Goal: Task Accomplishment & Management: Manage account settings

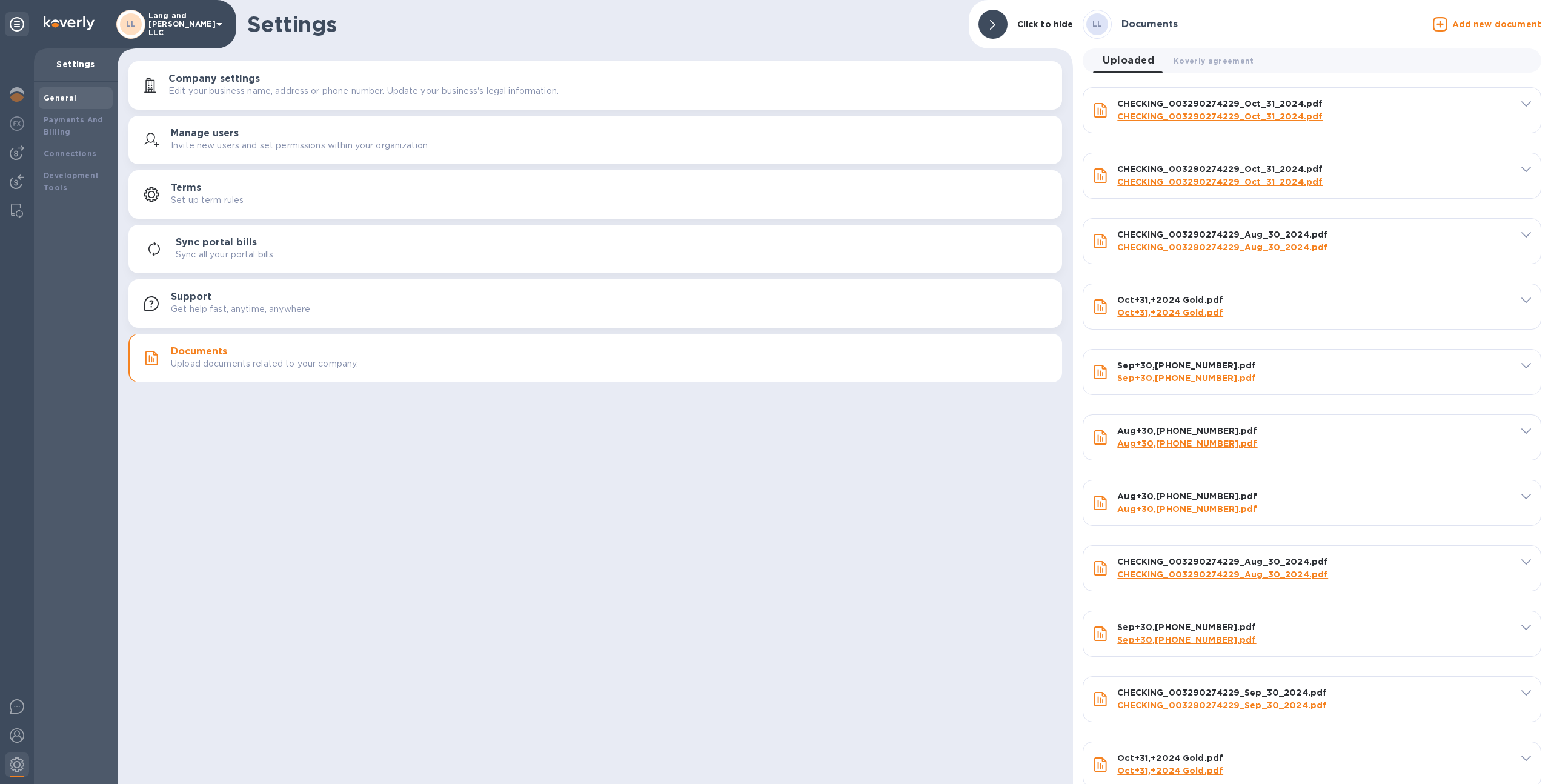
scroll to position [43, 0]
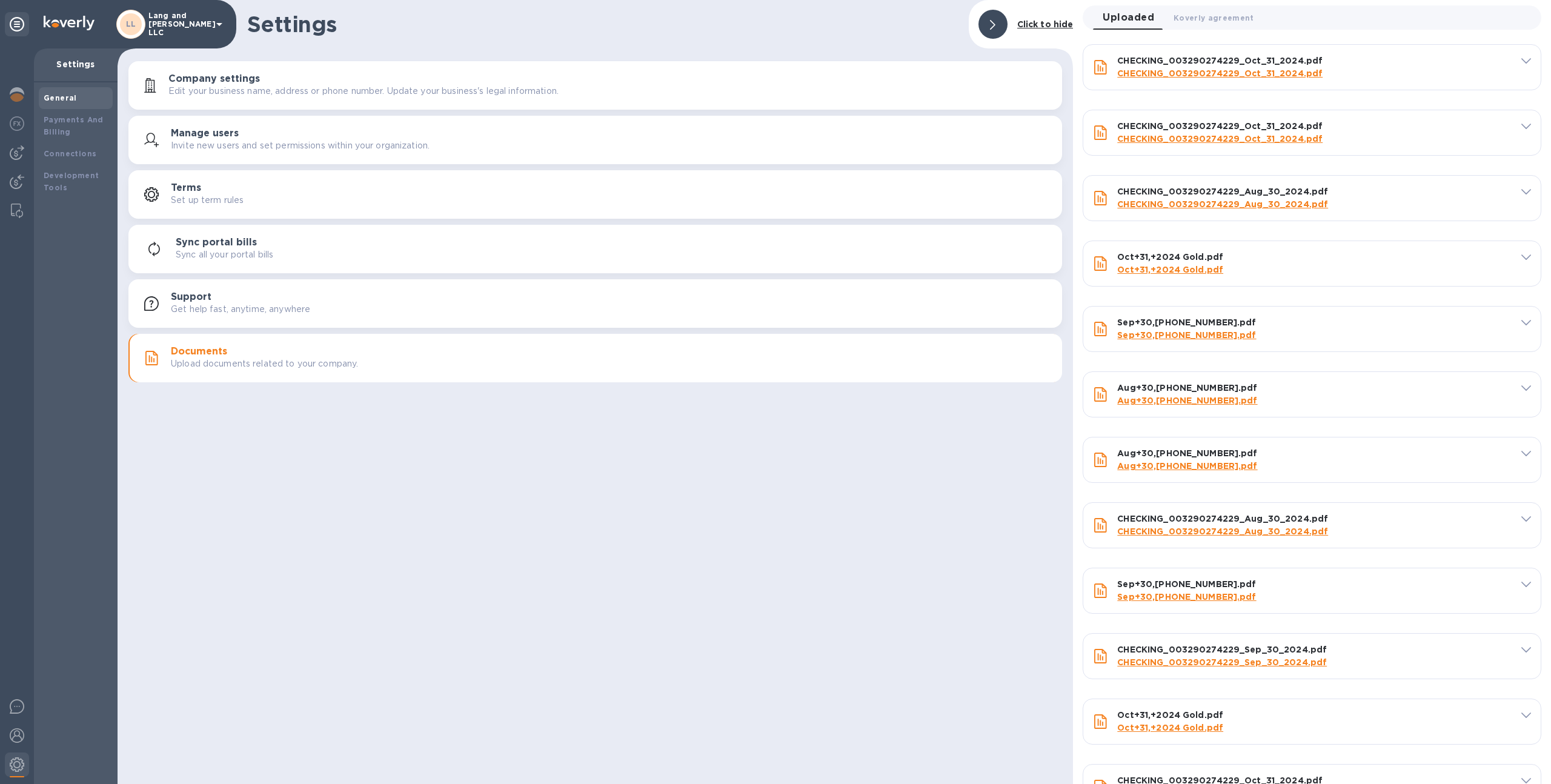
click at [166, 17] on p "Lang and Schwander LLC" at bounding box center [179, 24] width 61 height 25
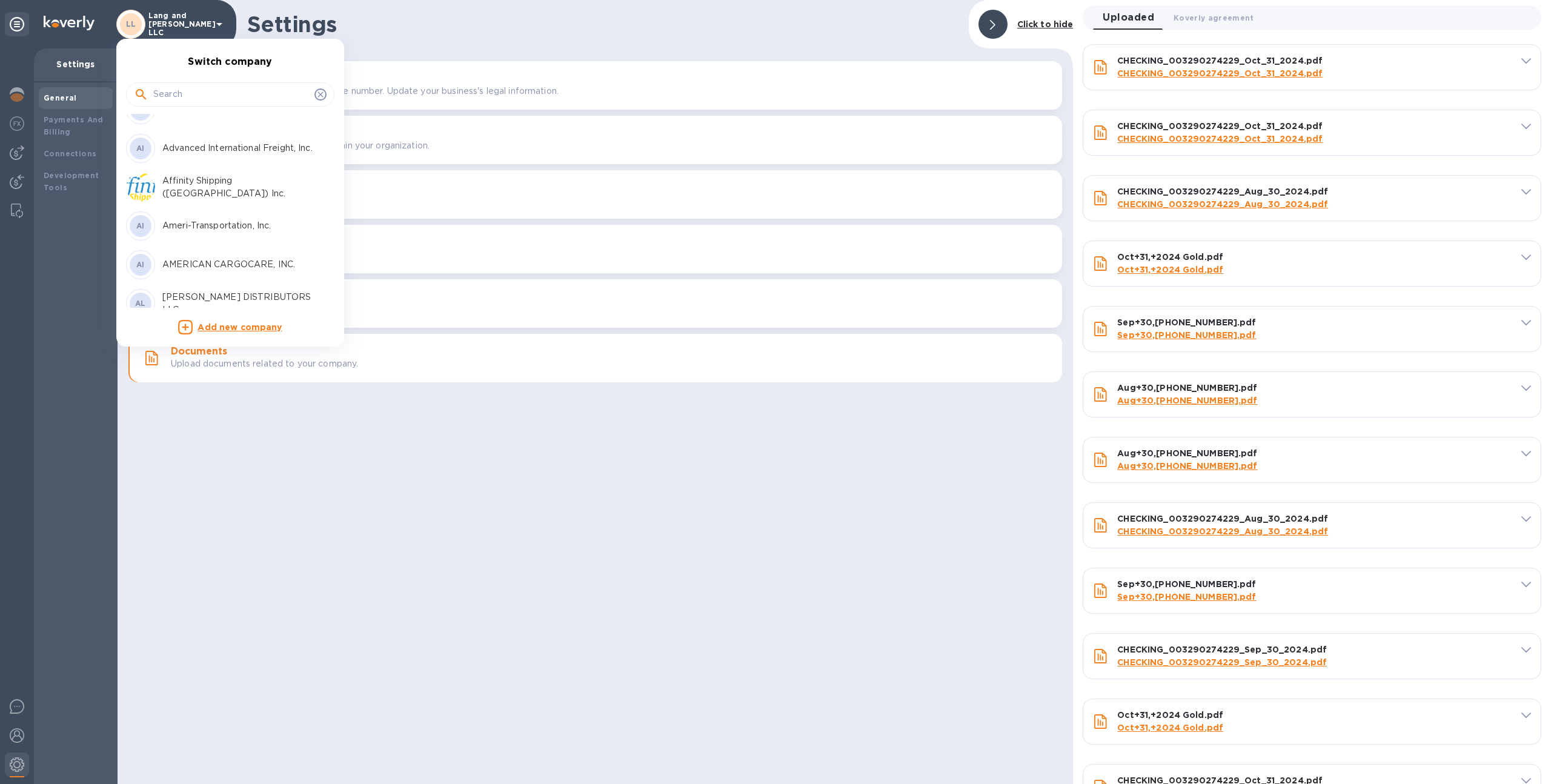
scroll to position [63, 0]
click at [206, 102] on input "text" at bounding box center [232, 94] width 156 height 18
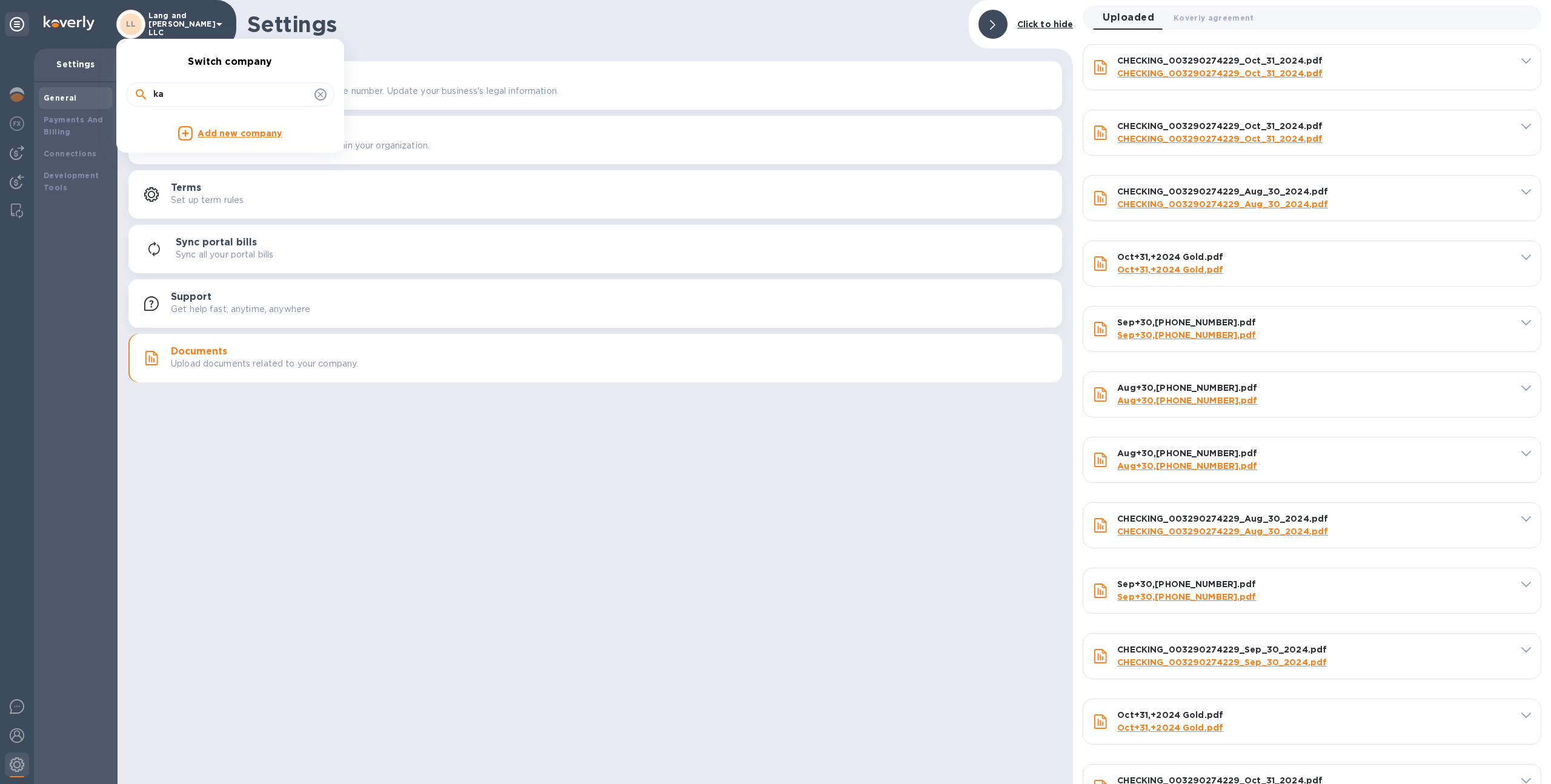
type input "k"
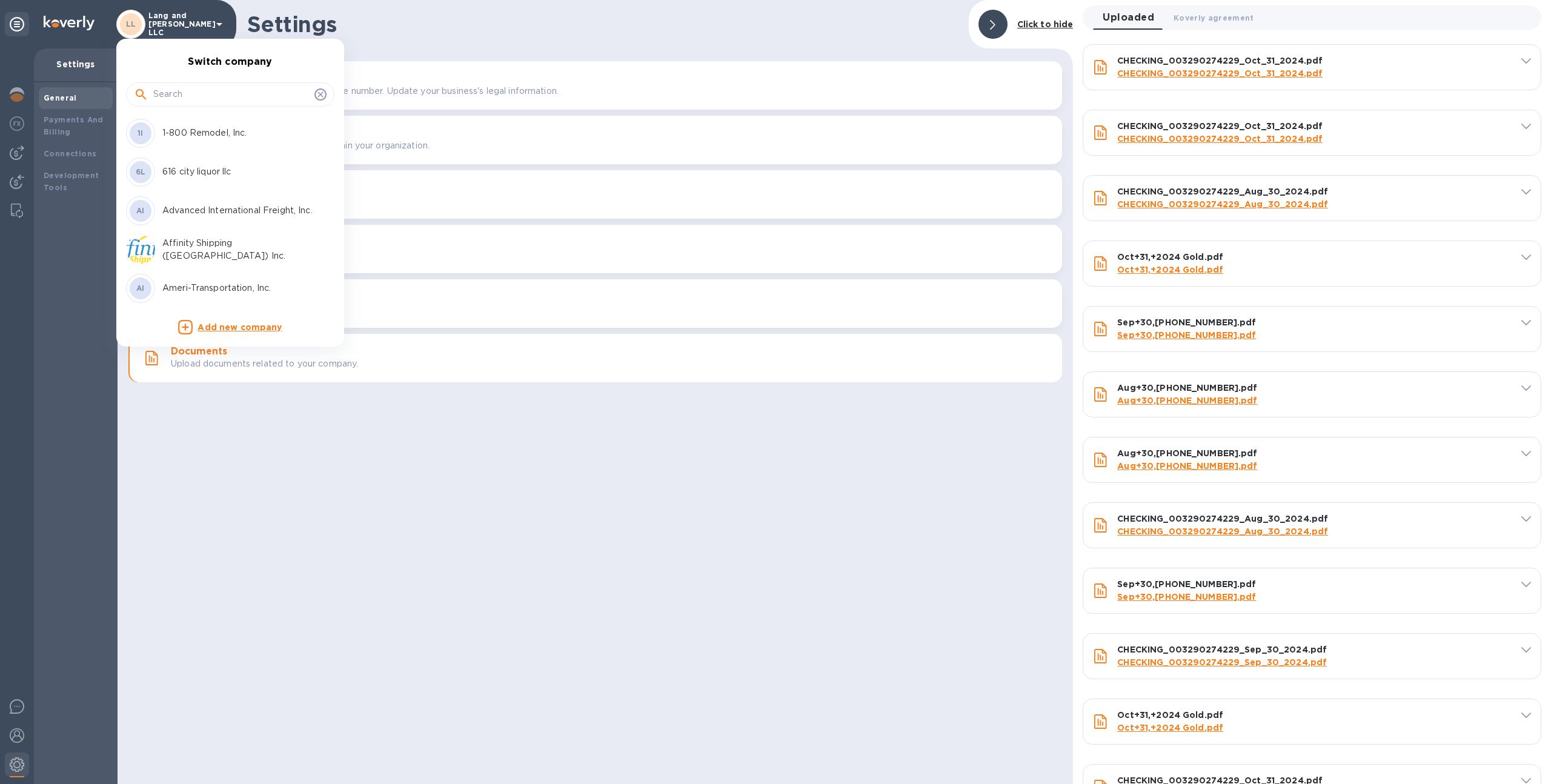
click at [177, 96] on input "text" at bounding box center [232, 94] width 156 height 18
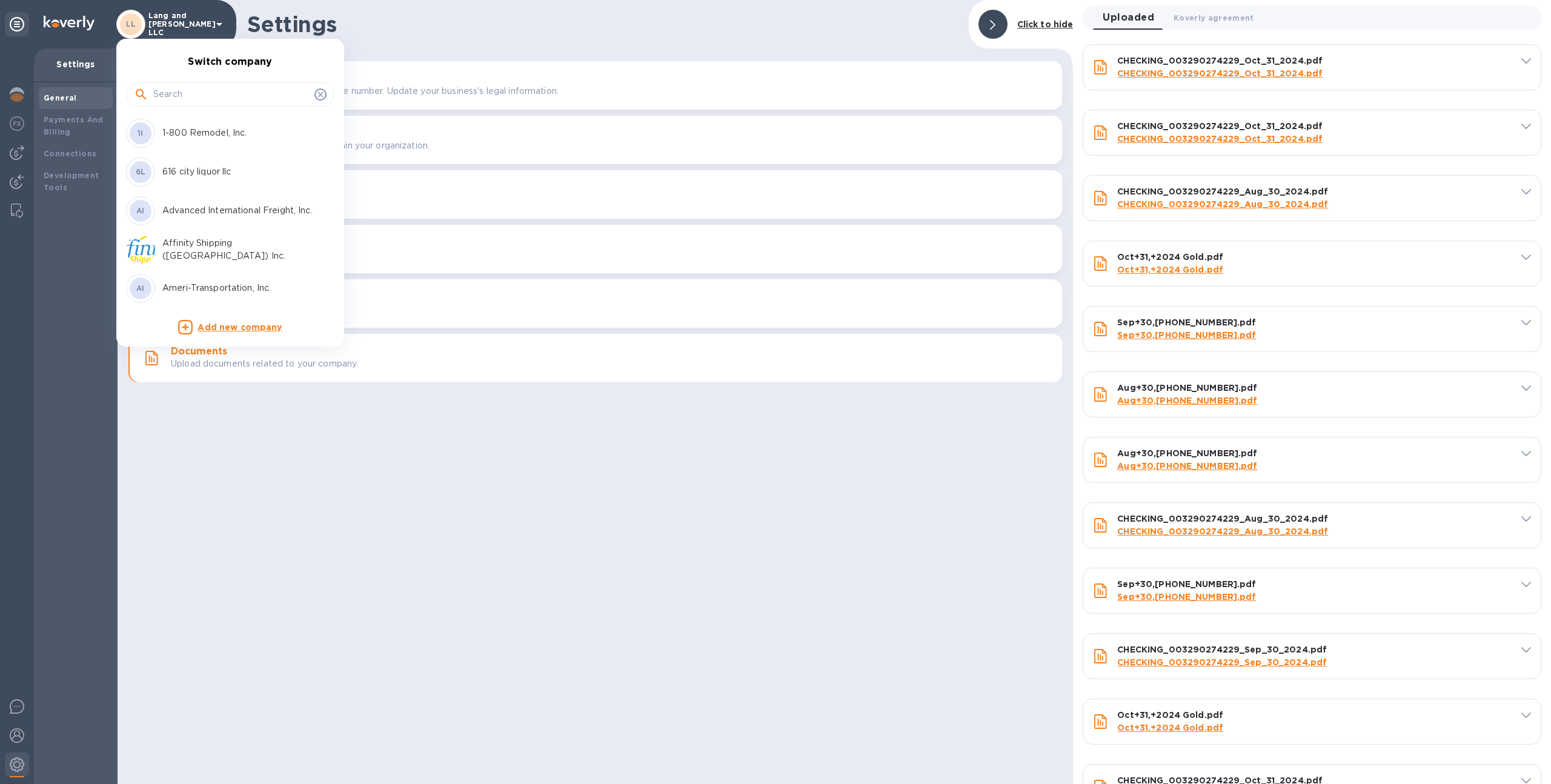
click at [177, 96] on input "text" at bounding box center [232, 94] width 156 height 18
click at [177, 95] on input "text" at bounding box center [232, 94] width 156 height 18
click at [241, 91] on input "text" at bounding box center [232, 94] width 156 height 18
drag, startPoint x: 240, startPoint y: 92, endPoint x: 240, endPoint y: 36, distance: 56.0
click at [241, 76] on div at bounding box center [230, 93] width 208 height 41
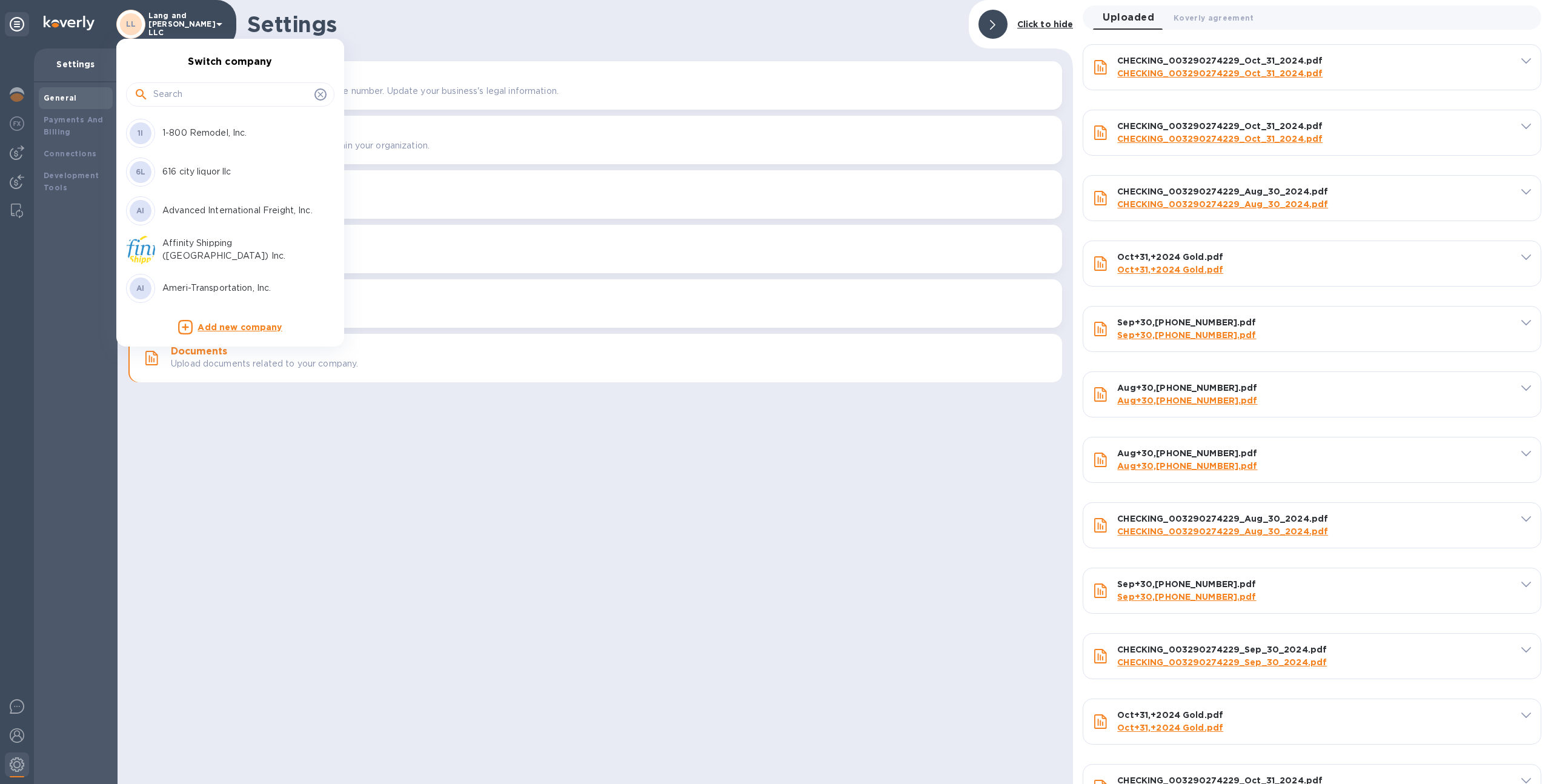
click at [205, 92] on input "text" at bounding box center [232, 94] width 156 height 18
type input "safety"
click at [182, 130] on p "Safety Technology USA Inc" at bounding box center [239, 133] width 153 height 13
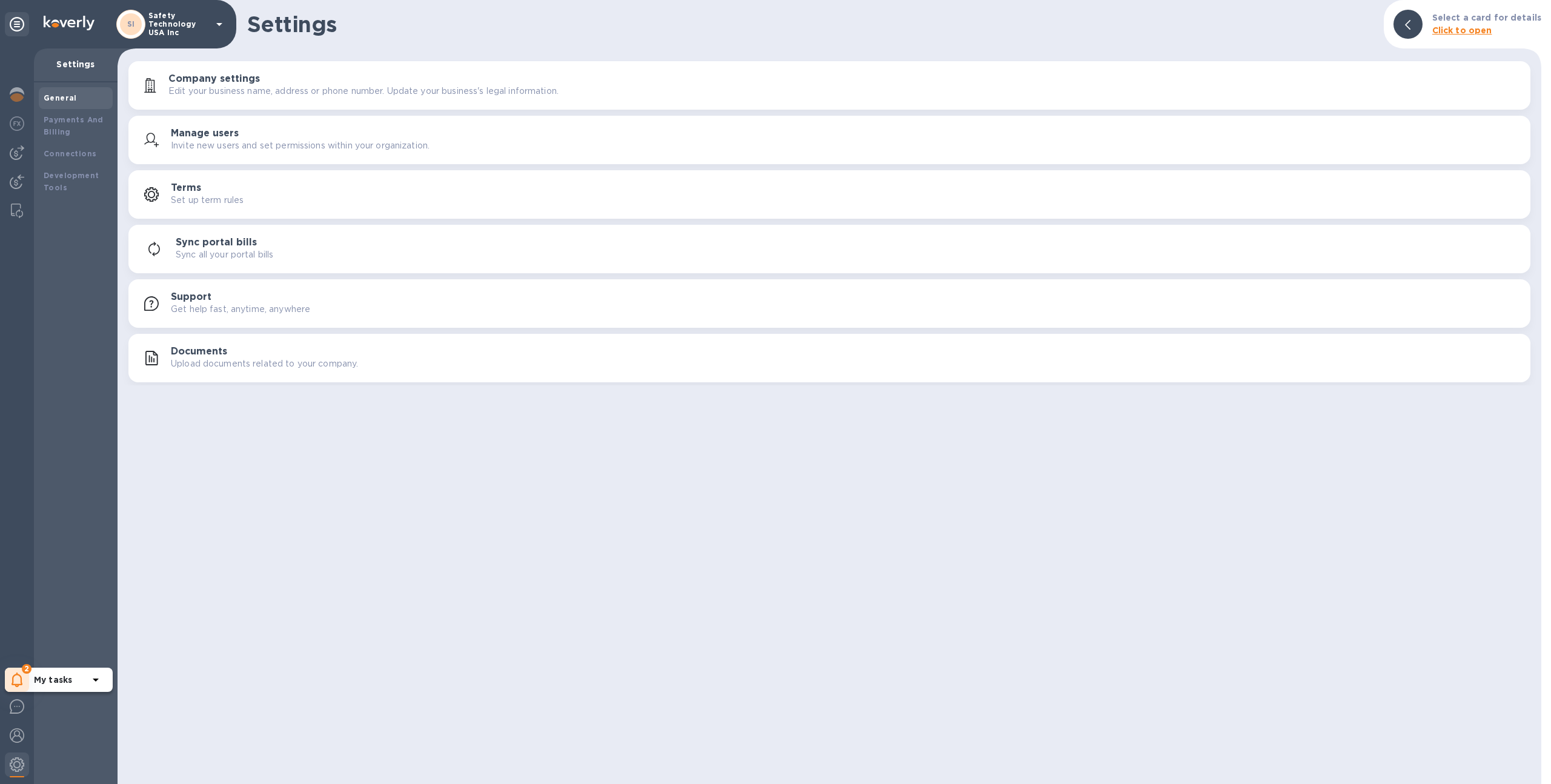
click at [12, 668] on div "2" at bounding box center [17, 680] width 24 height 24
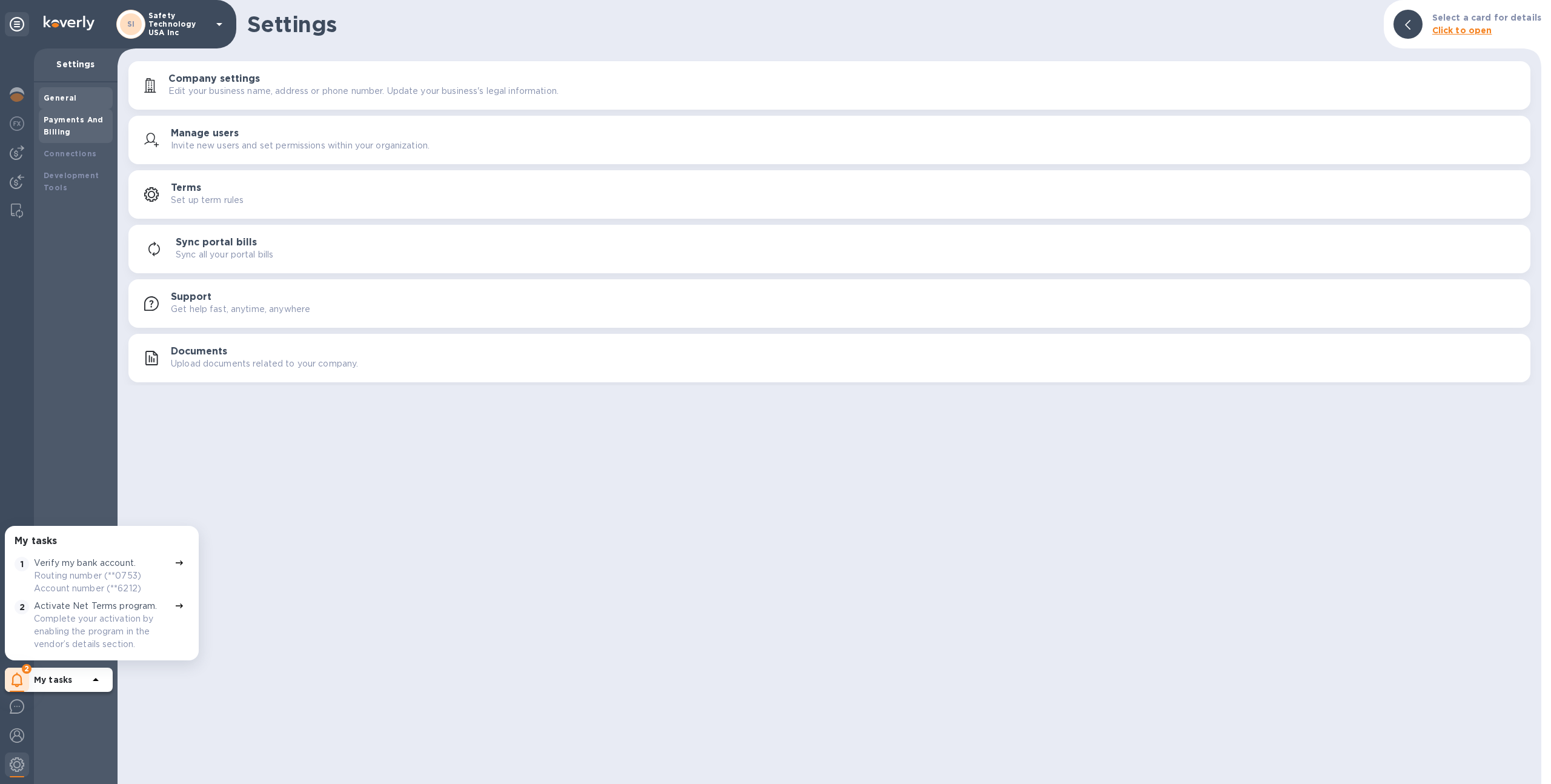
click at [80, 120] on b "Payments And Billing" at bounding box center [74, 126] width 60 height 21
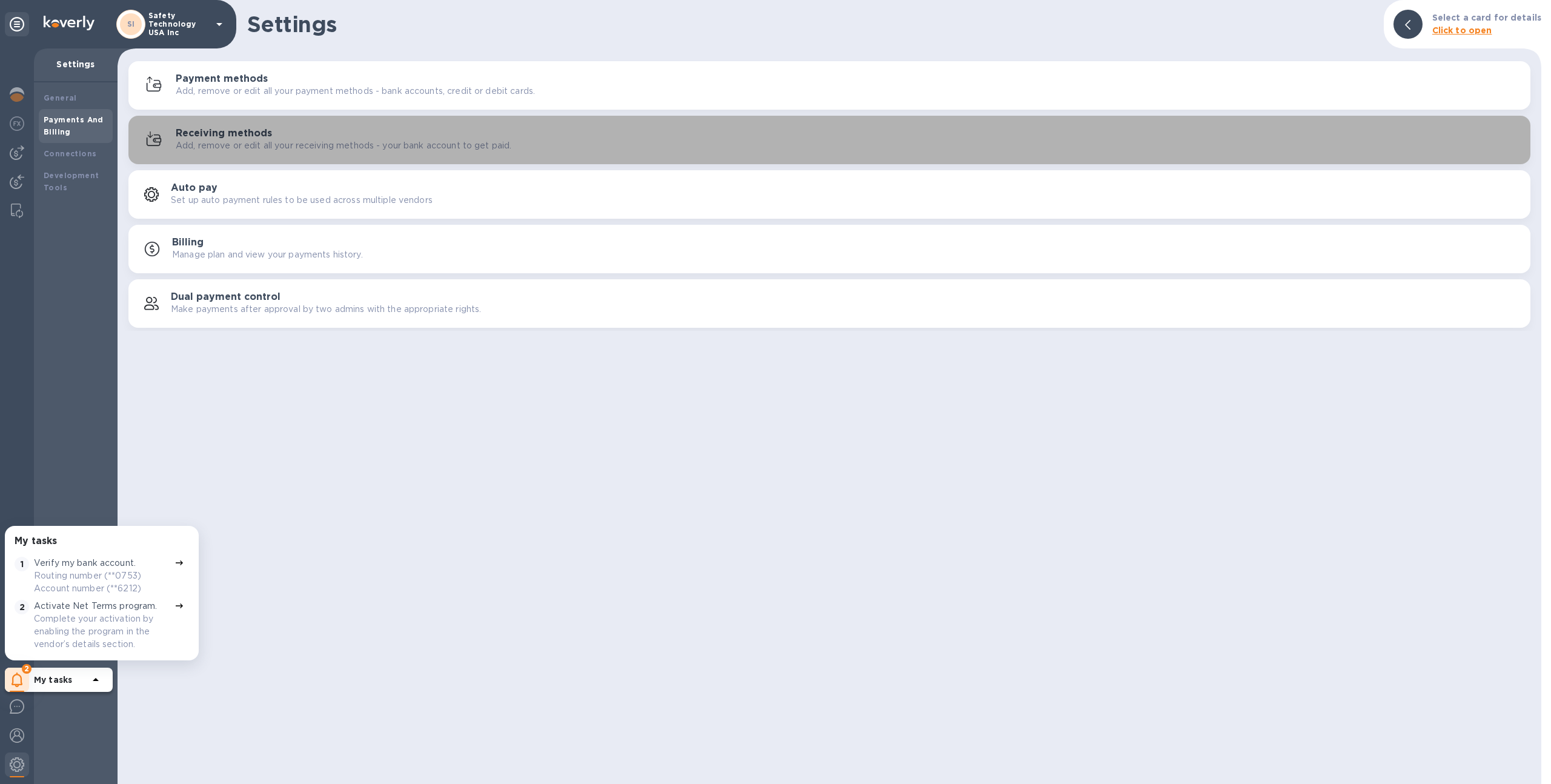
click at [184, 132] on h3 "Receiving methods" at bounding box center [223, 133] width 97 height 11
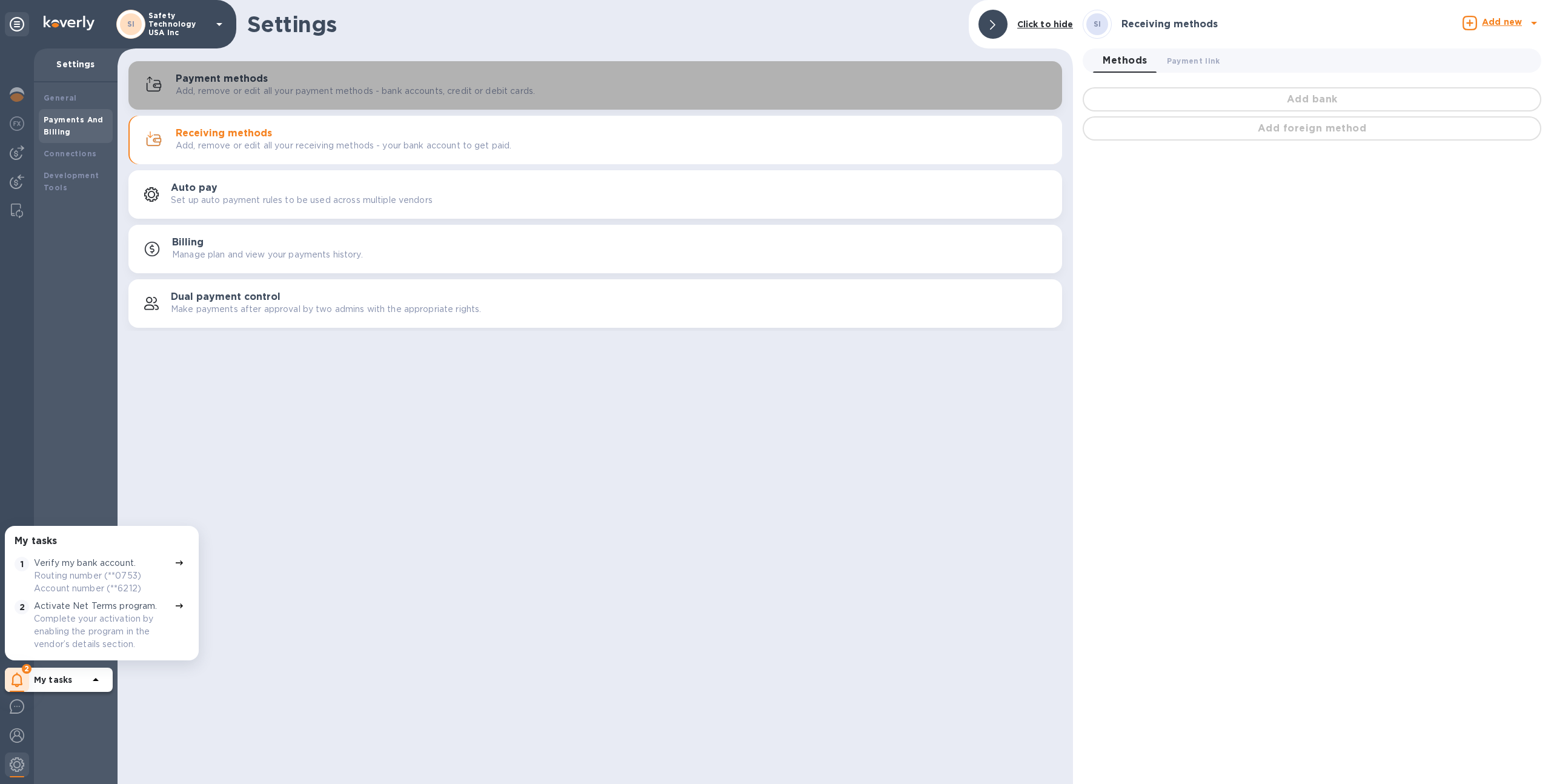
click at [215, 94] on p "Add, remove or edit all your payment methods - bank accounts, credit or debit c…" at bounding box center [355, 91] width 359 height 13
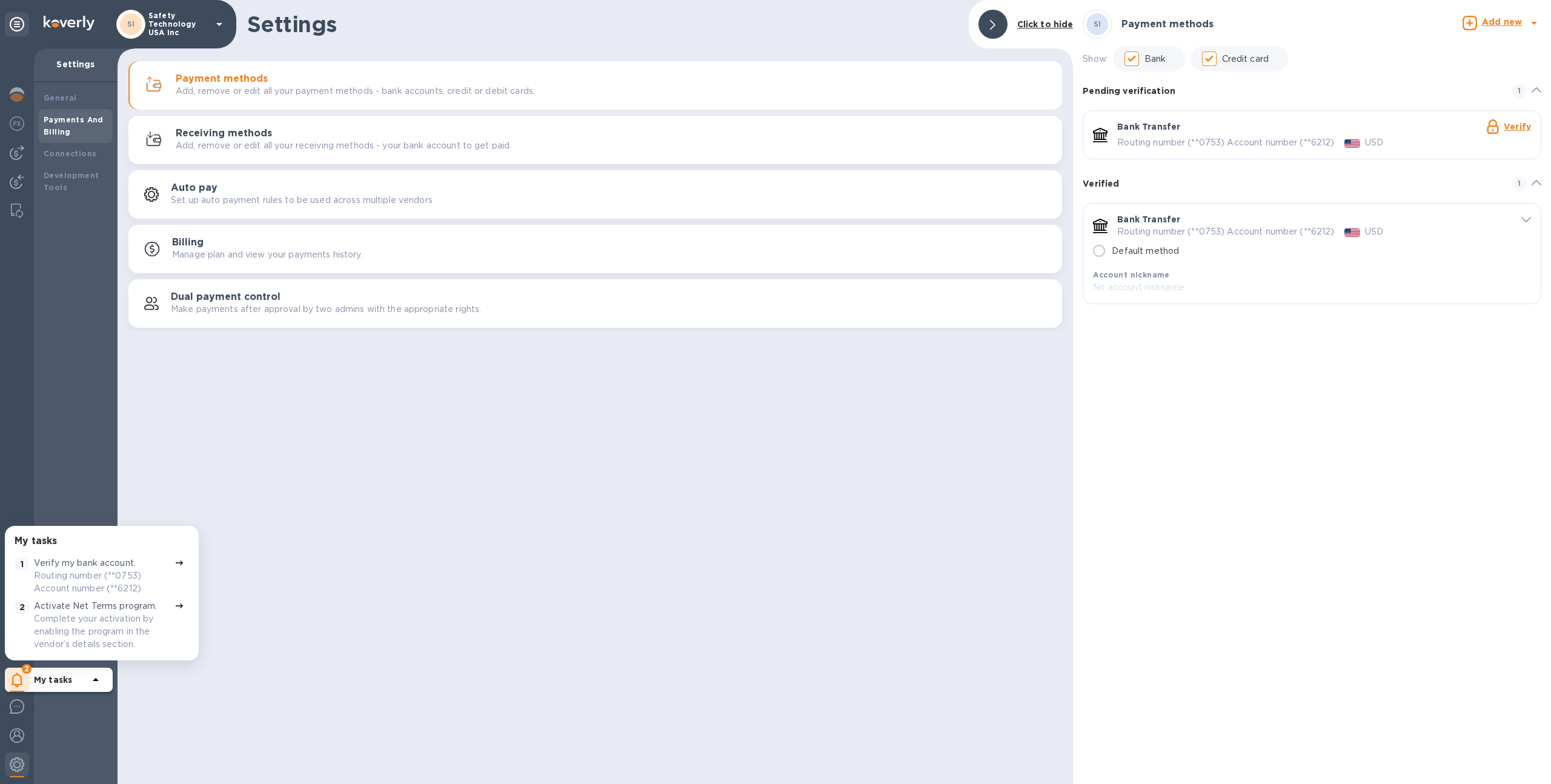
click at [1148, 249] on p "Default method" at bounding box center [1145, 251] width 67 height 13
click at [1111, 249] on input "Default method" at bounding box center [1098, 250] width 25 height 25
radio input "true"
click at [1353, 137] on div "default-method" at bounding box center [1352, 143] width 21 height 16
click at [1233, 133] on div "Bank Transfer Verify" at bounding box center [1324, 128] width 414 height 15
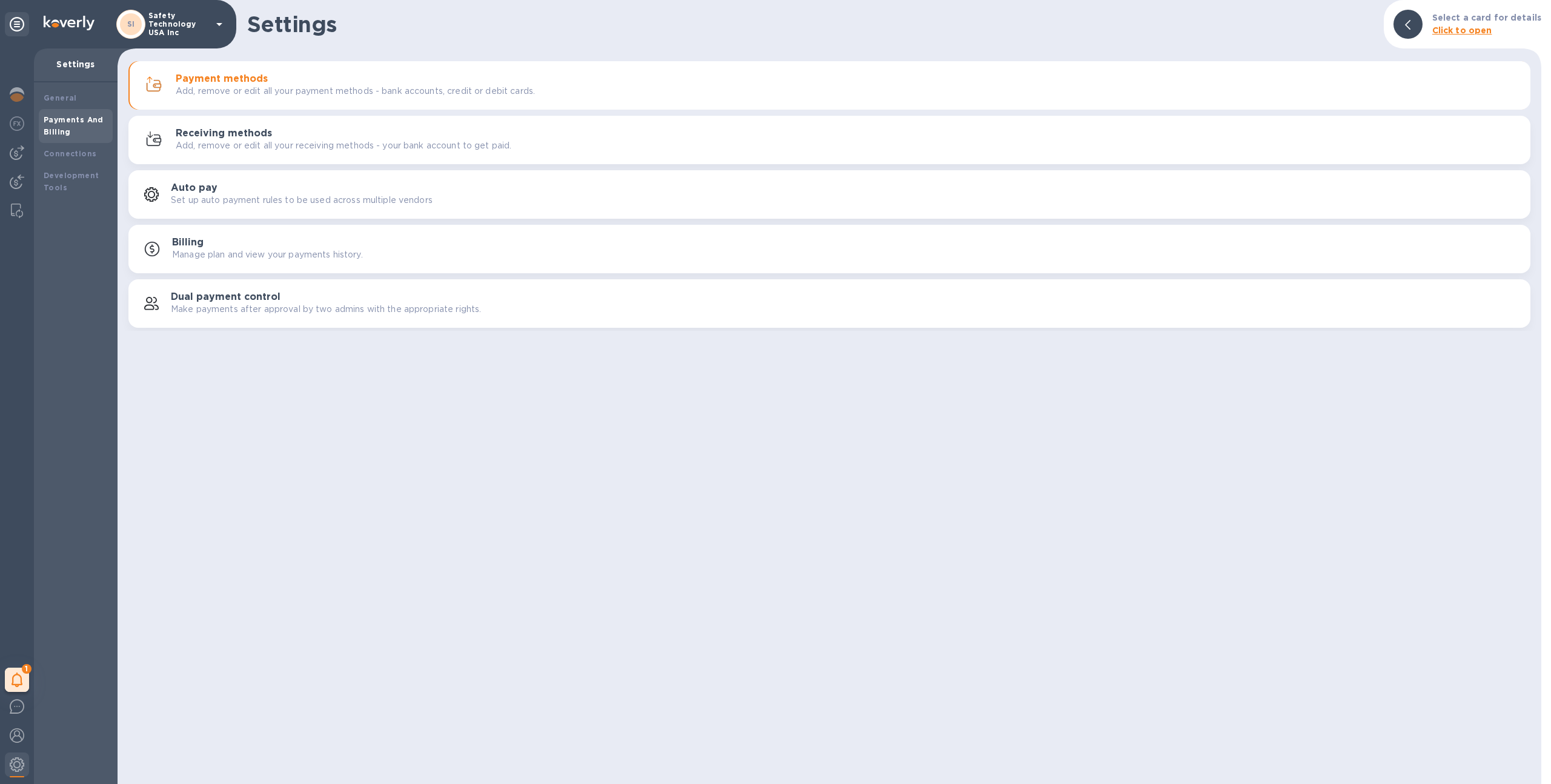
click at [171, 87] on div "button" at bounding box center [157, 85] width 37 height 19
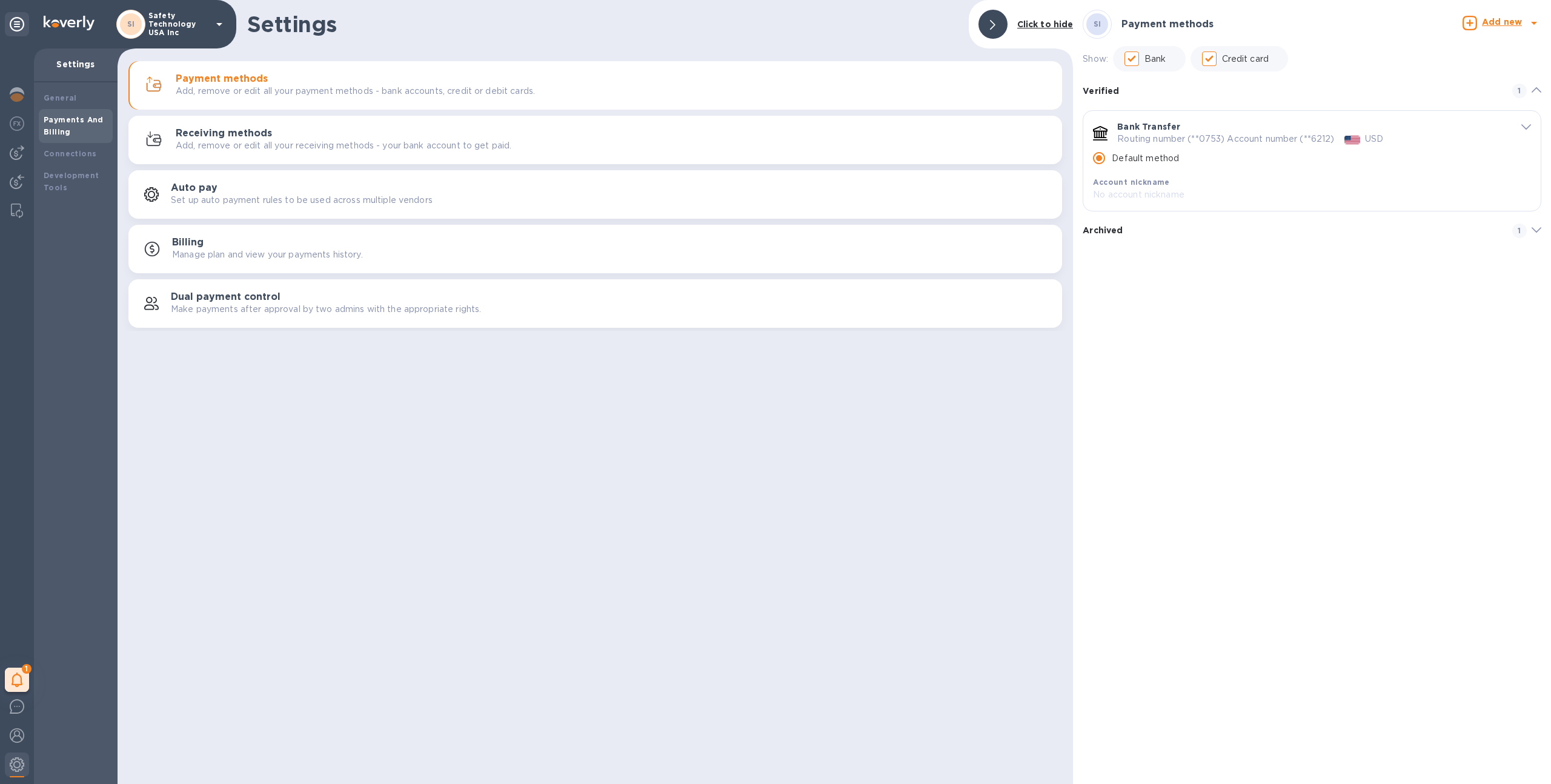
click at [1101, 232] on b "Archived" at bounding box center [1102, 230] width 40 height 10
click at [1098, 231] on b "Archived" at bounding box center [1102, 235] width 40 height 10
click at [15, 670] on div "1" at bounding box center [17, 680] width 24 height 24
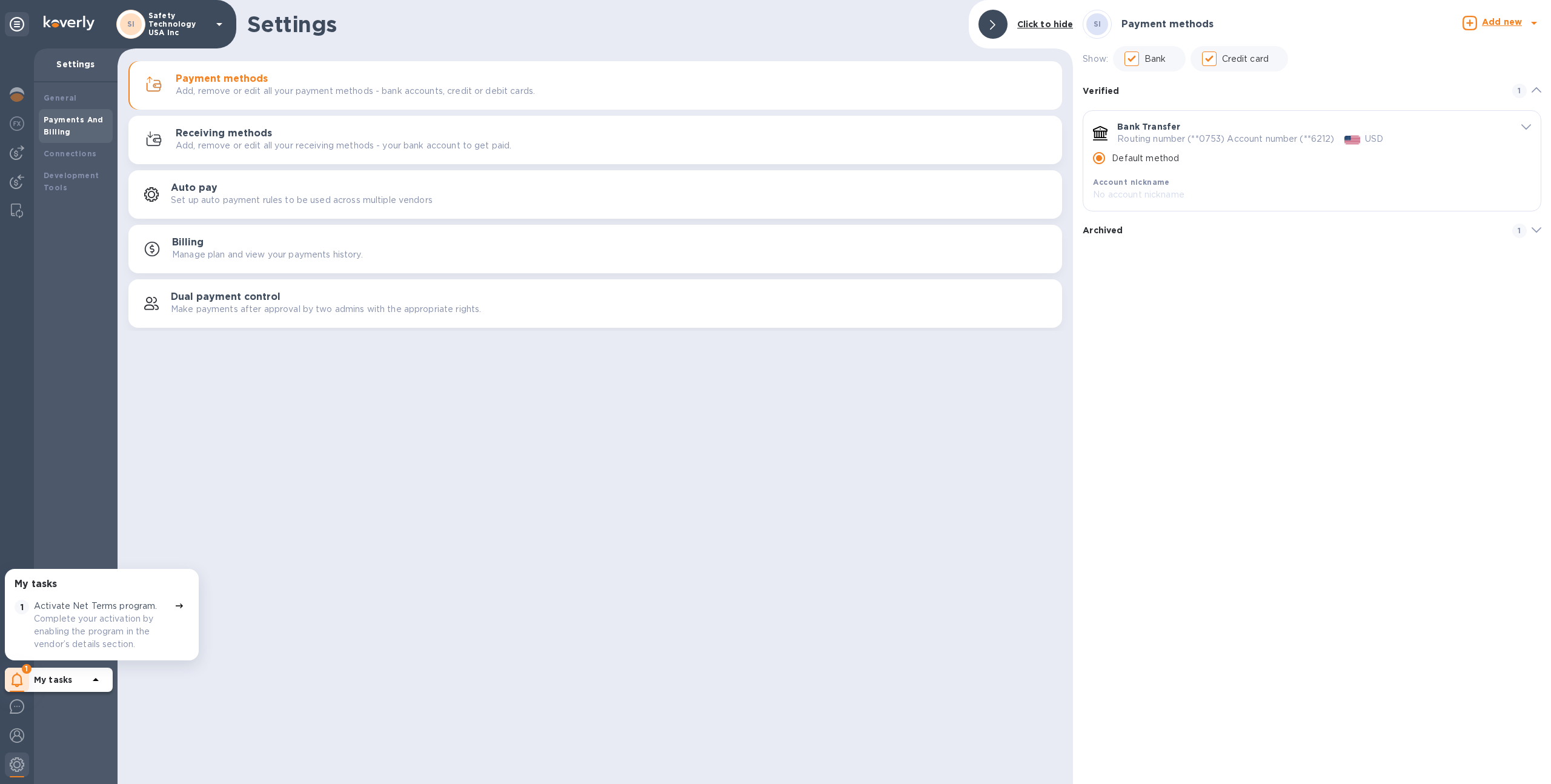
click at [55, 616] on p "Complete your activation by enabling the program in the vendor’s details sectio…" at bounding box center [102, 631] width 136 height 38
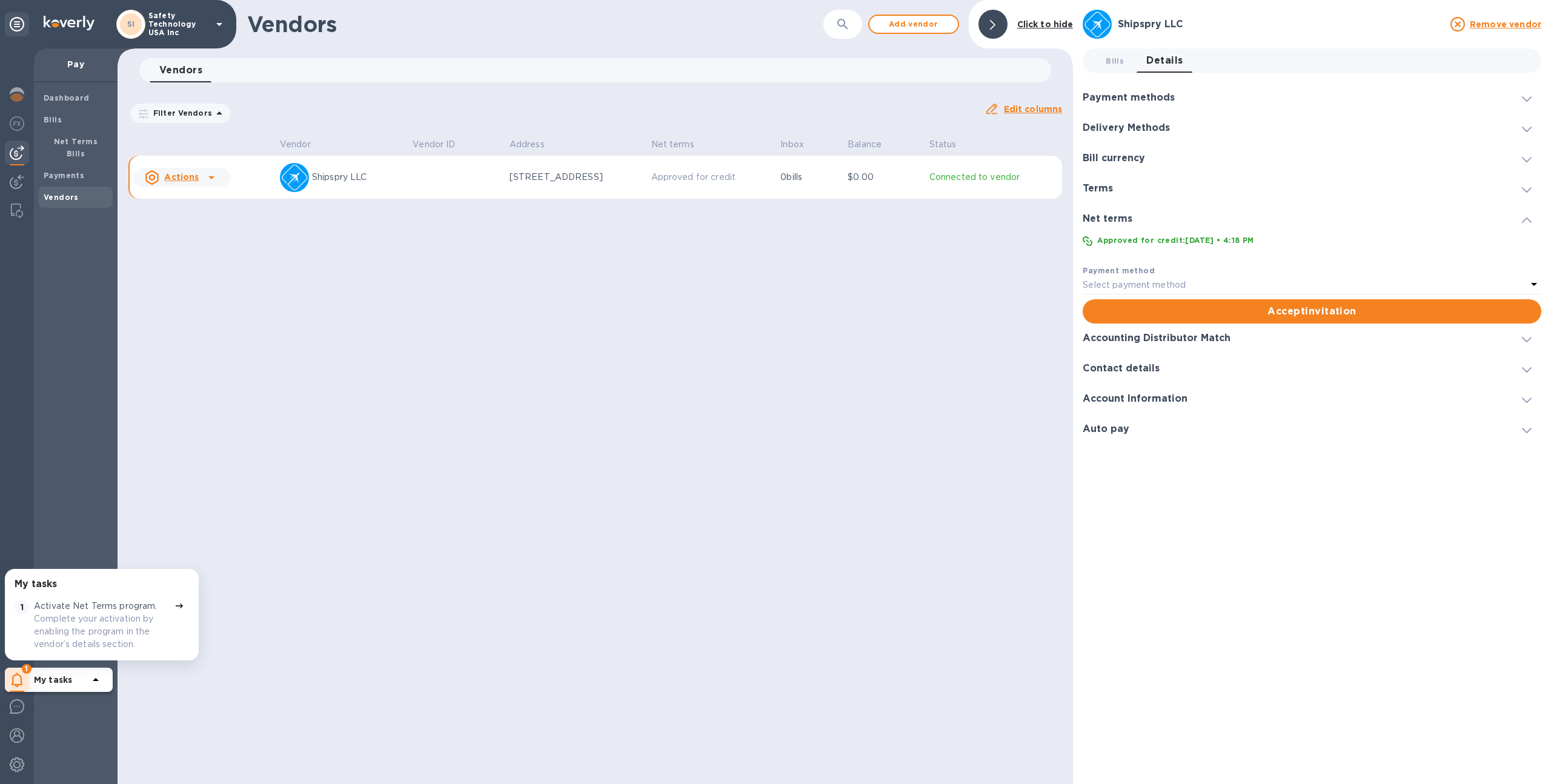
click at [1141, 282] on p "Select payment method" at bounding box center [1133, 285] width 103 height 13
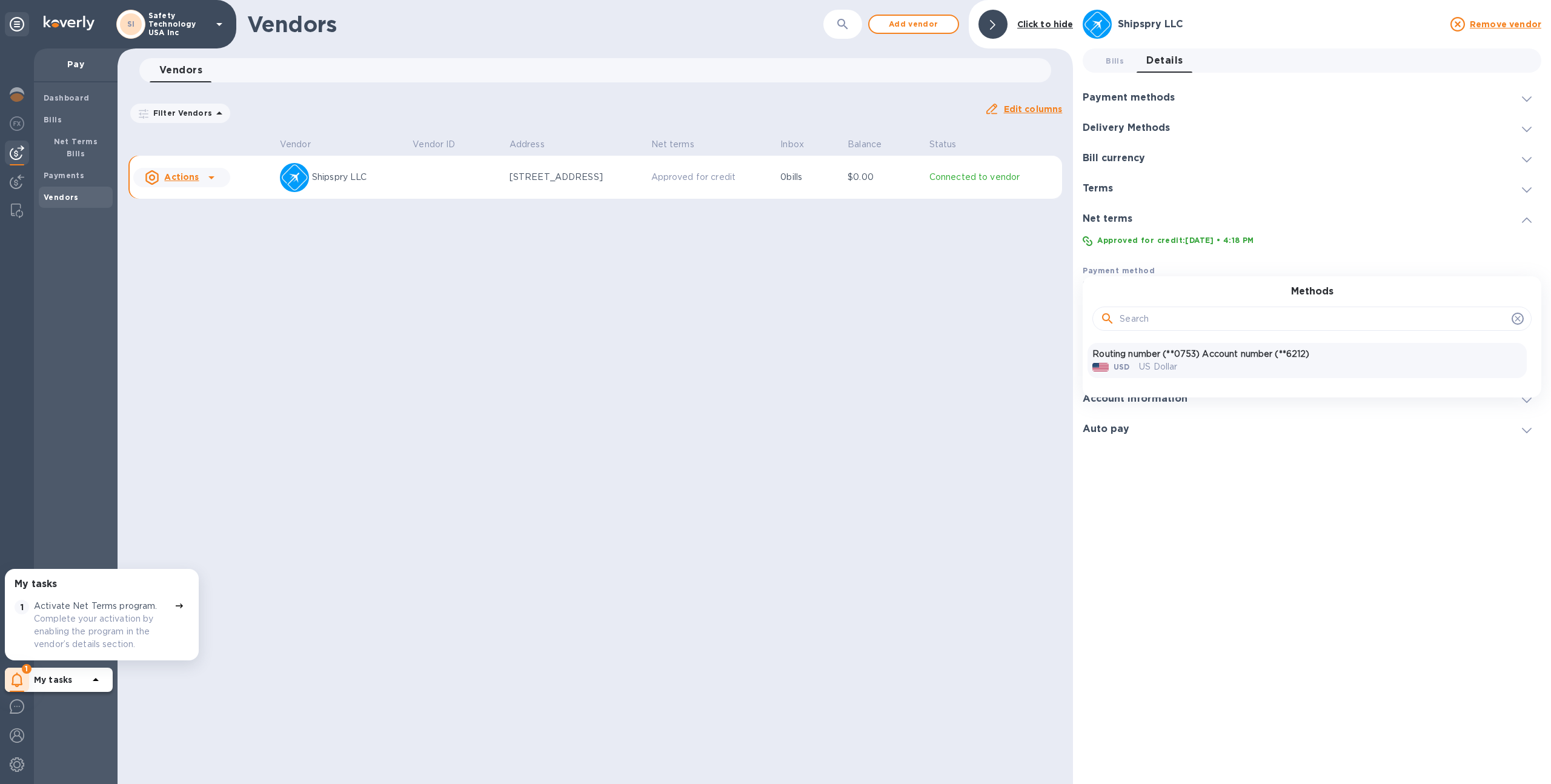
click at [1146, 361] on p "US Dollar" at bounding box center [1158, 367] width 38 height 13
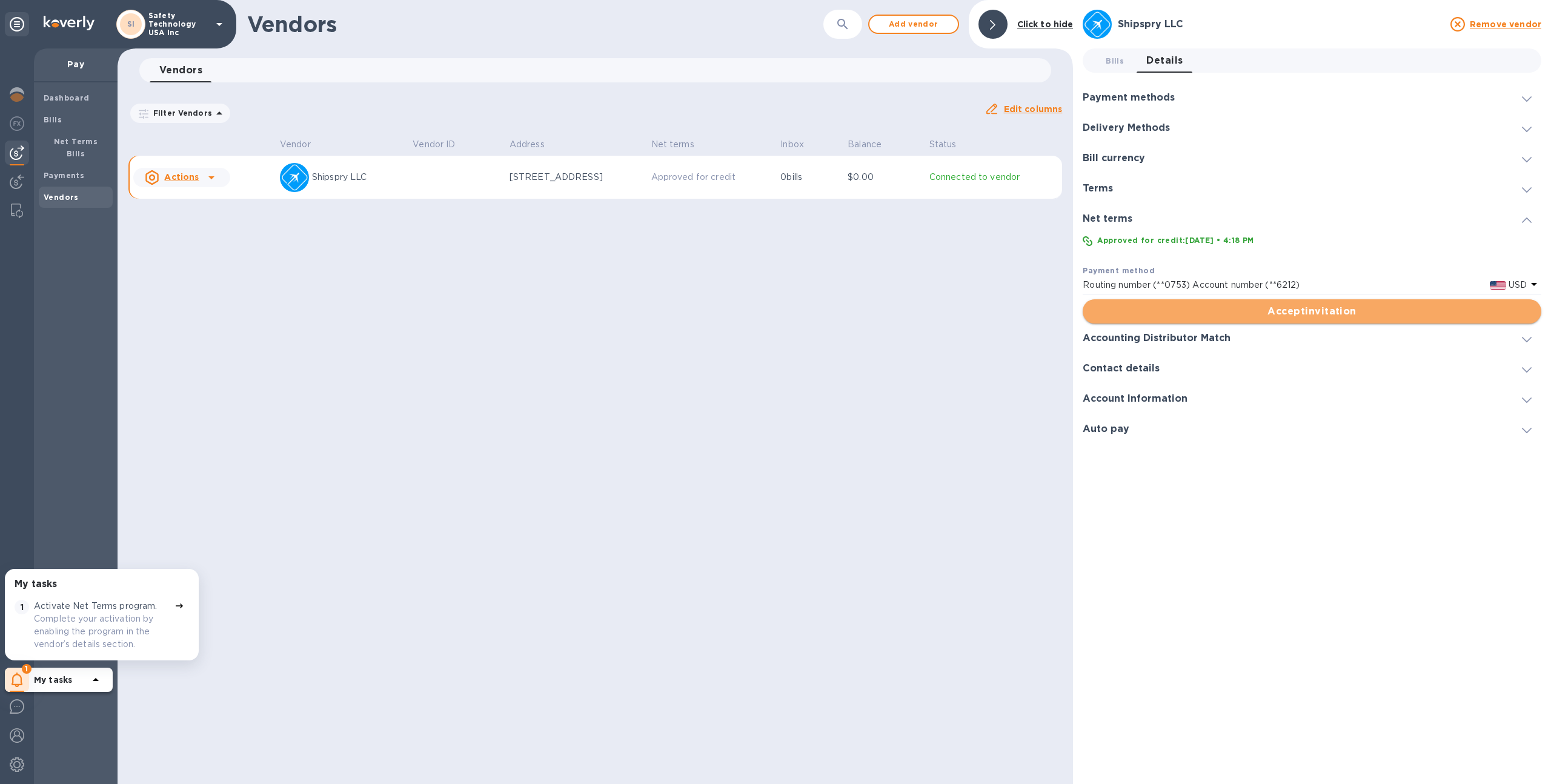
click at [1158, 313] on span "Accept invitation" at bounding box center [1311, 311] width 440 height 15
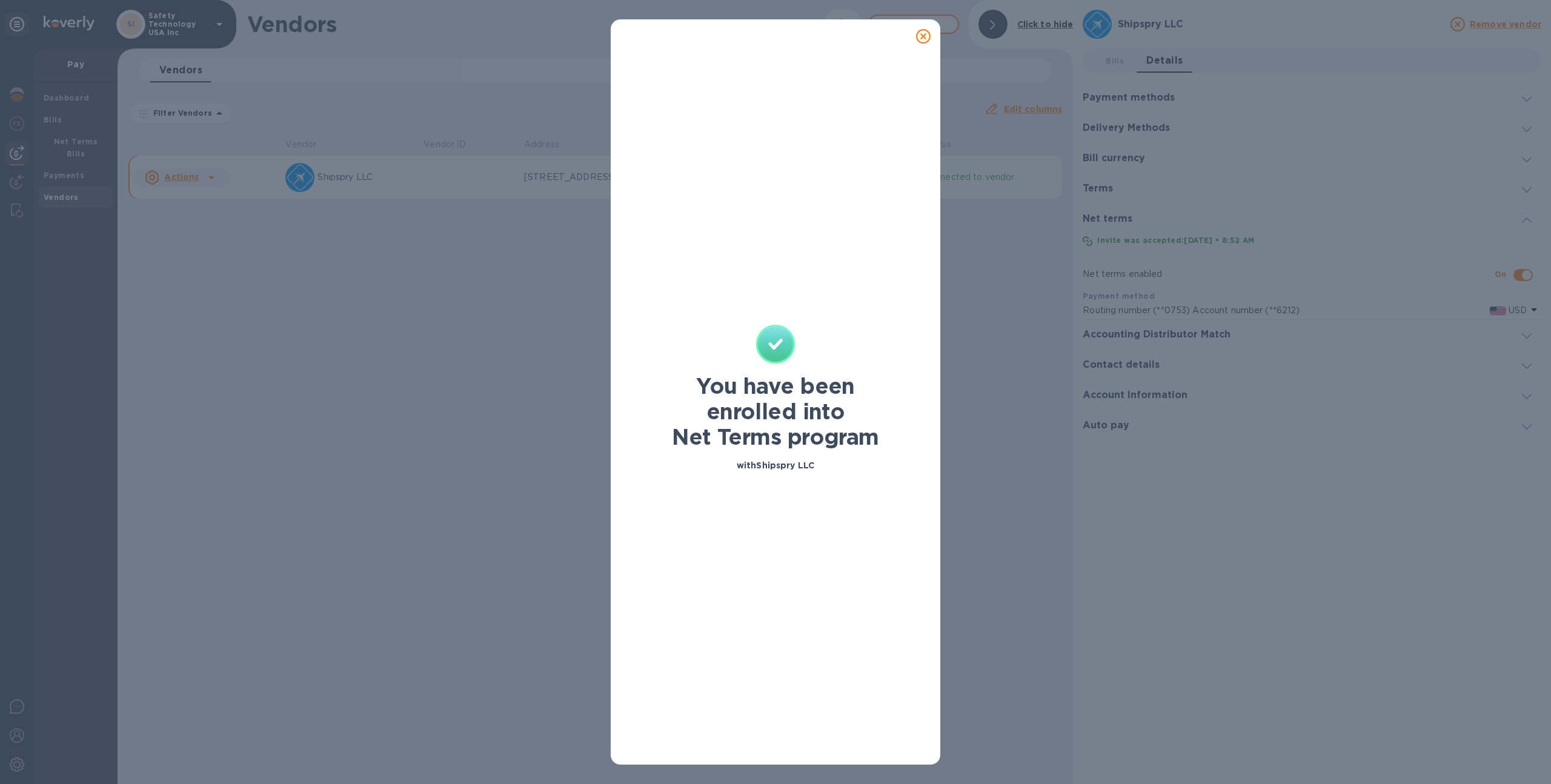
click at [921, 39] on icon at bounding box center [923, 37] width 15 height 15
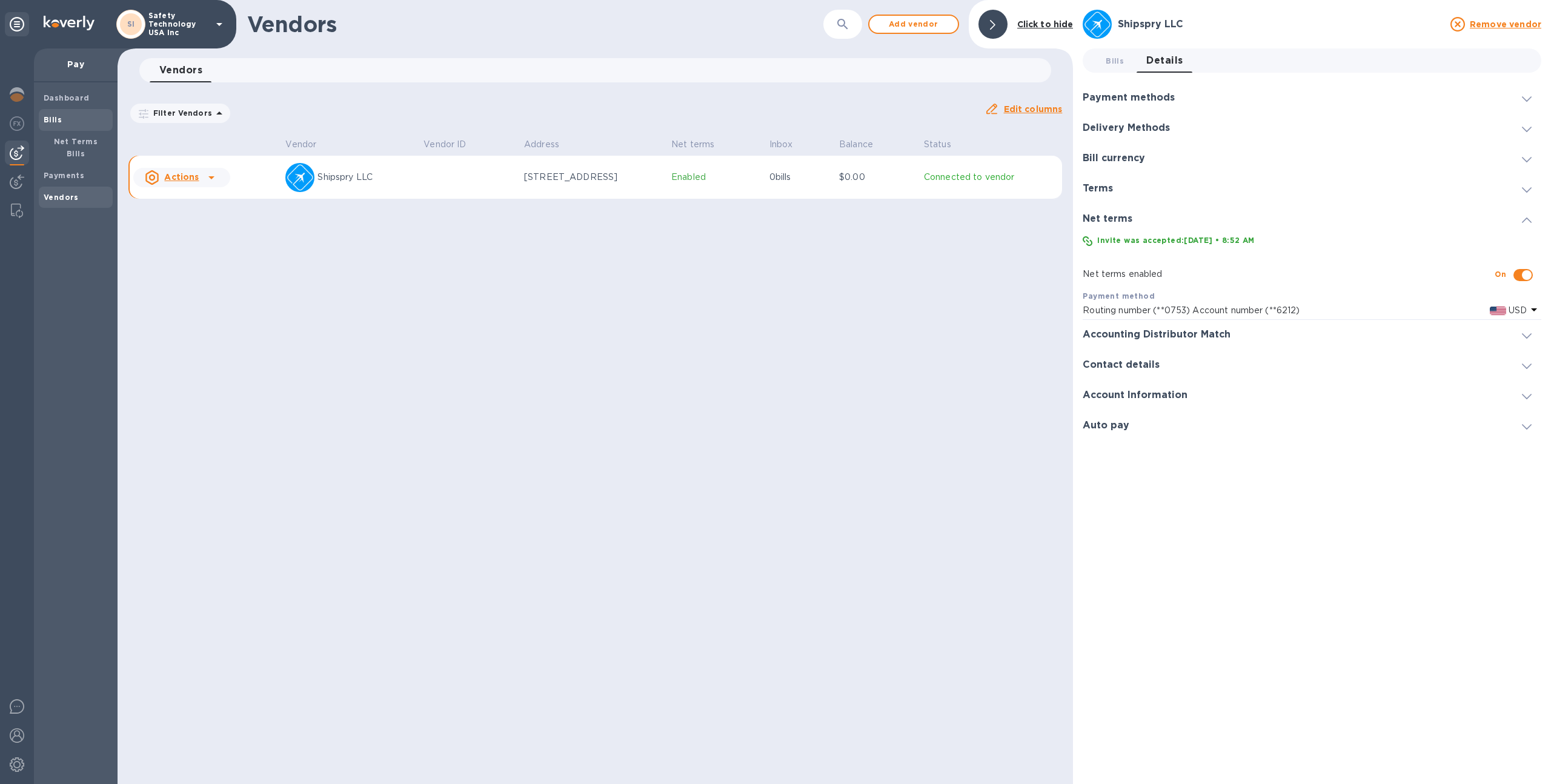
click at [44, 125] on span "Bills" at bounding box center [53, 119] width 18 height 12
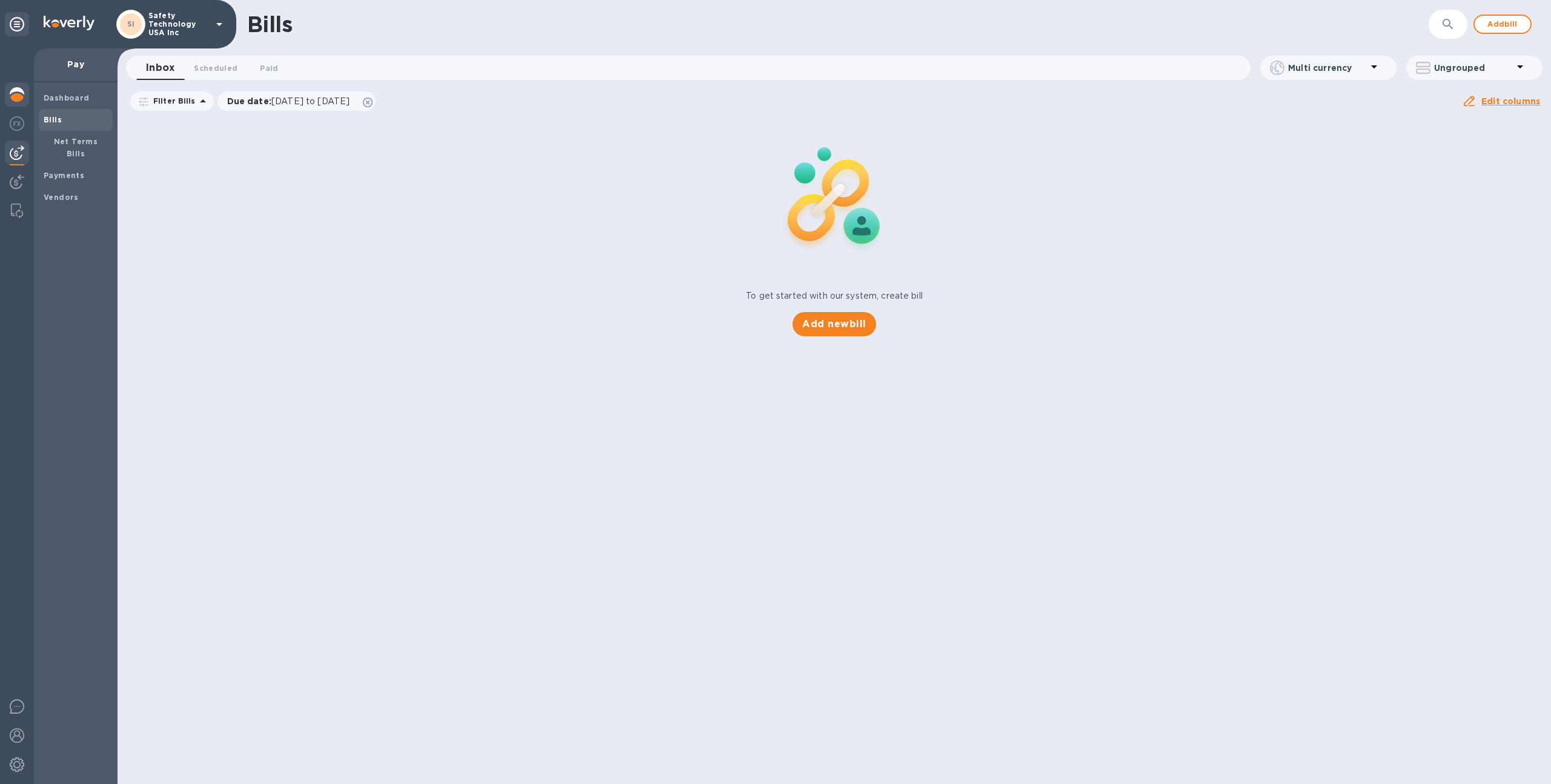
click at [21, 102] on div at bounding box center [17, 95] width 24 height 27
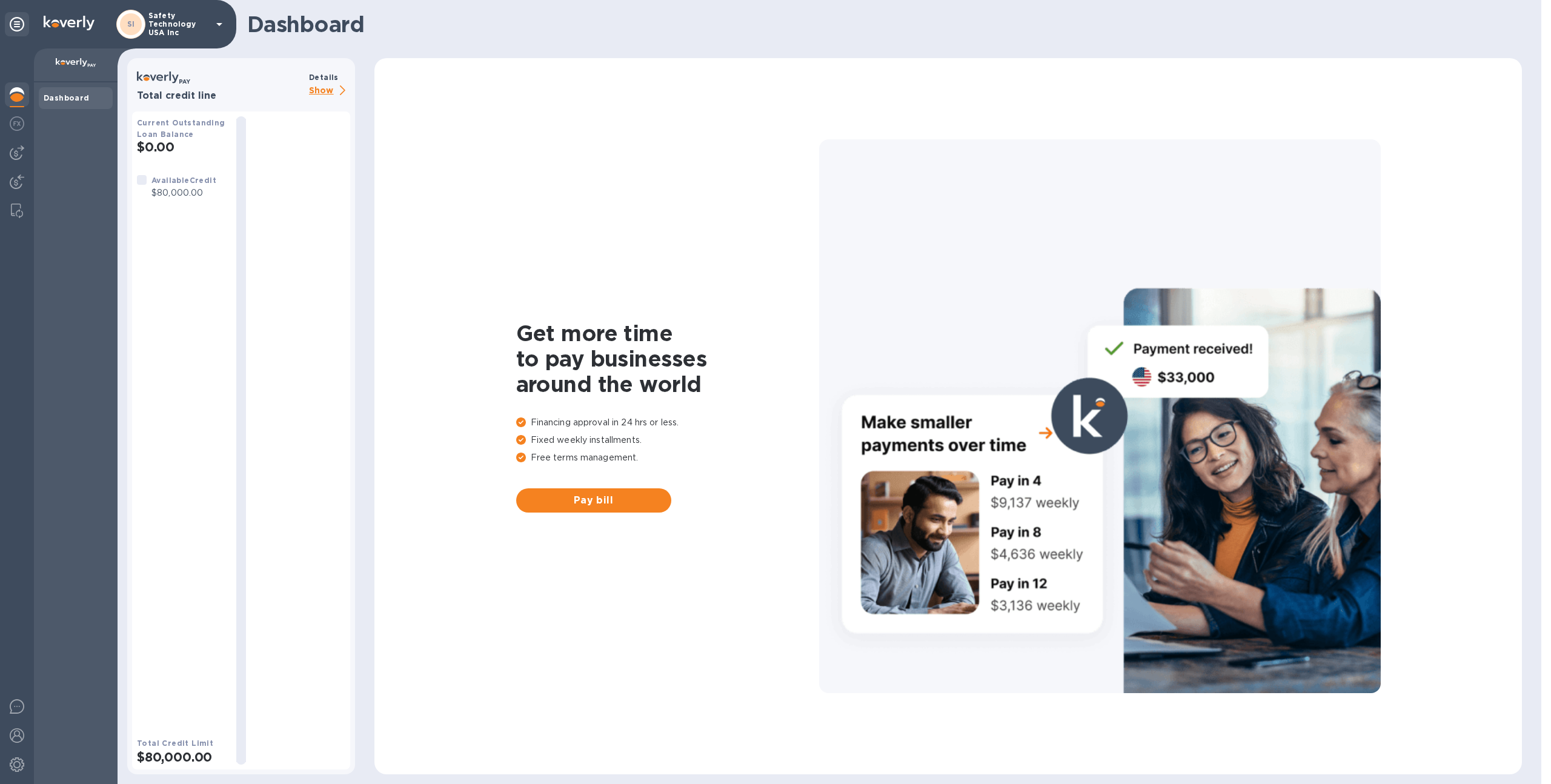
click at [310, 76] on b "Details" at bounding box center [323, 76] width 30 height 9
click at [315, 84] on p "Show" at bounding box center [329, 91] width 41 height 15
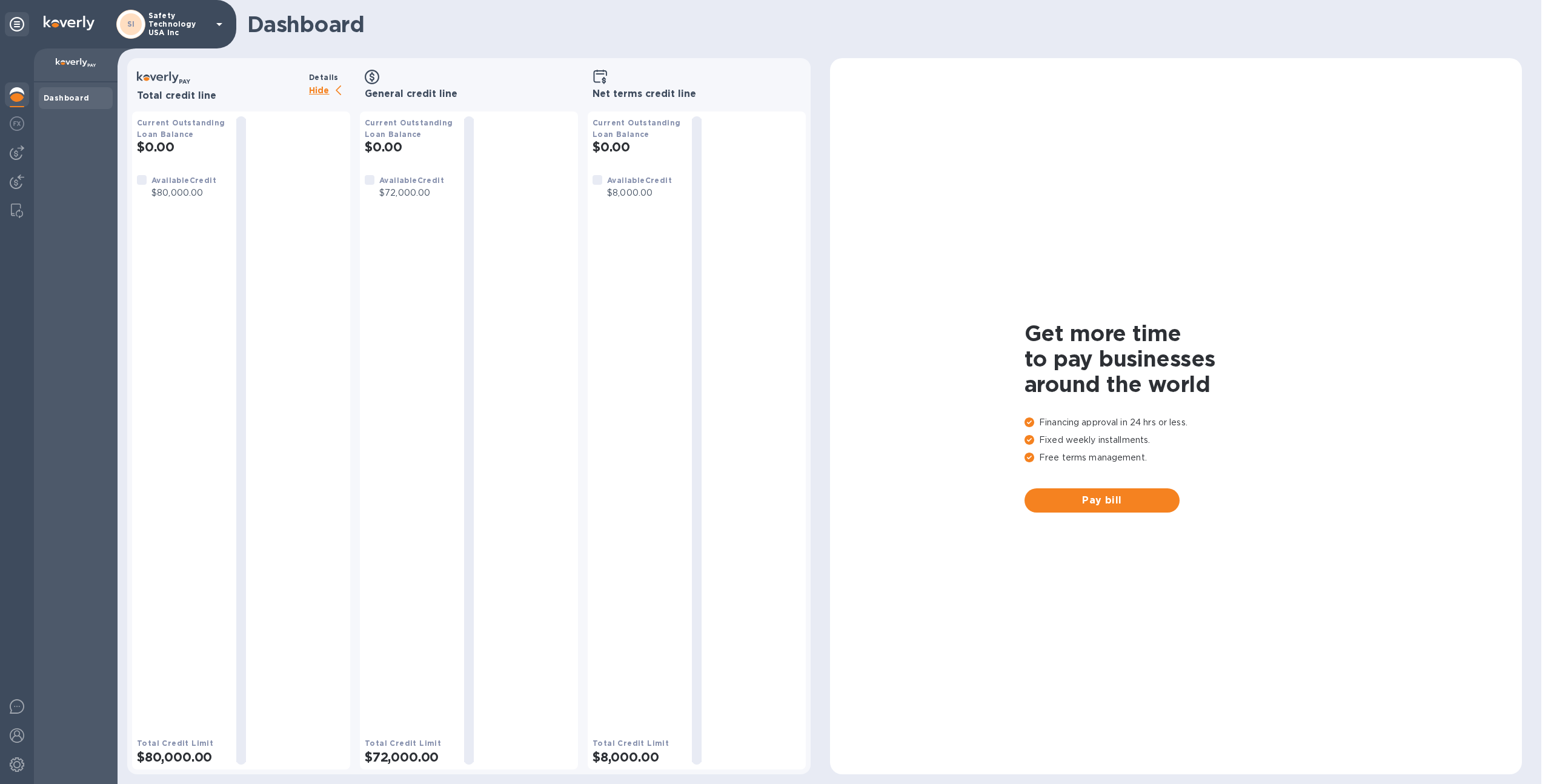
click at [188, 33] on p "Safety Technology USA Inc" at bounding box center [179, 24] width 61 height 25
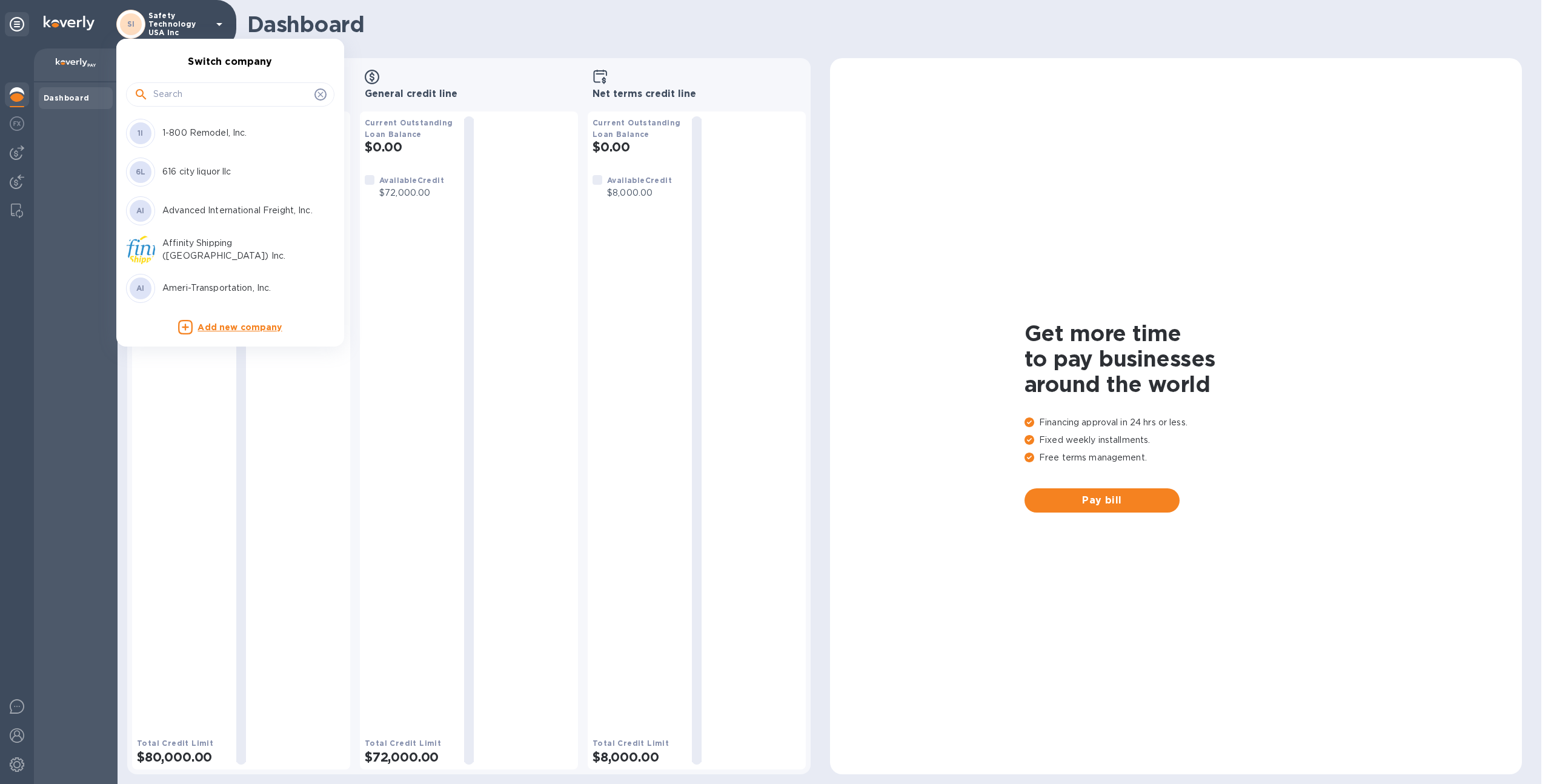
click at [180, 92] on input "text" at bounding box center [232, 94] width 156 height 18
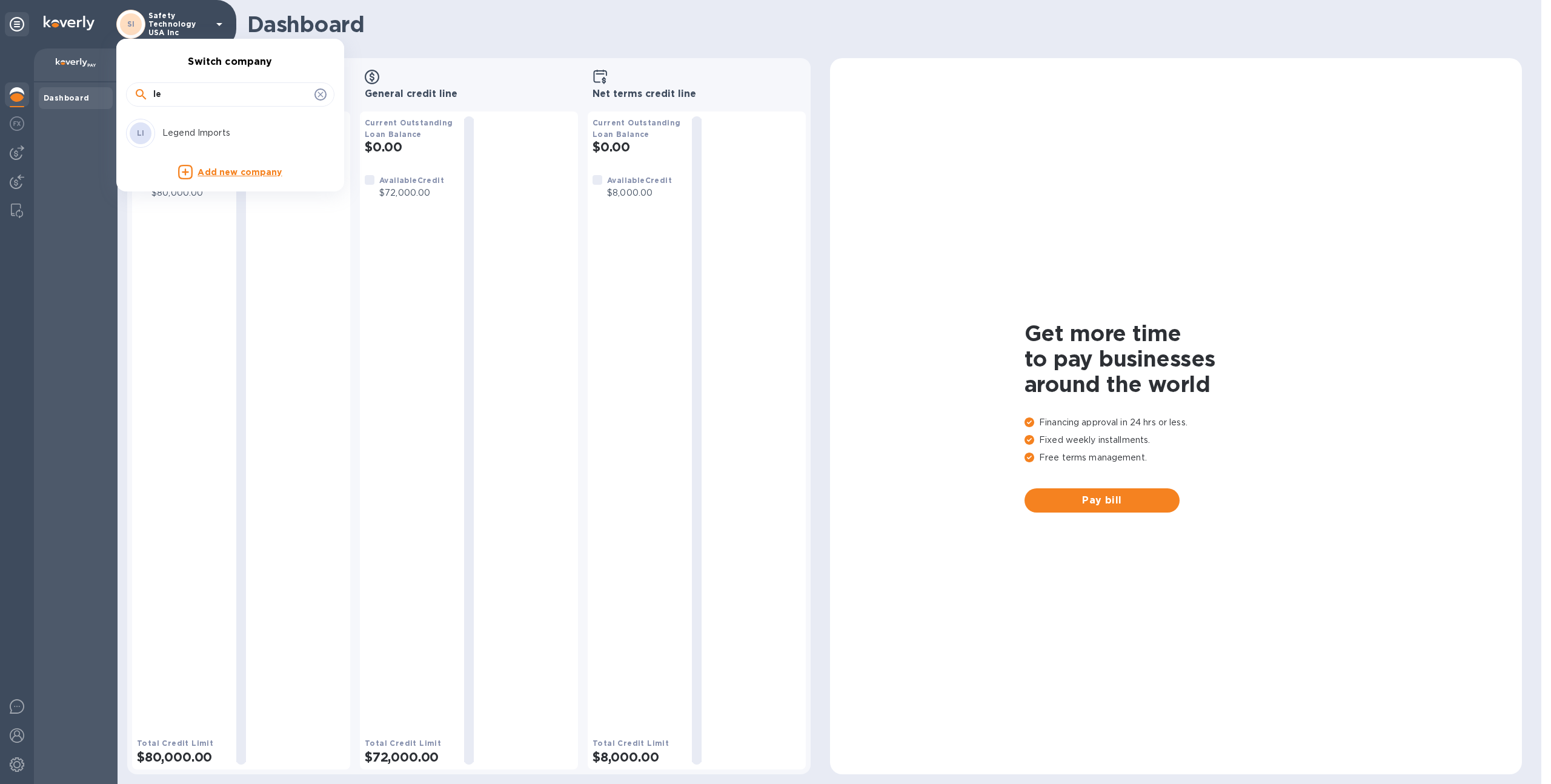
type input "l"
type input "lang"
click at [261, 134] on p "Lang and Schwander LLC" at bounding box center [239, 133] width 153 height 13
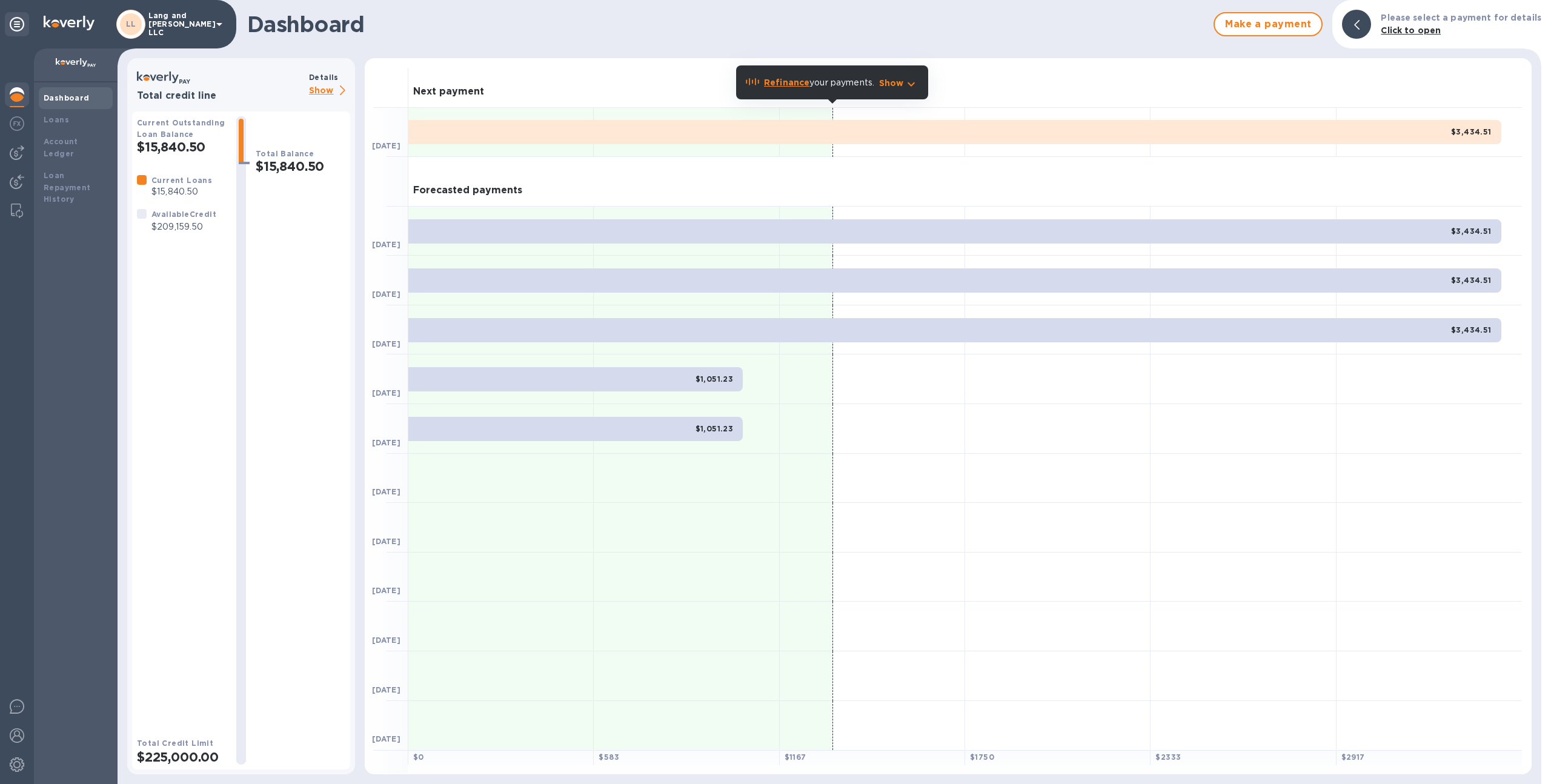
click at [331, 84] on p "Show" at bounding box center [329, 91] width 41 height 15
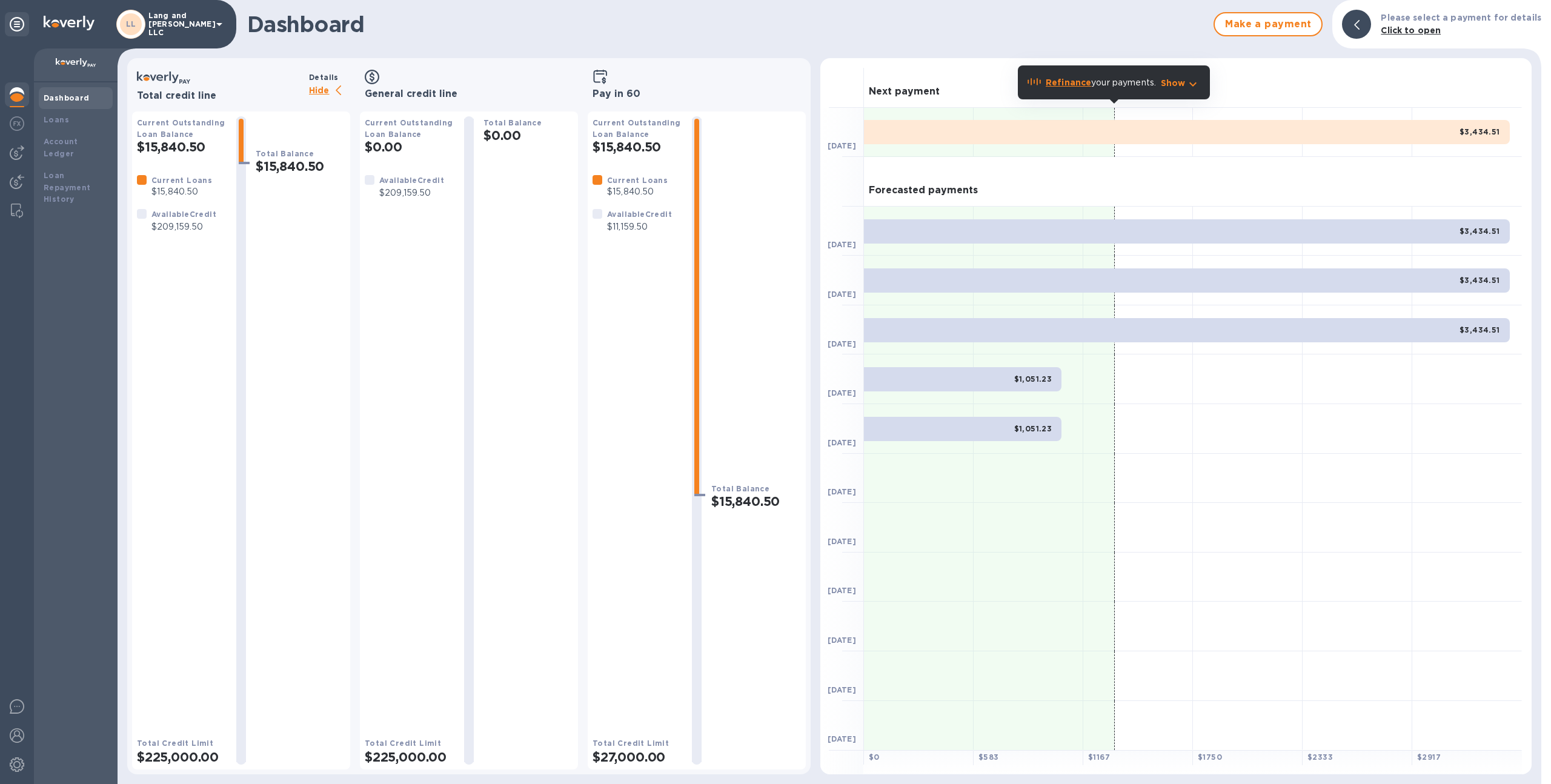
click at [739, 392] on div "Total Balance $15,840.50" at bounding box center [756, 440] width 89 height 648
click at [76, 110] on div "Loans" at bounding box center [76, 119] width 74 height 22
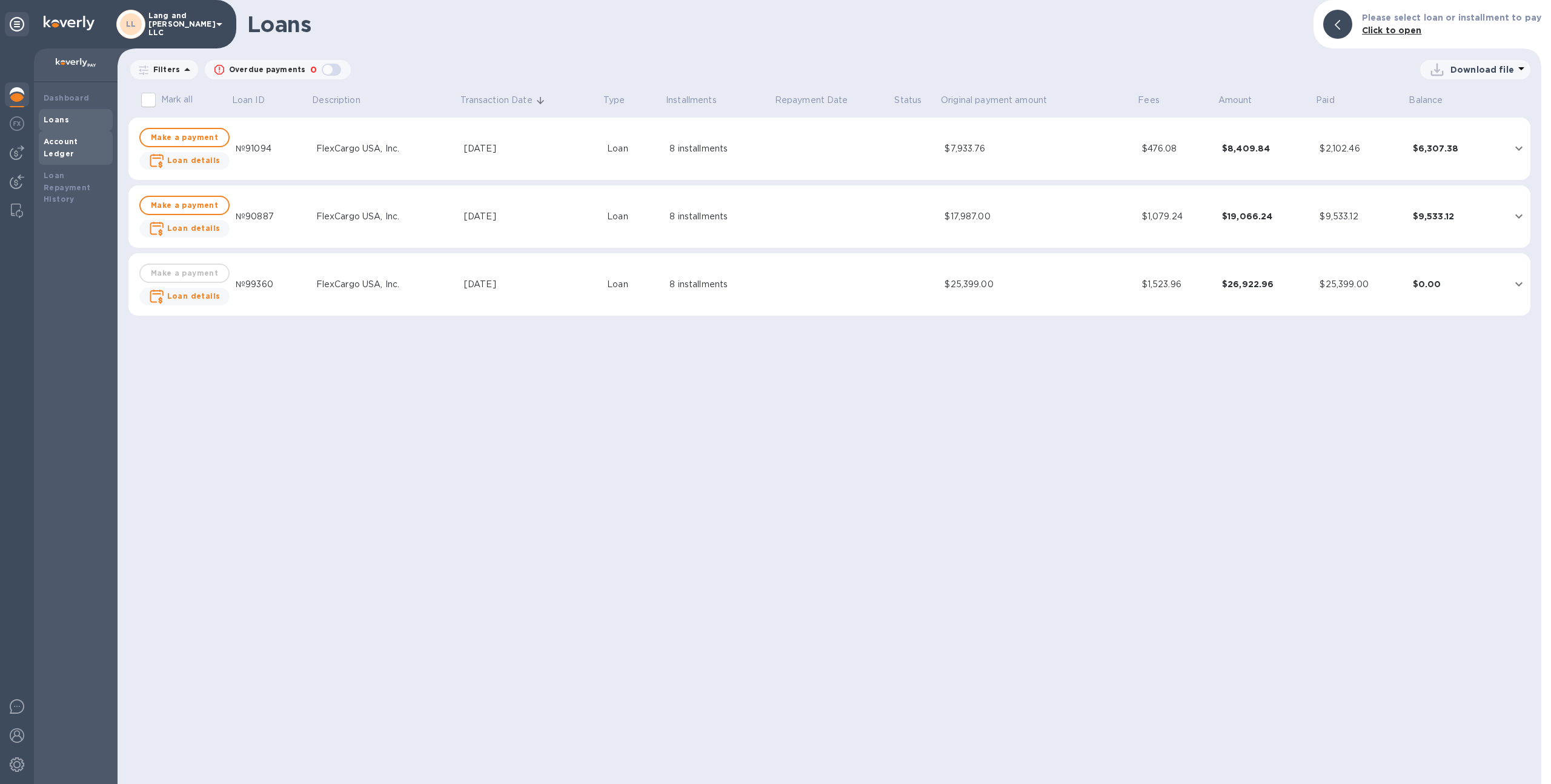
click at [69, 136] on b "Account Ledger" at bounding box center [61, 147] width 34 height 21
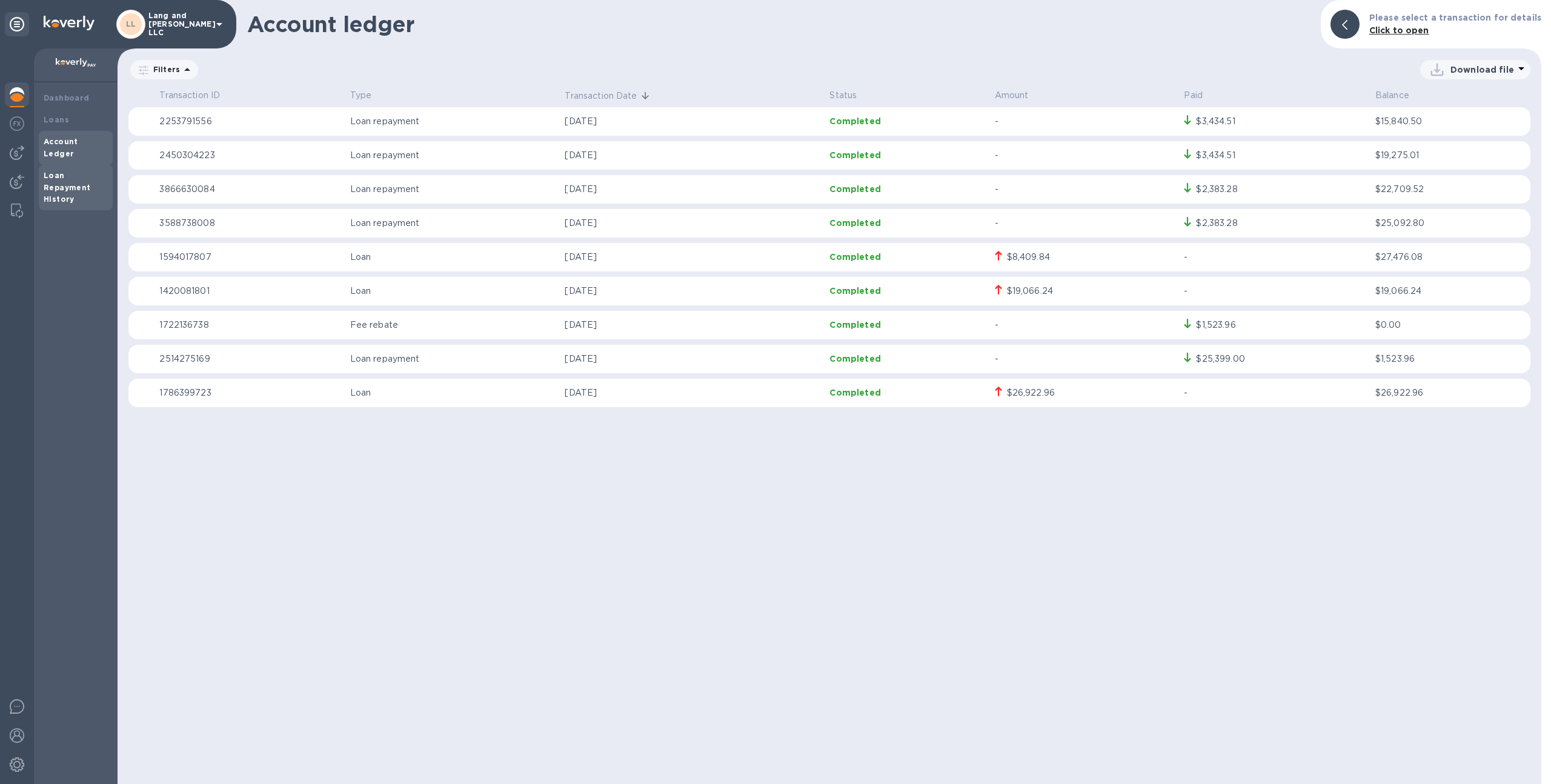
click at [61, 183] on b "Loan Repayment History" at bounding box center [67, 187] width 47 height 33
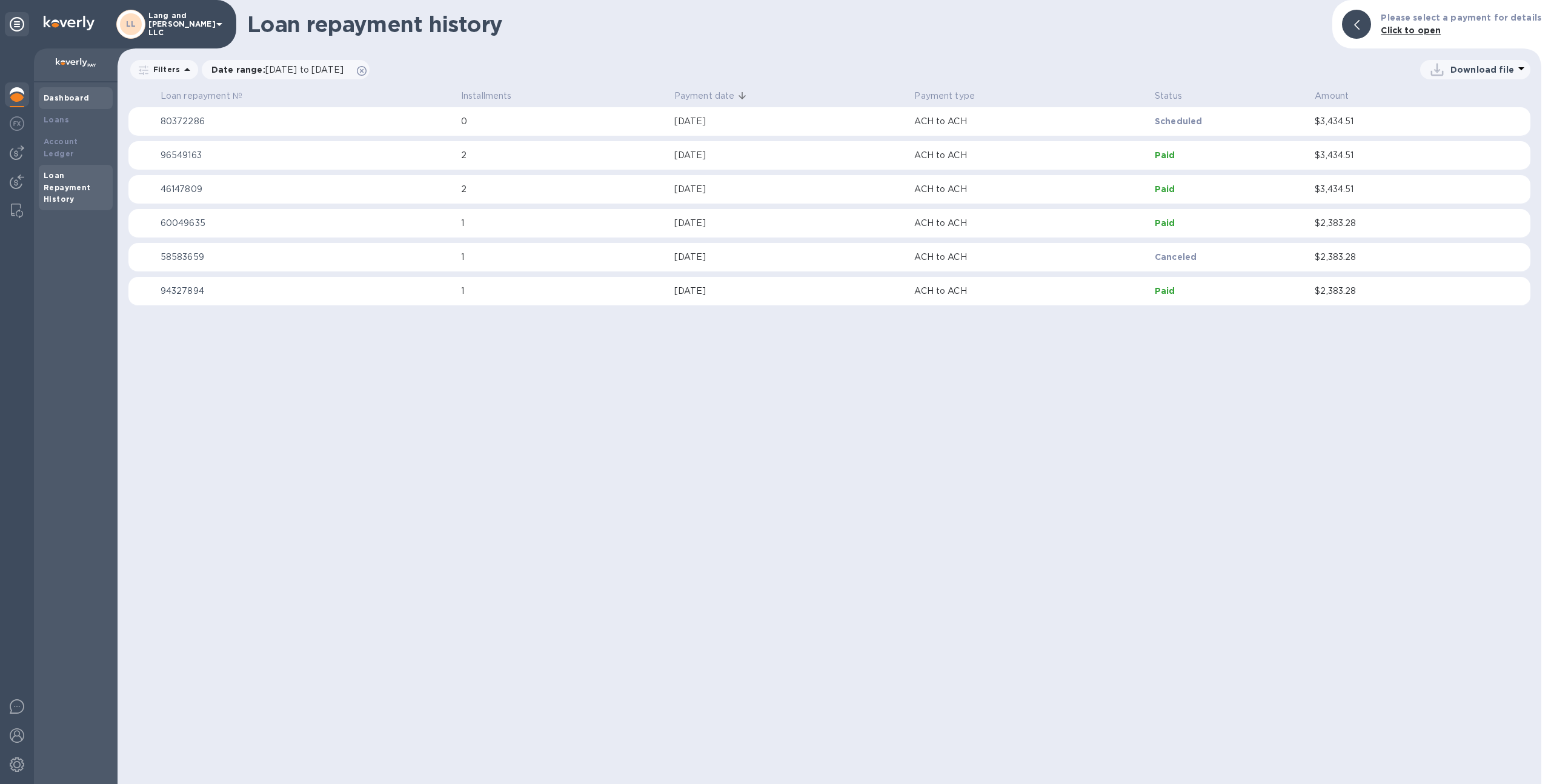
click at [54, 97] on b "Dashboard" at bounding box center [67, 97] width 46 height 9
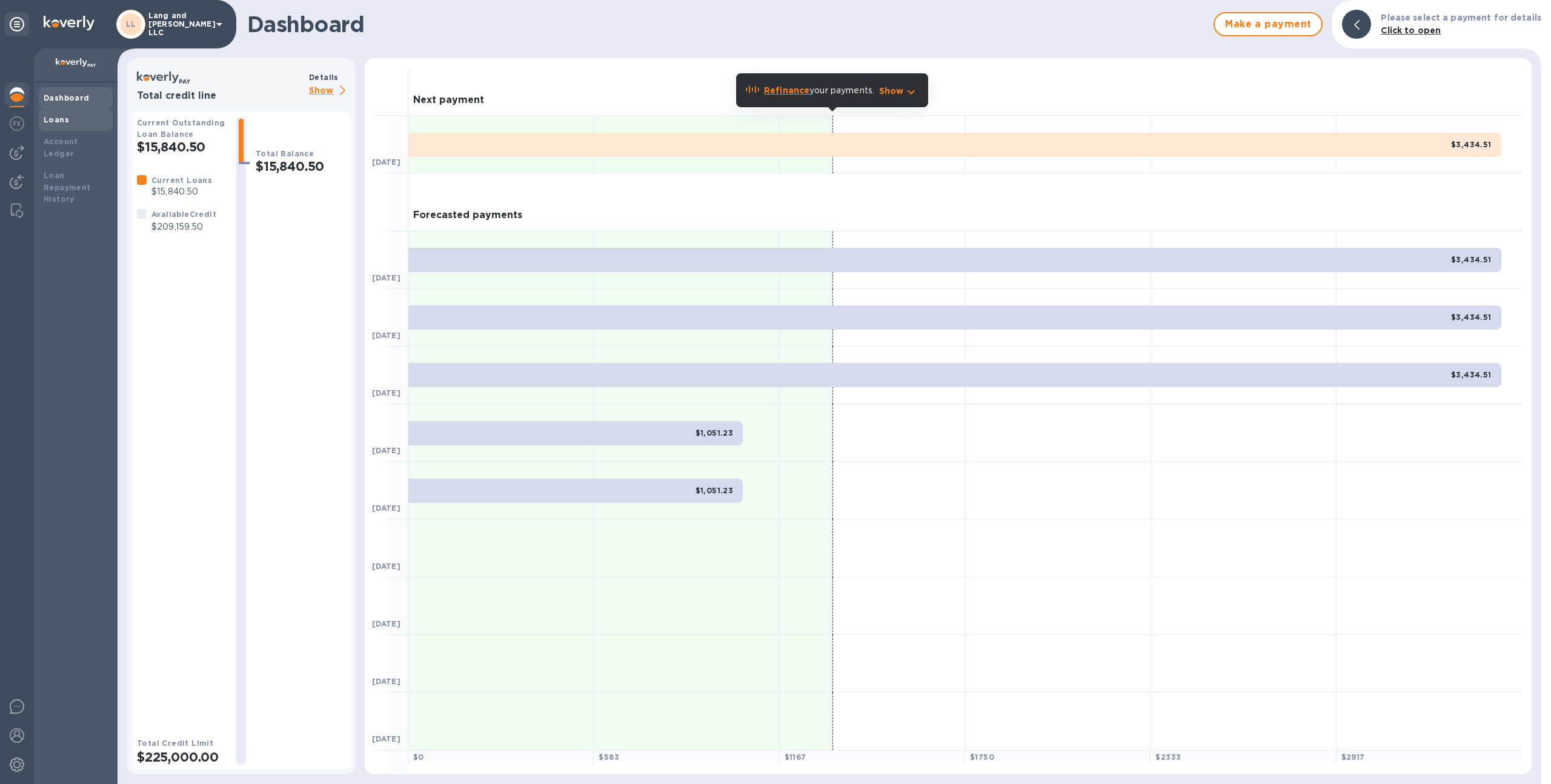
click at [61, 123] on b "Loans" at bounding box center [56, 119] width 25 height 9
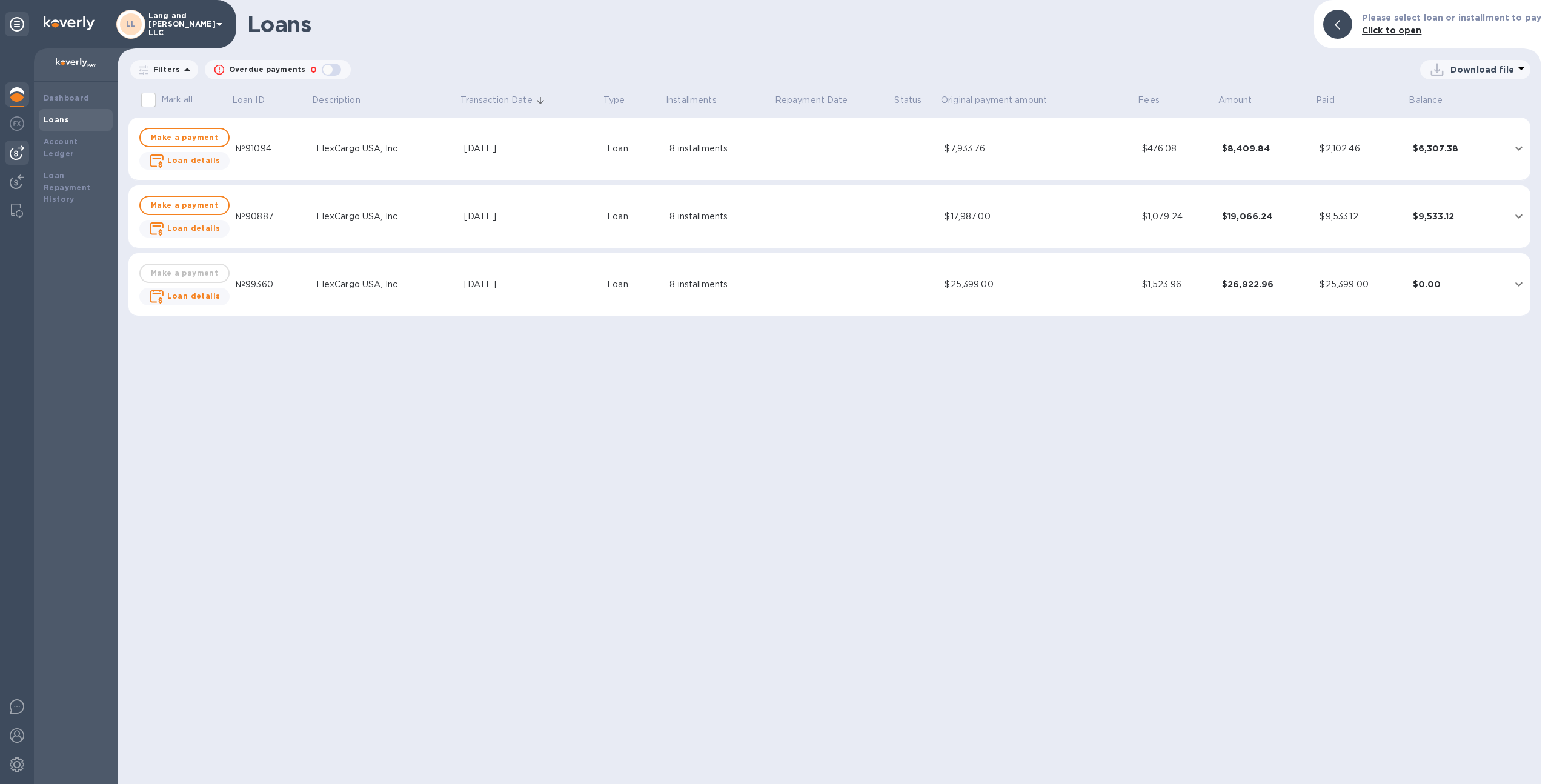
click at [26, 162] on div at bounding box center [17, 153] width 24 height 24
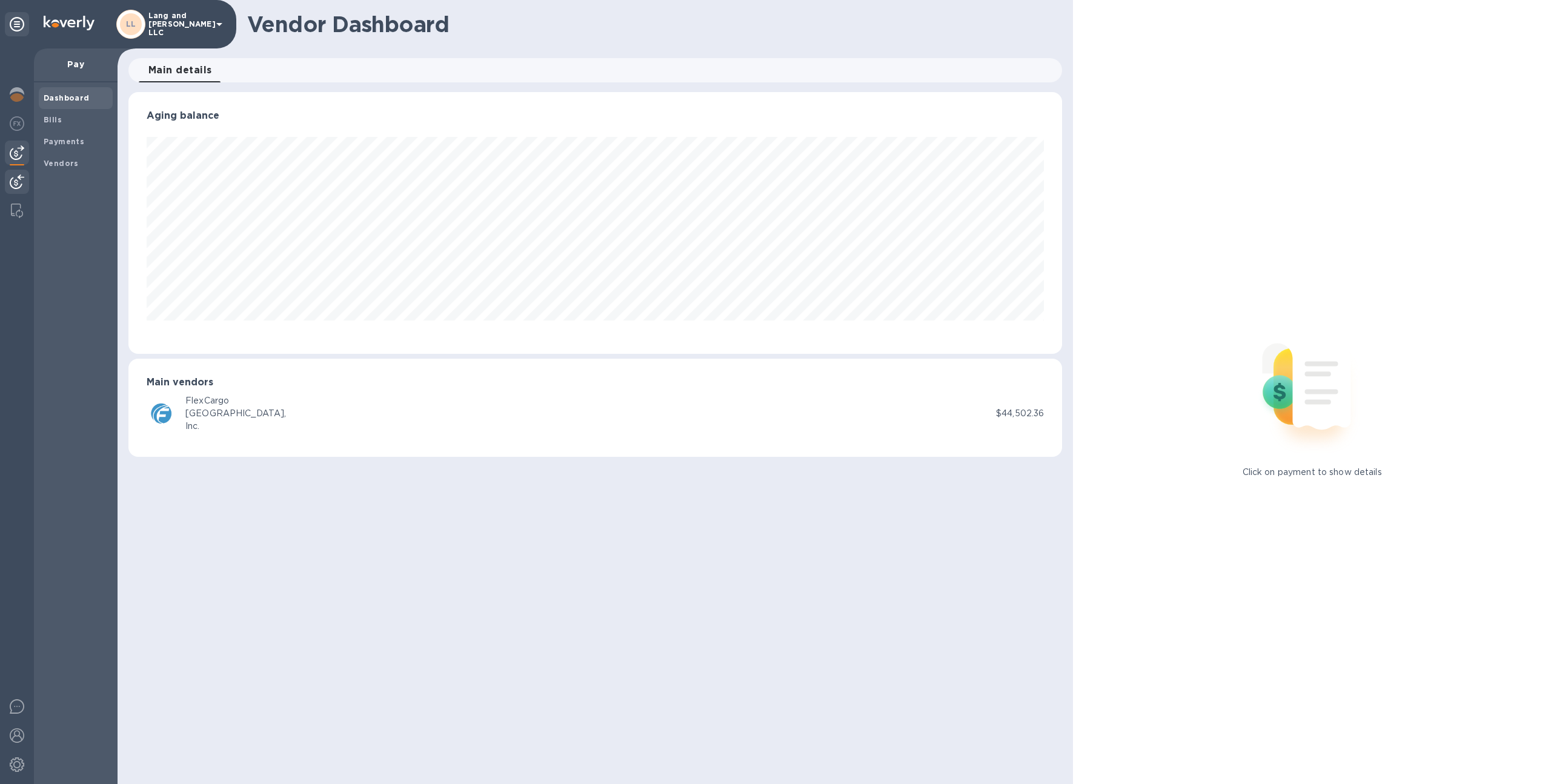
scroll to position [262, 934]
click at [75, 115] on span "Bills" at bounding box center [76, 119] width 64 height 12
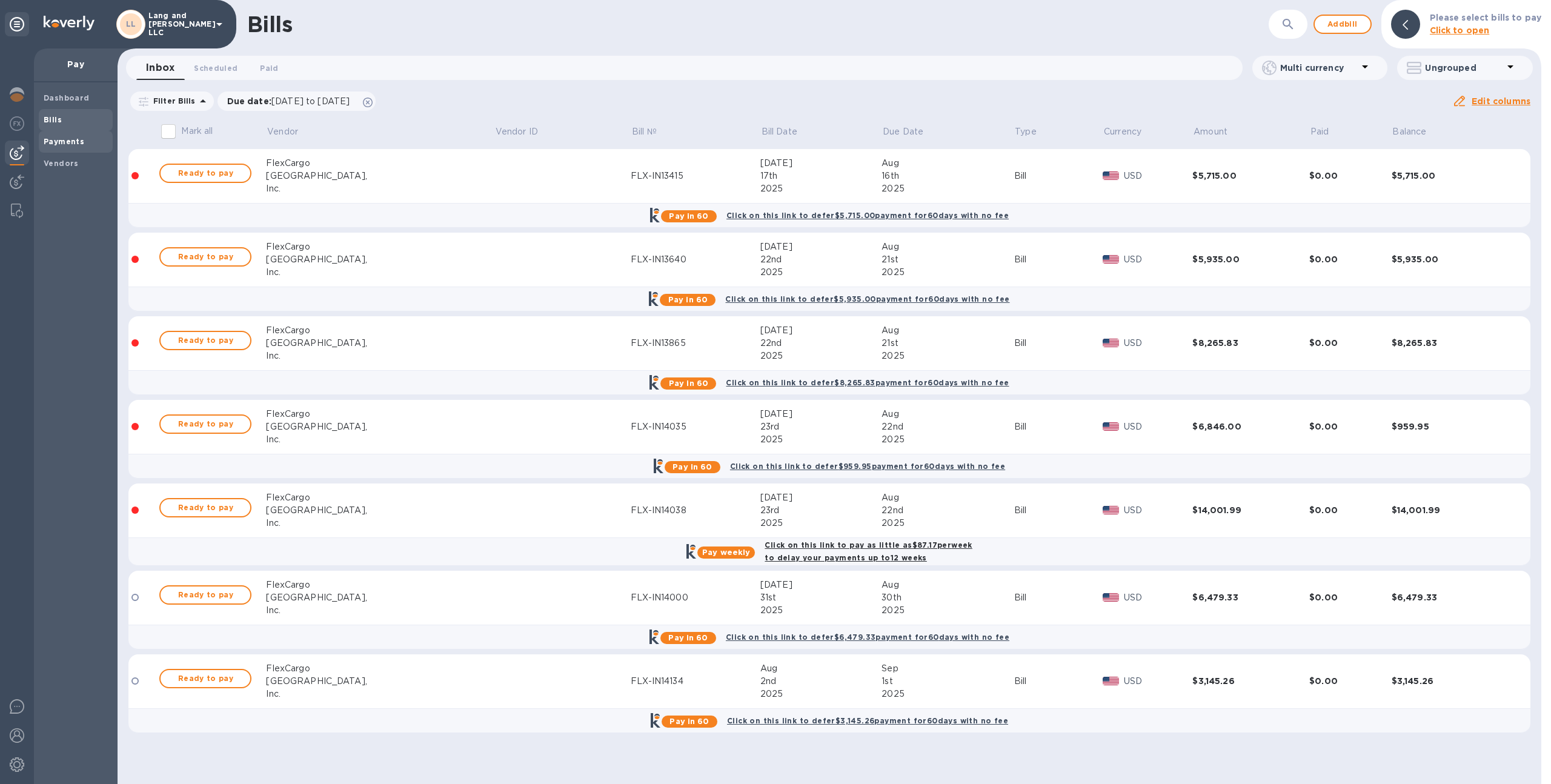
click at [66, 145] on b "Payments" at bounding box center [64, 141] width 41 height 9
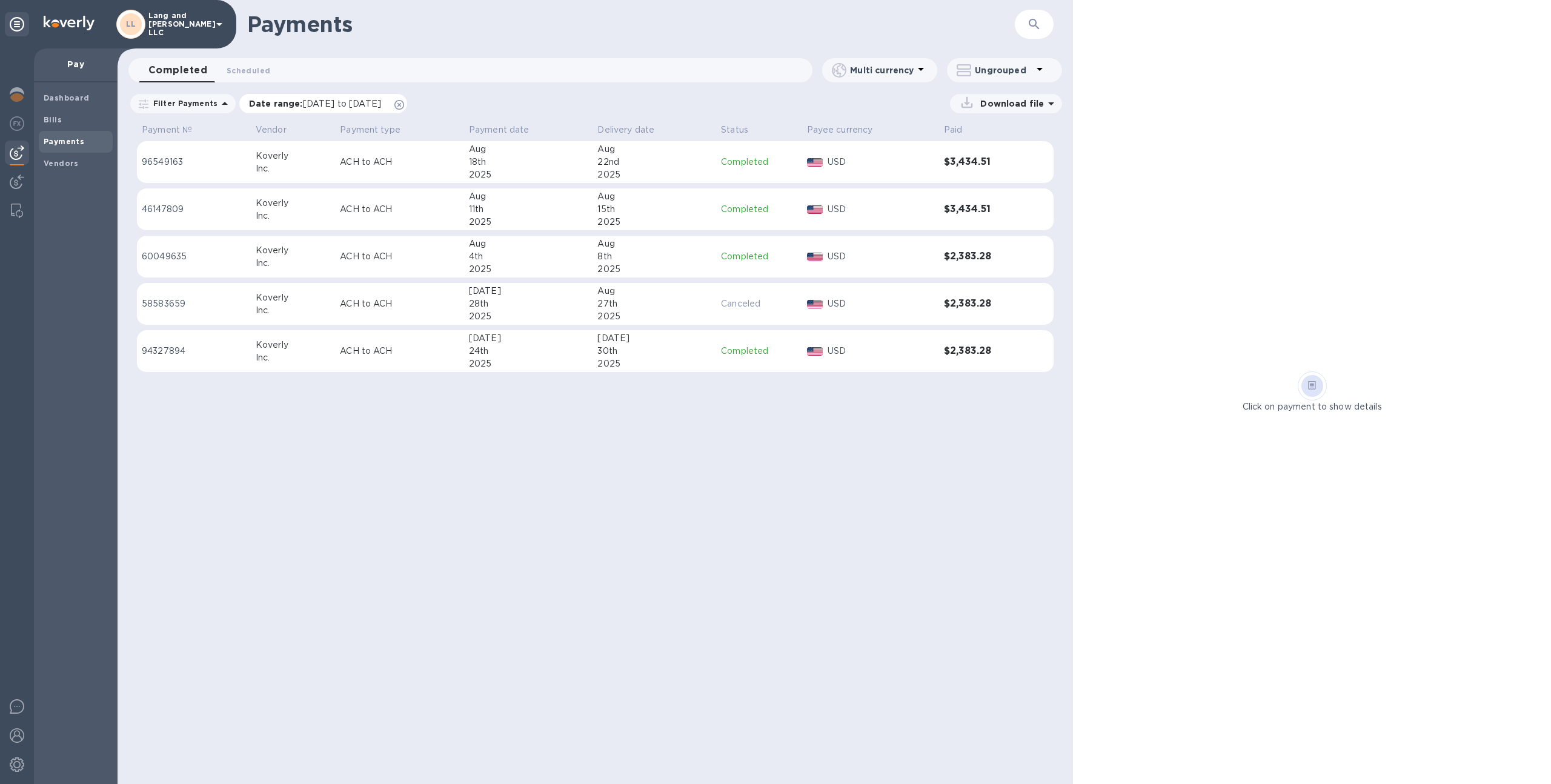
click at [404, 106] on icon at bounding box center [399, 105] width 10 height 10
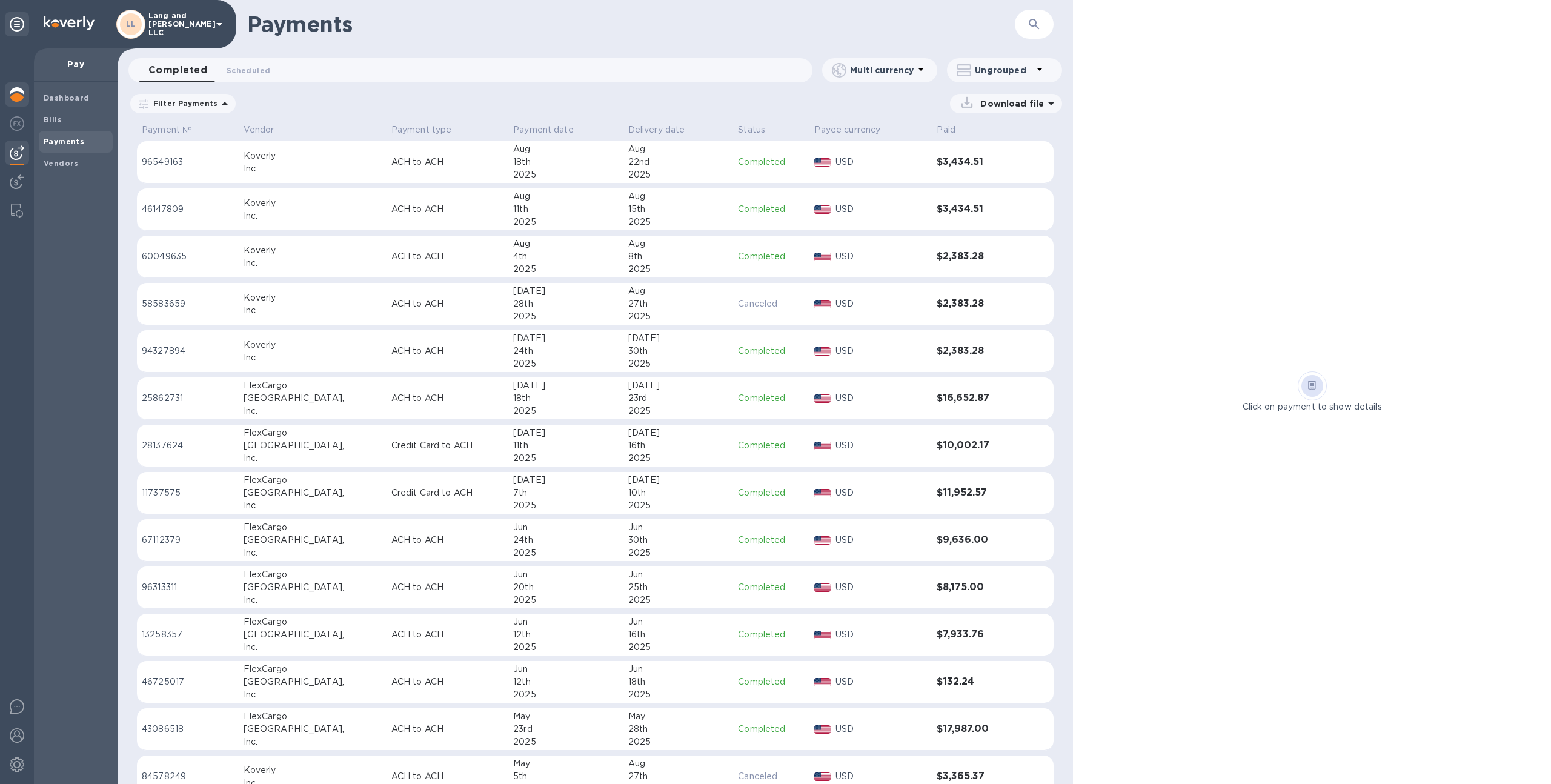
click at [18, 102] on img at bounding box center [17, 94] width 15 height 15
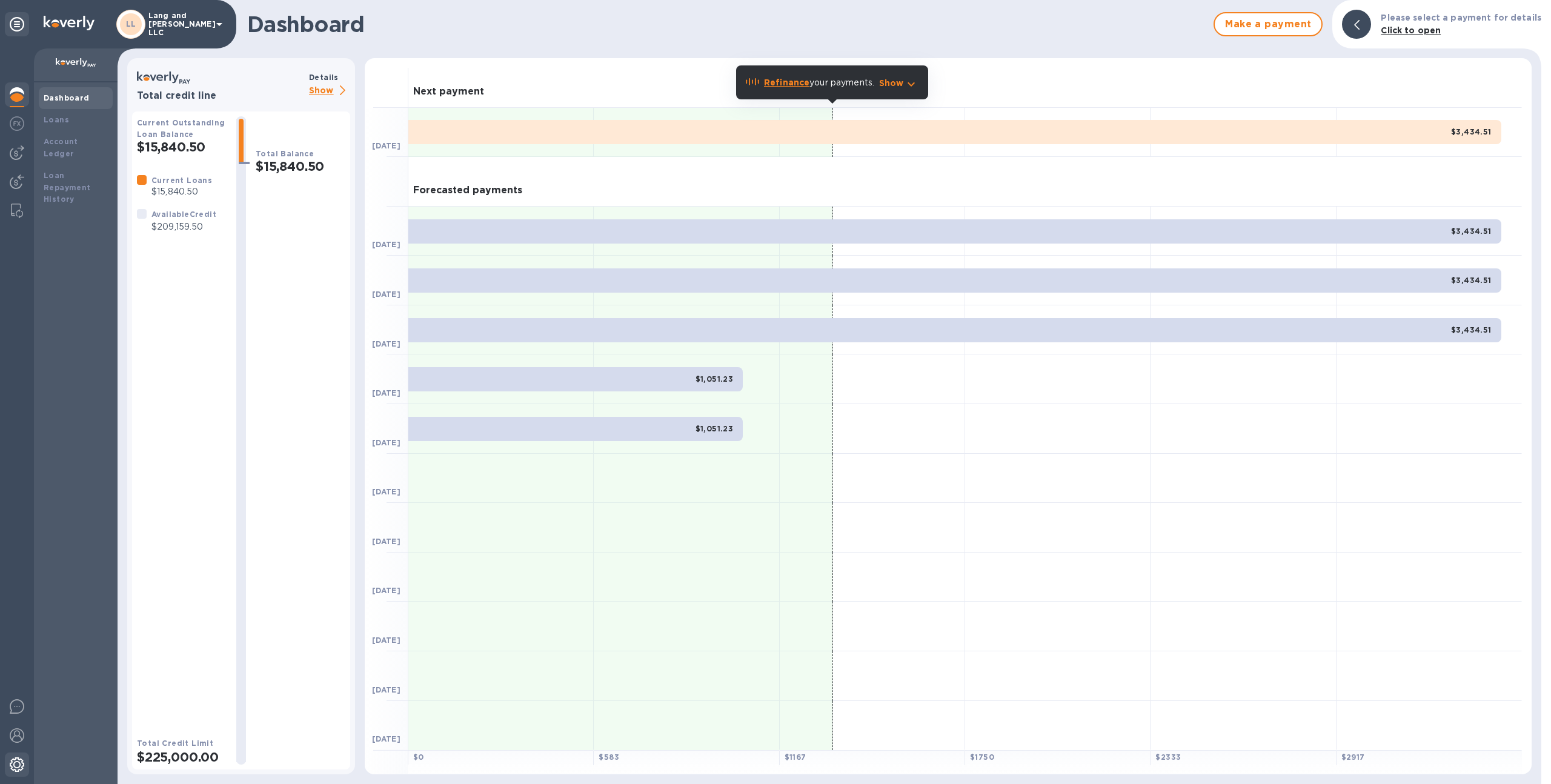
click at [20, 756] on div at bounding box center [17, 765] width 24 height 27
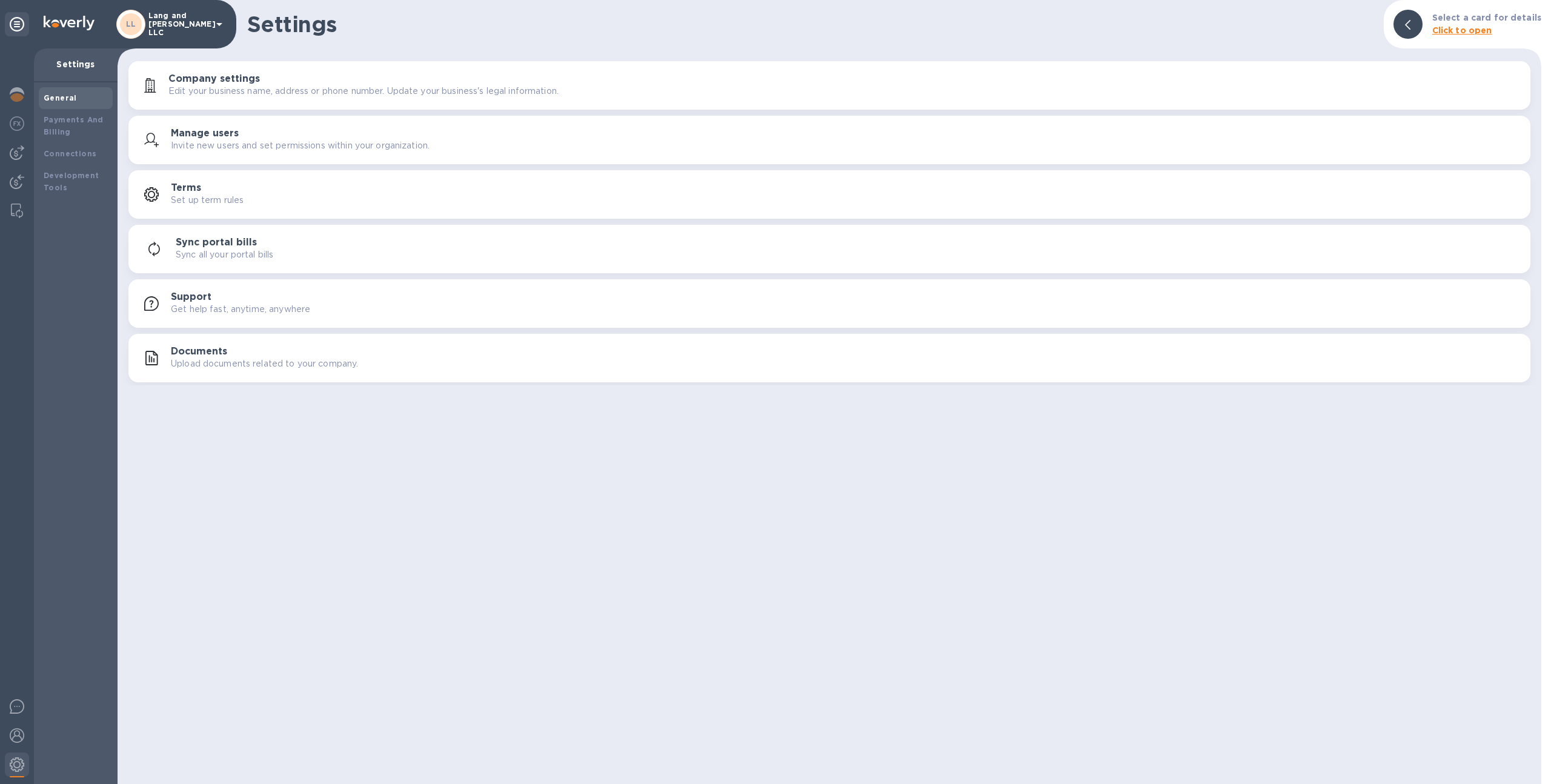
click at [214, 347] on h3 "Documents" at bounding box center [198, 352] width 56 height 11
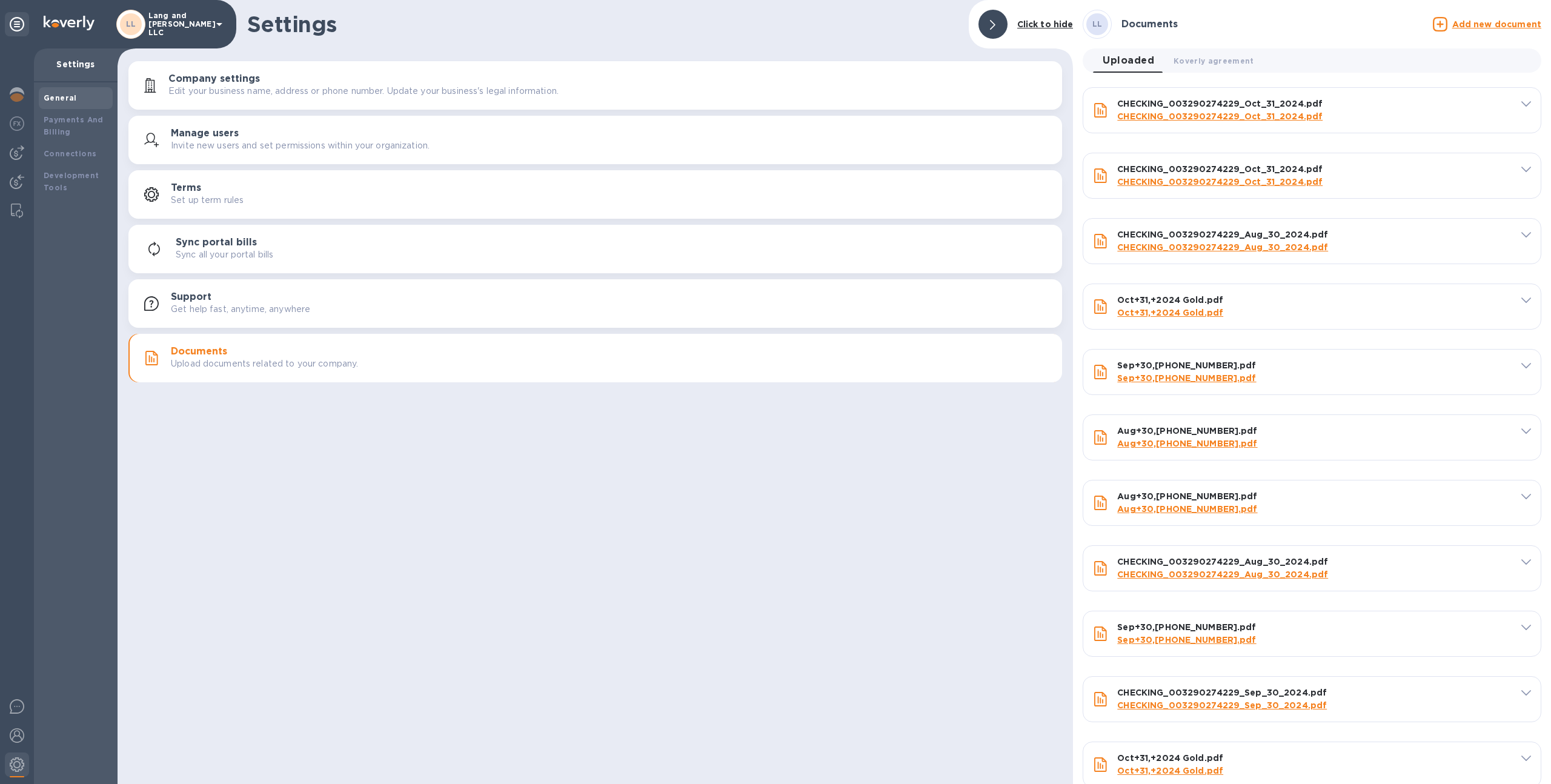
click at [181, 36] on div "LL Lang and Schwander LLC" at bounding box center [171, 24] width 110 height 29
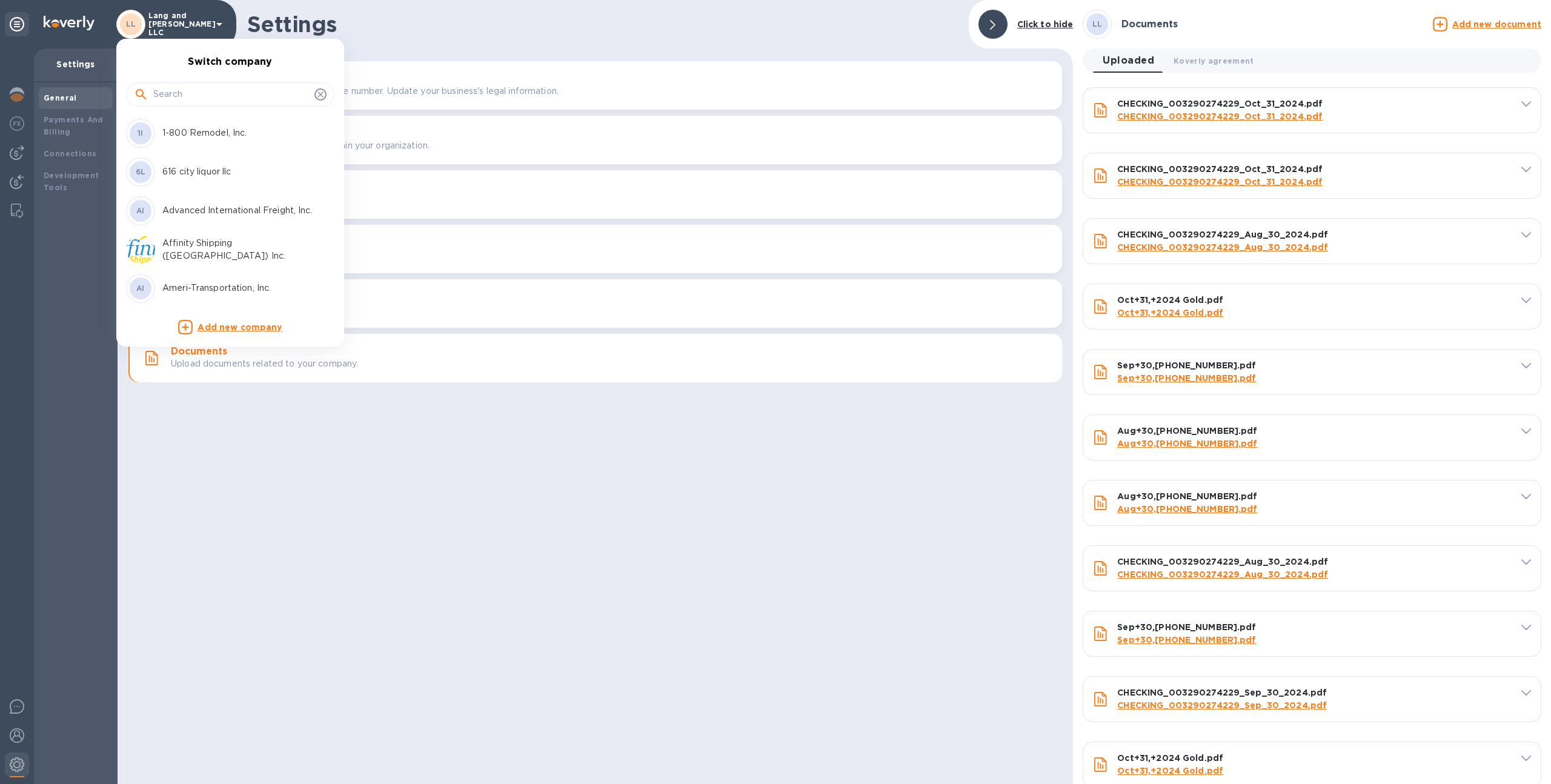
click at [171, 91] on input "text" at bounding box center [232, 94] width 156 height 18
type input "legend"
click at [168, 131] on p "Legend Imports" at bounding box center [239, 133] width 153 height 13
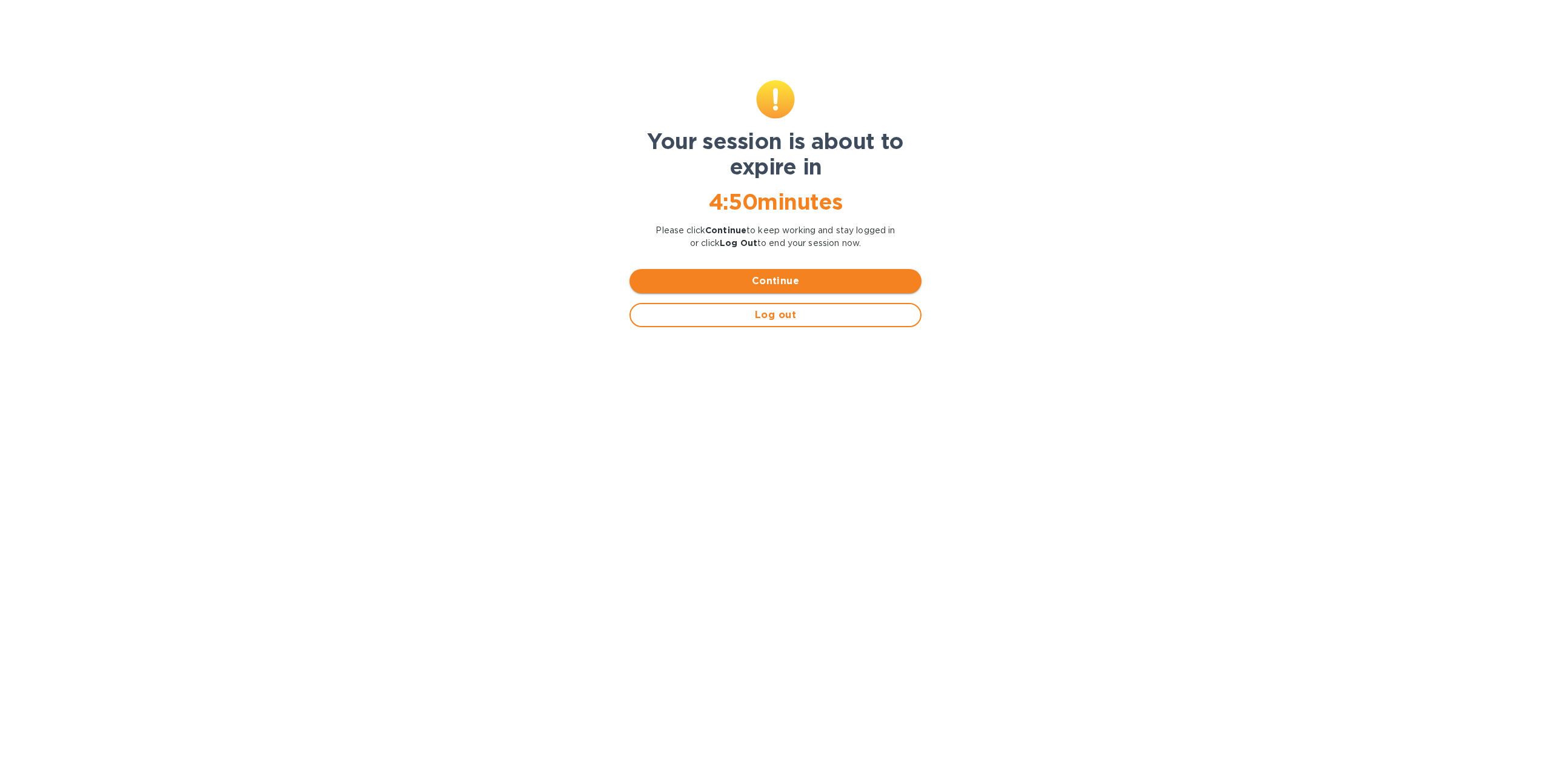
click at [680, 277] on span "Continue" at bounding box center [775, 281] width 272 height 15
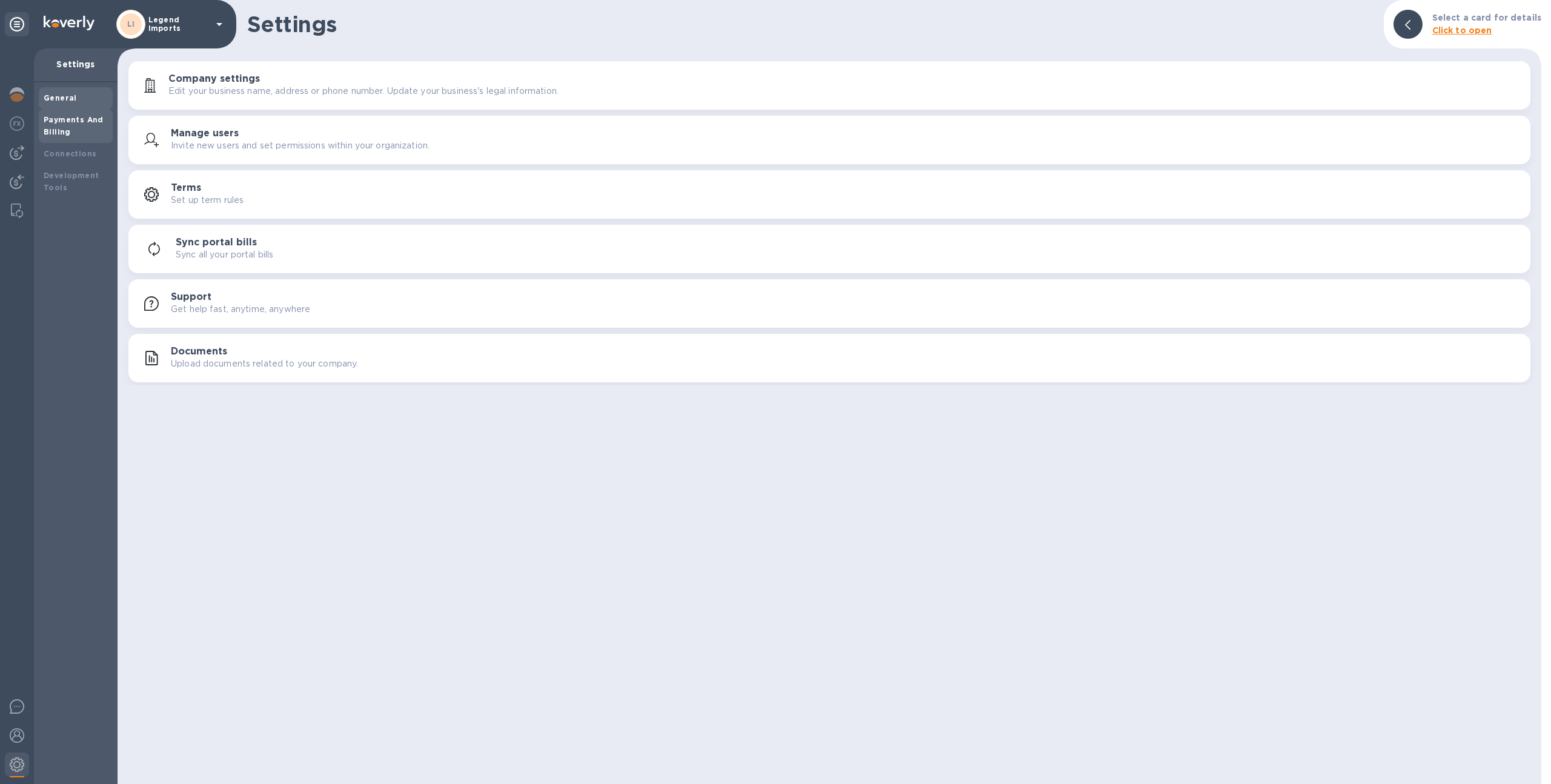
click at [106, 131] on div "Payments And Billing" at bounding box center [76, 126] width 64 height 24
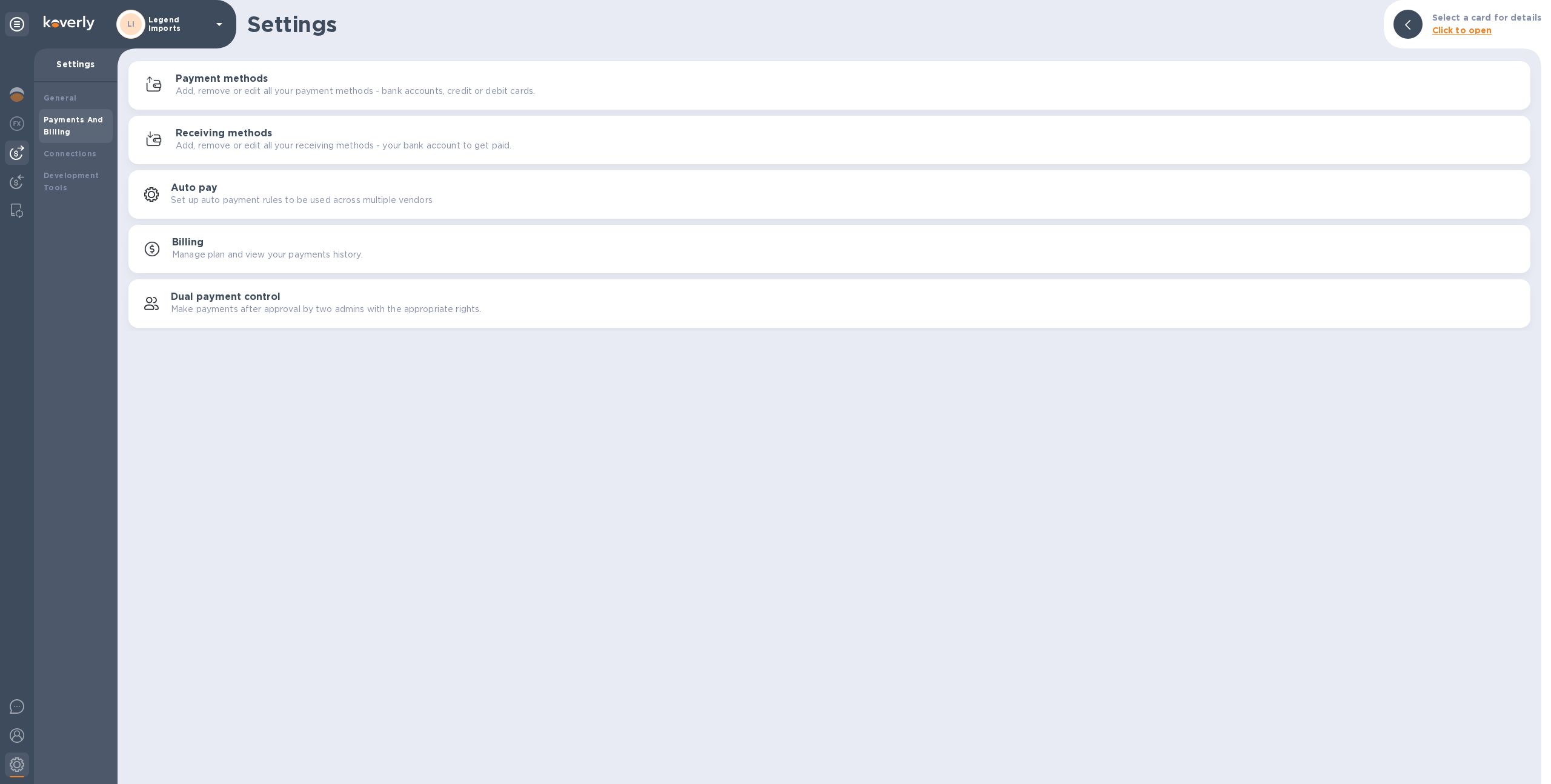
click at [20, 154] on img at bounding box center [17, 153] width 15 height 15
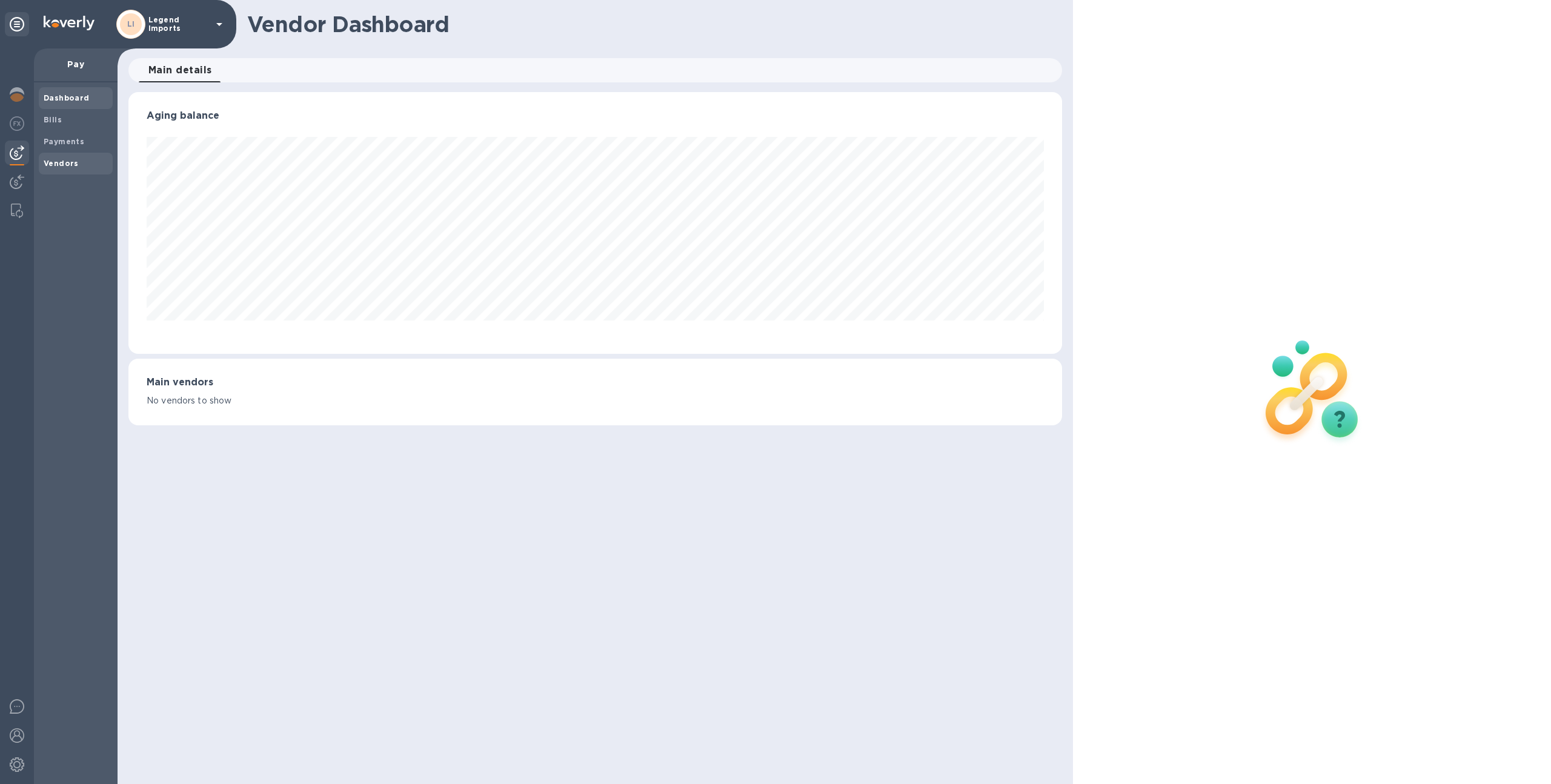
scroll to position [262, 934]
click at [64, 139] on b "Payments" at bounding box center [64, 141] width 41 height 9
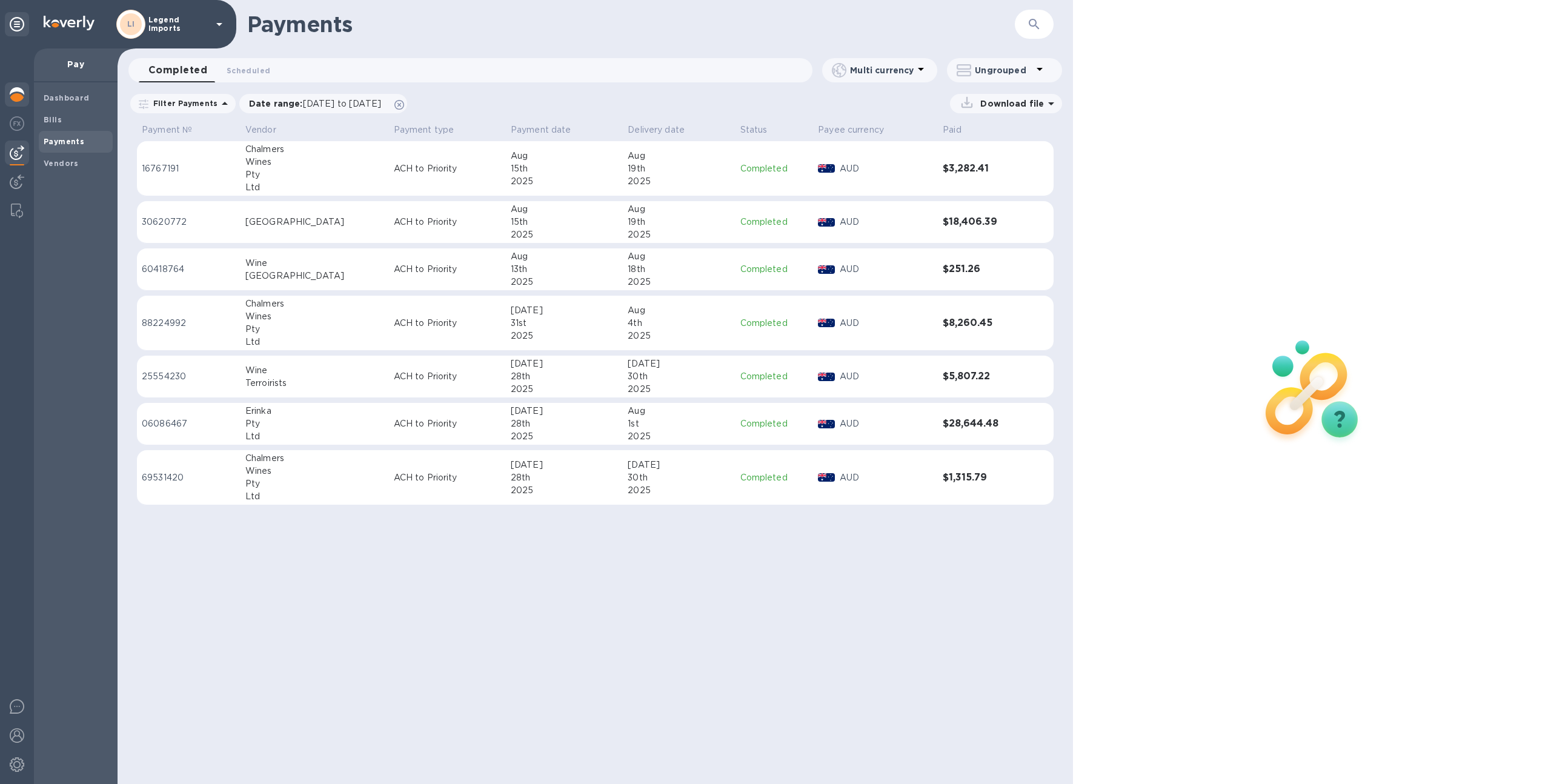
click at [15, 91] on img at bounding box center [17, 94] width 15 height 15
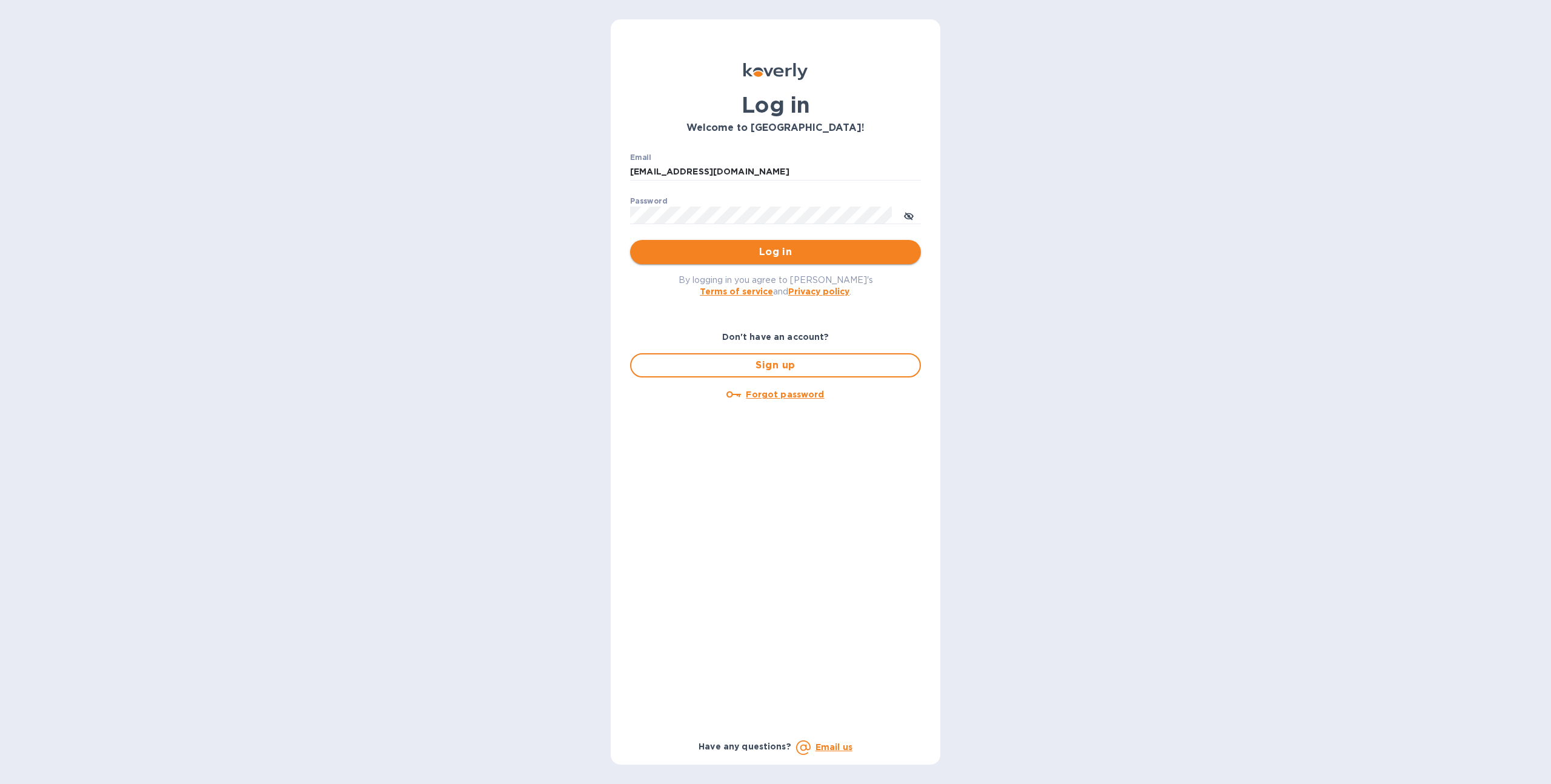
click at [708, 258] on span "Log in" at bounding box center [775, 252] width 271 height 15
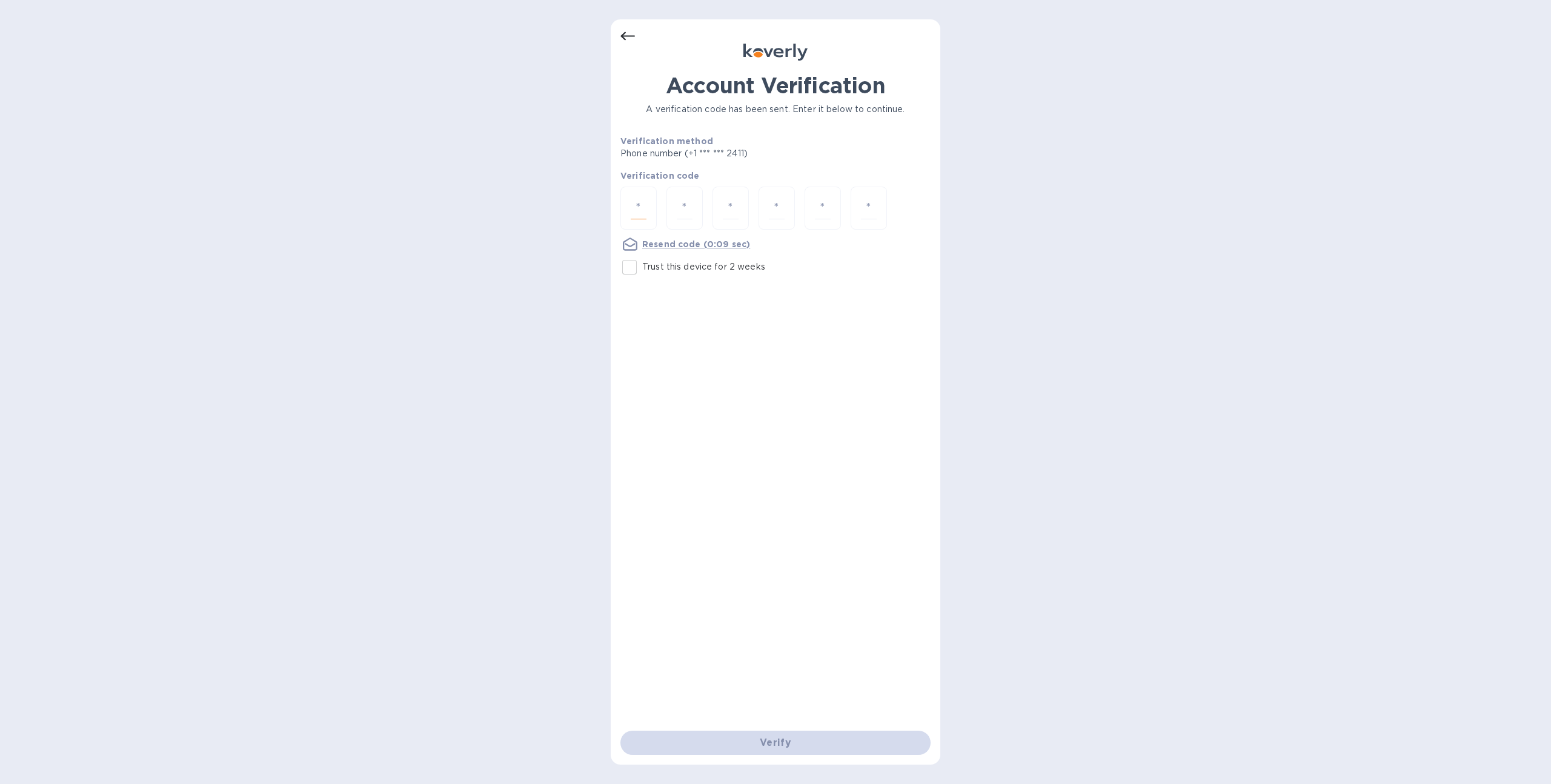
click at [634, 208] on input "number" at bounding box center [638, 208] width 15 height 23
type input "3"
type input "4"
type input "9"
type input "1"
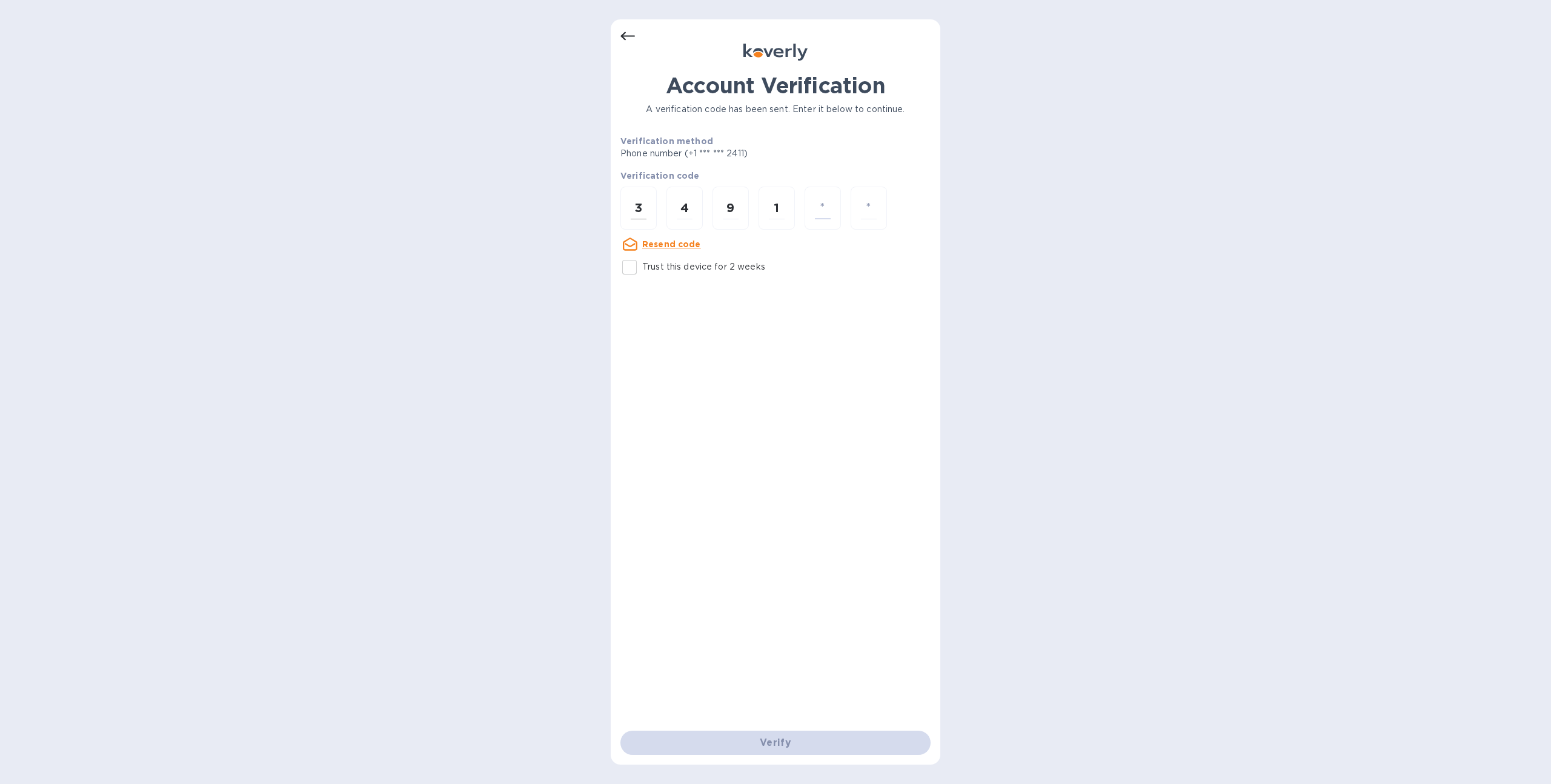
type input "8"
type input "2"
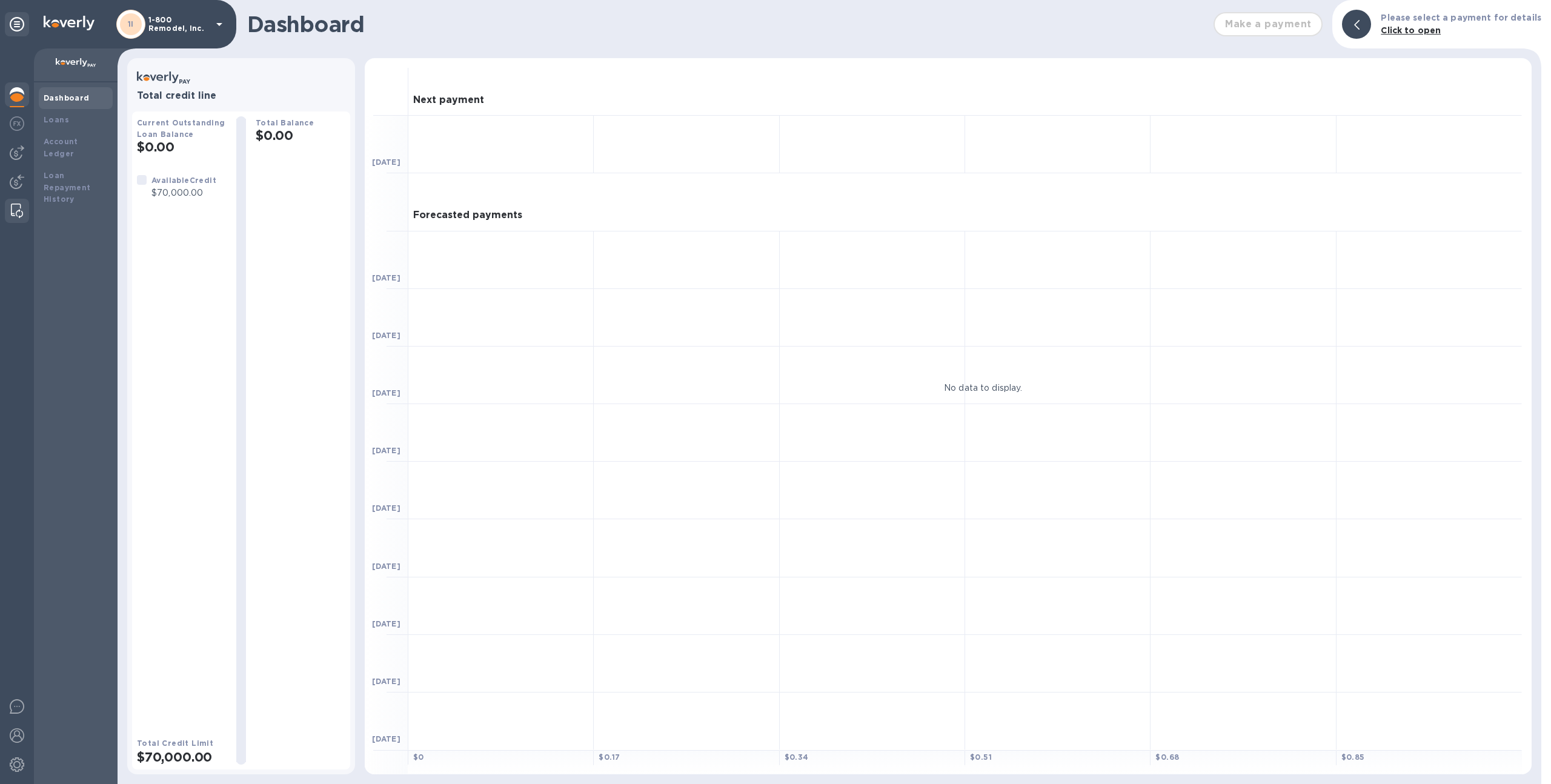
click at [10, 199] on div at bounding box center [16, 211] width 22 height 24
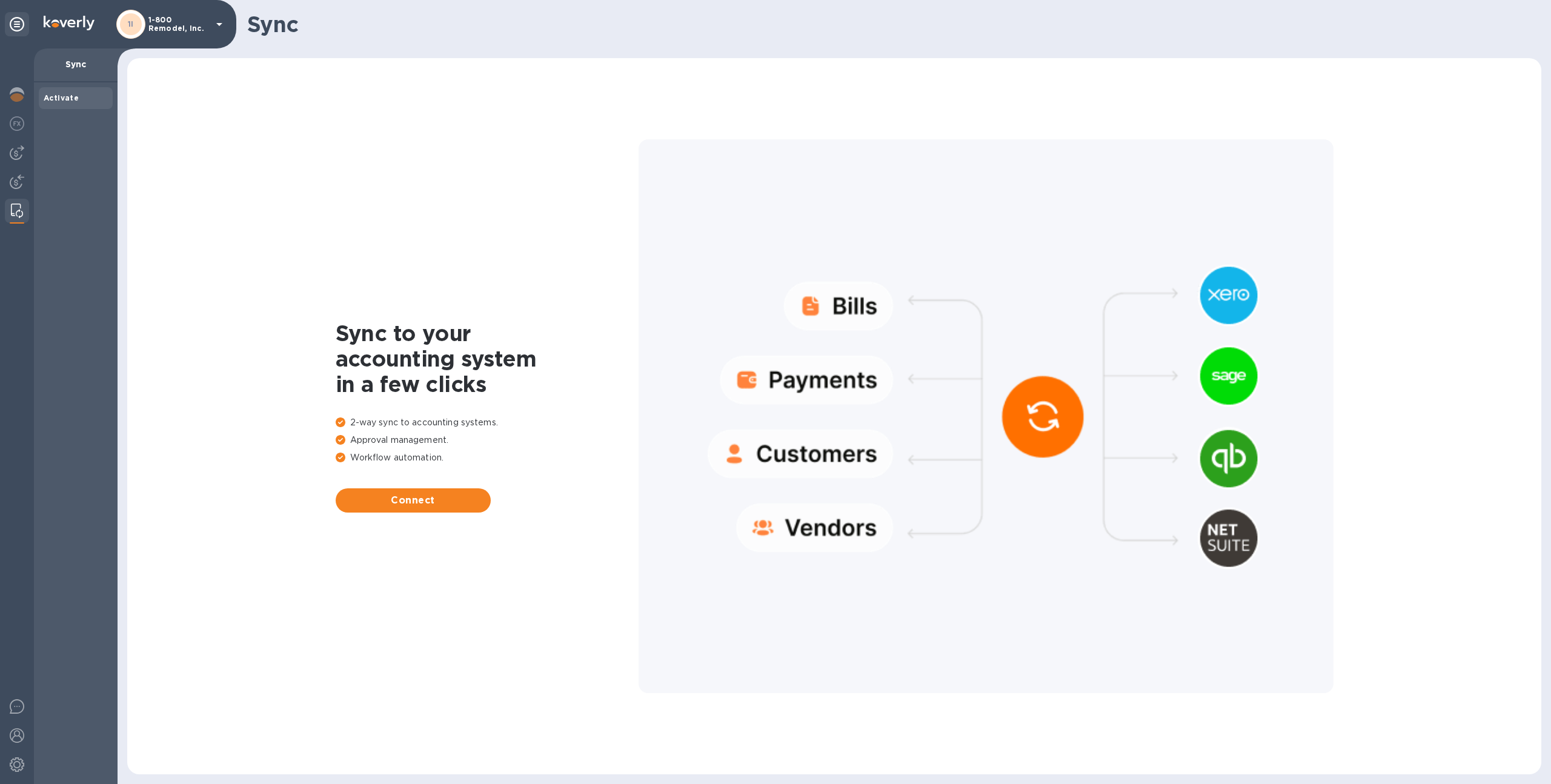
click at [172, 15] on p "1-800 Remodel, Inc." at bounding box center [179, 24] width 61 height 17
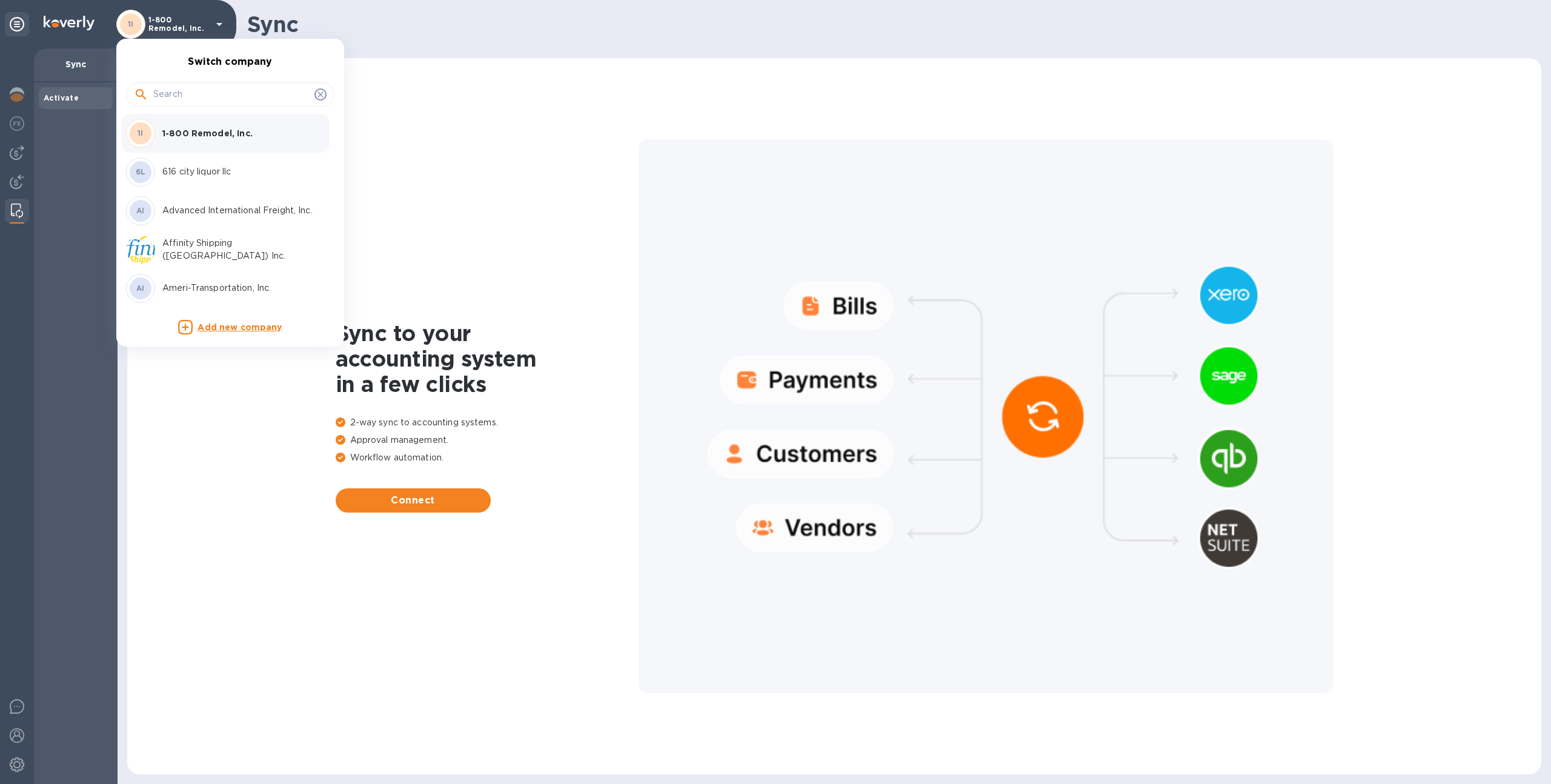
click at [198, 94] on input "text" at bounding box center [232, 94] width 156 height 18
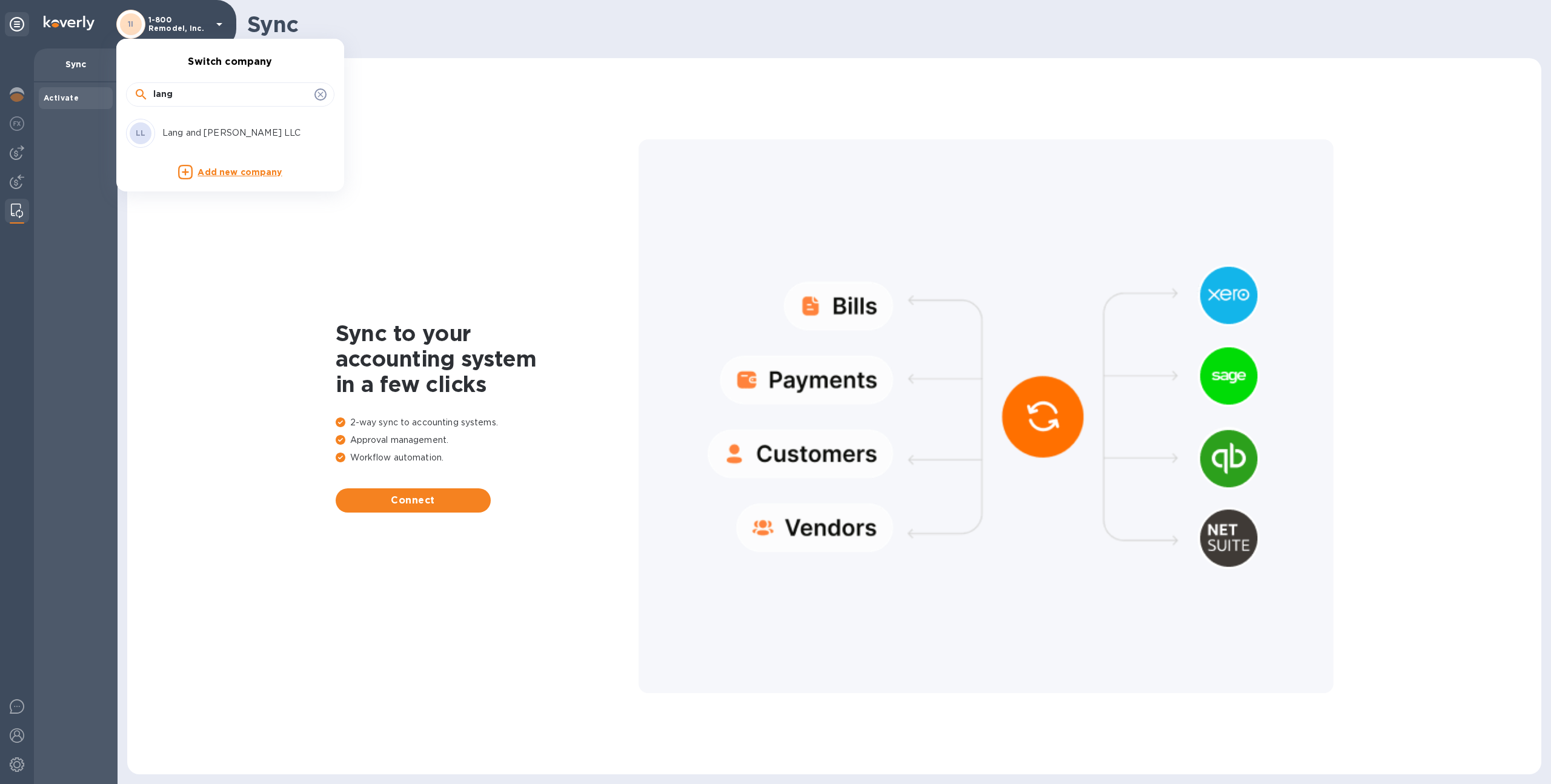
type input "lang"
click at [184, 133] on p "Lang and Schwander LLC" at bounding box center [239, 133] width 153 height 13
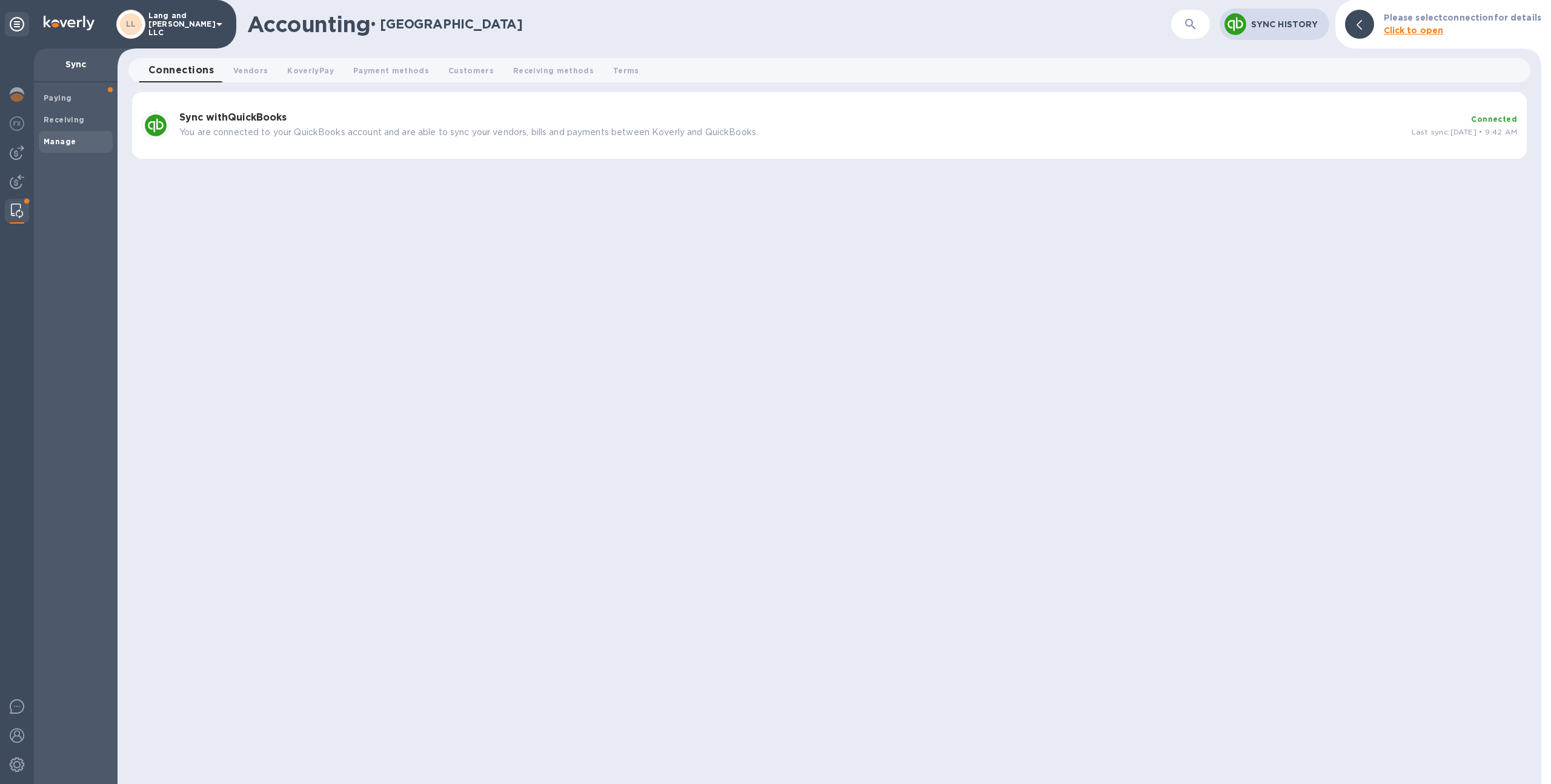
click at [694, 119] on h3 "Sync with QuickBooks" at bounding box center [791, 118] width 1222 height 11
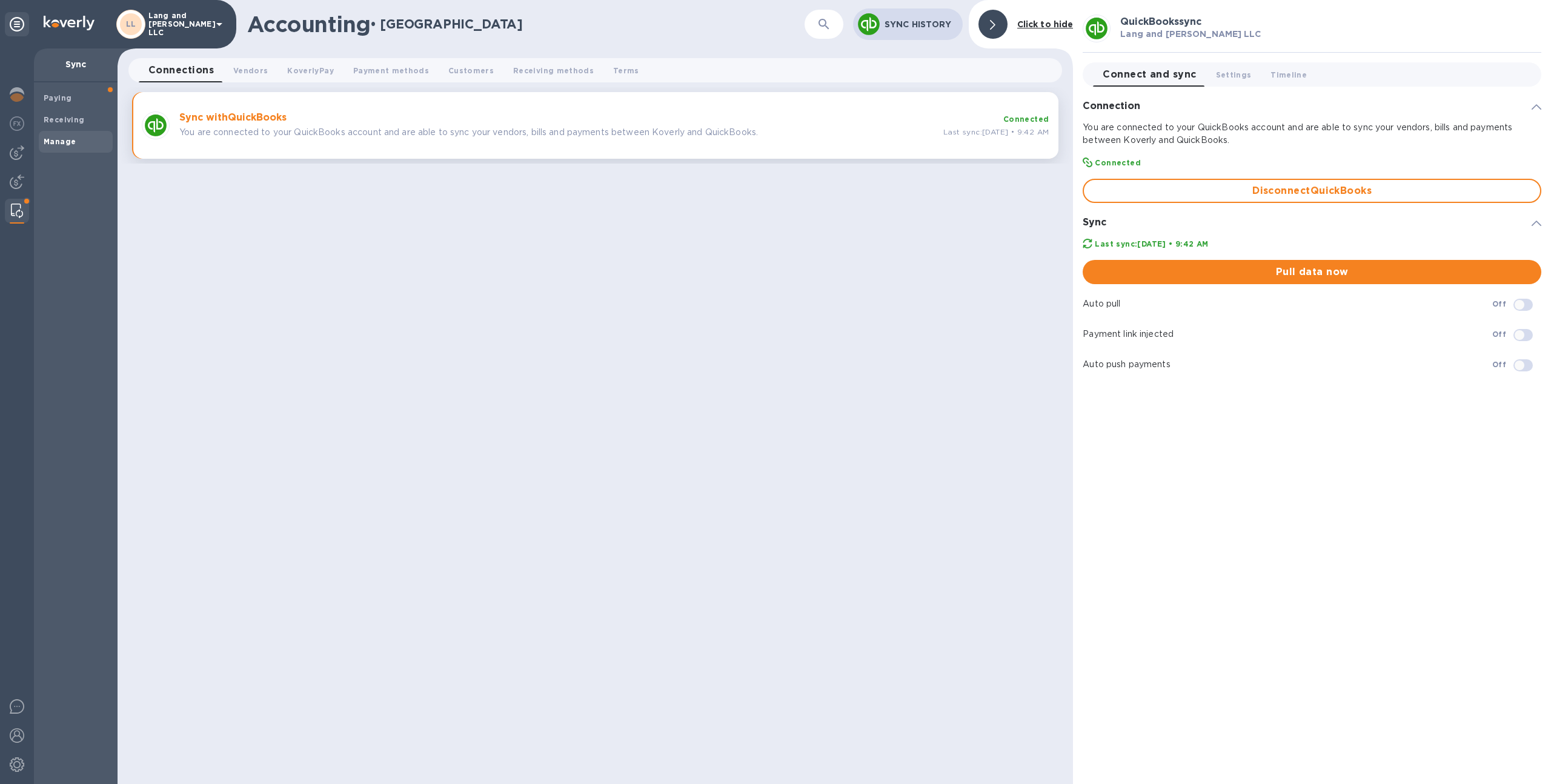
click at [1522, 301] on input "checkbox" at bounding box center [1519, 304] width 62 height 20
checkbox input "true"
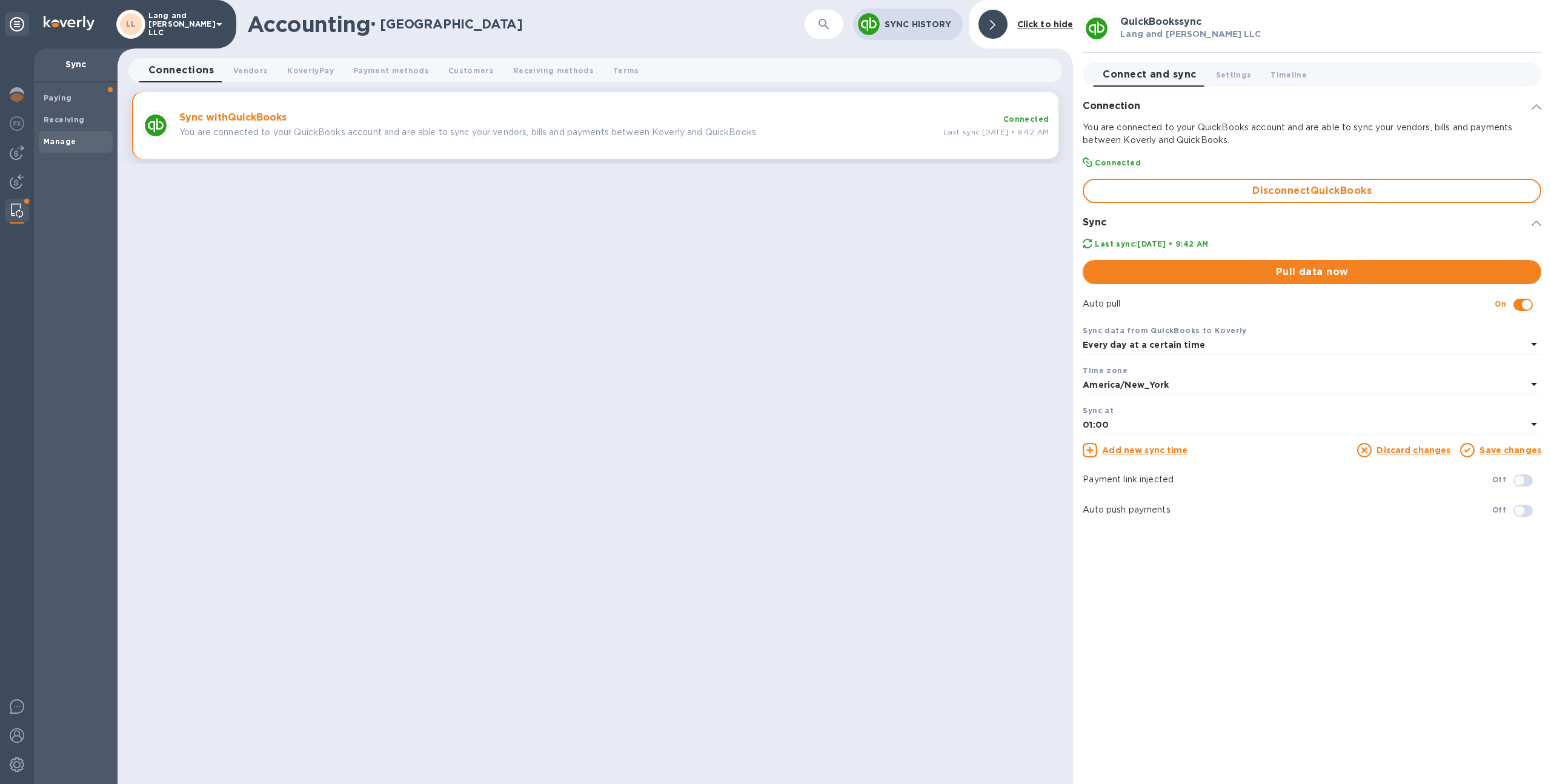
click at [1272, 351] on div "Every day at a certain time" at bounding box center [1304, 345] width 444 height 17
click at [1227, 392] on p "With frequency" at bounding box center [1306, 396] width 430 height 13
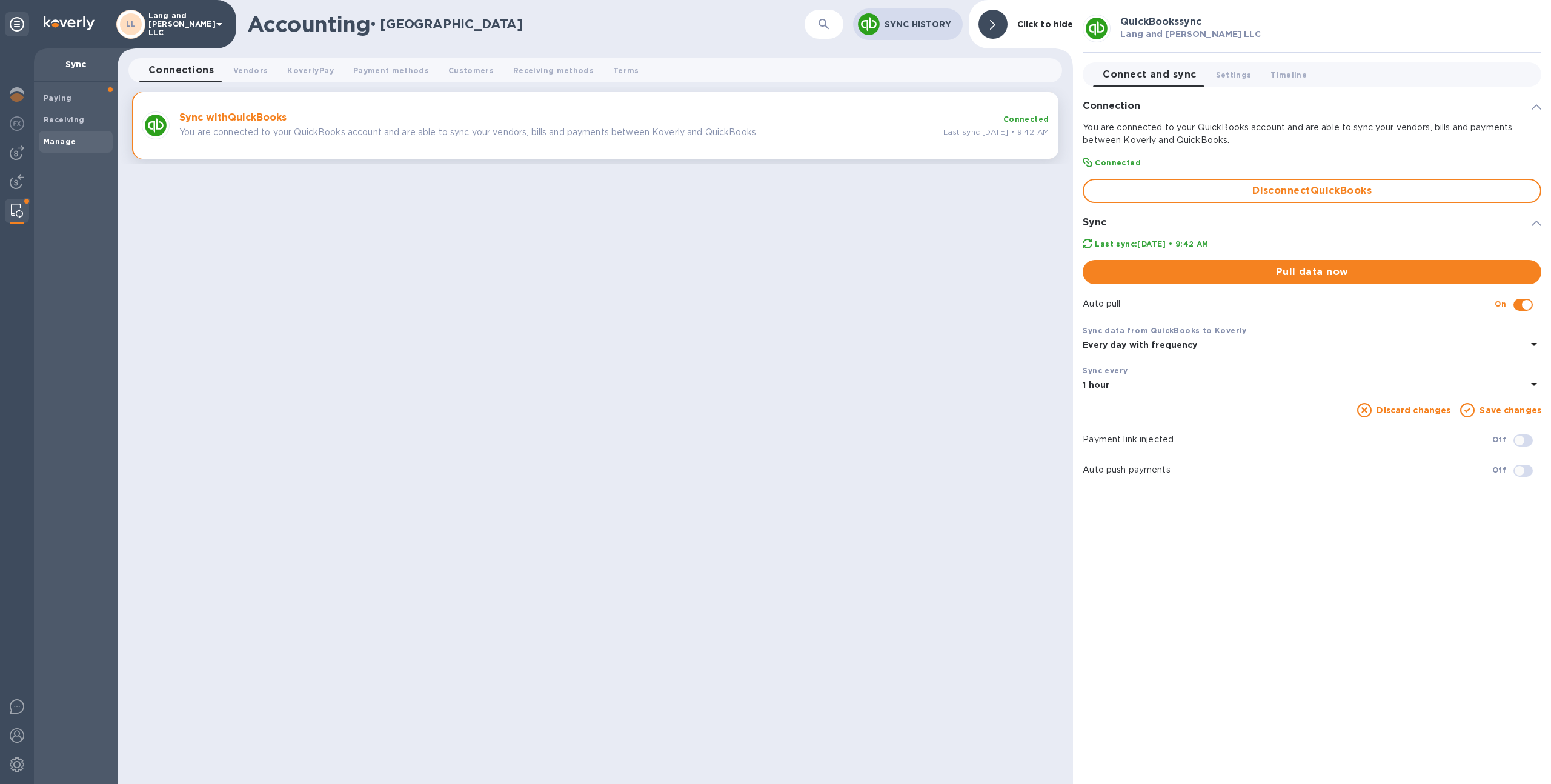
click at [1491, 409] on link "Save changes" at bounding box center [1510, 410] width 62 height 10
click at [1379, 275] on span "Pull data now" at bounding box center [1311, 272] width 440 height 15
click at [245, 76] on span "Vendors 0" at bounding box center [250, 71] width 34 height 13
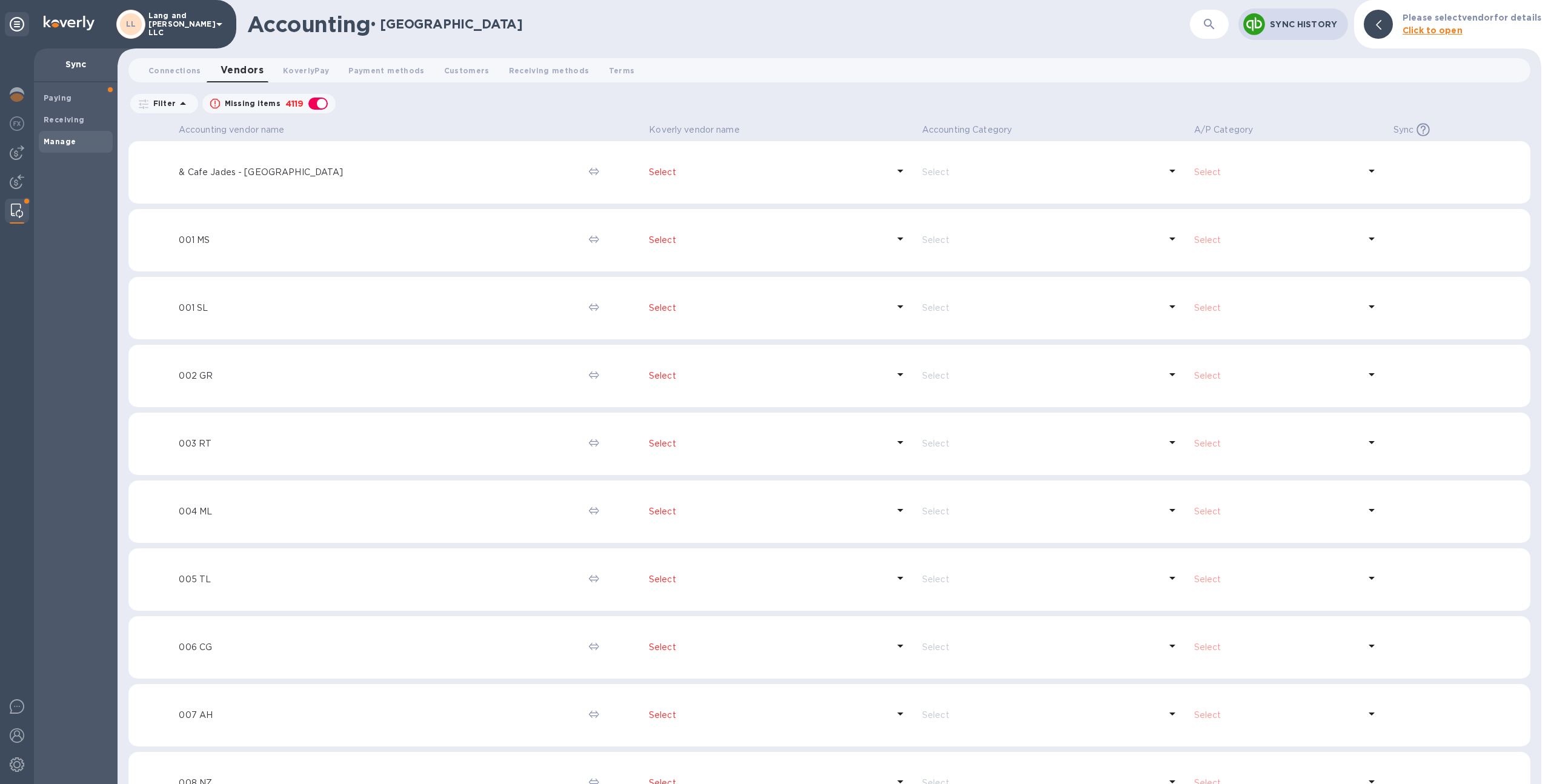
click at [171, 101] on p "Filter" at bounding box center [162, 103] width 28 height 11
click at [188, 94] on div "Filter Filters" at bounding box center [163, 104] width 67 height 19
click at [73, 90] on div "Paying" at bounding box center [76, 97] width 74 height 22
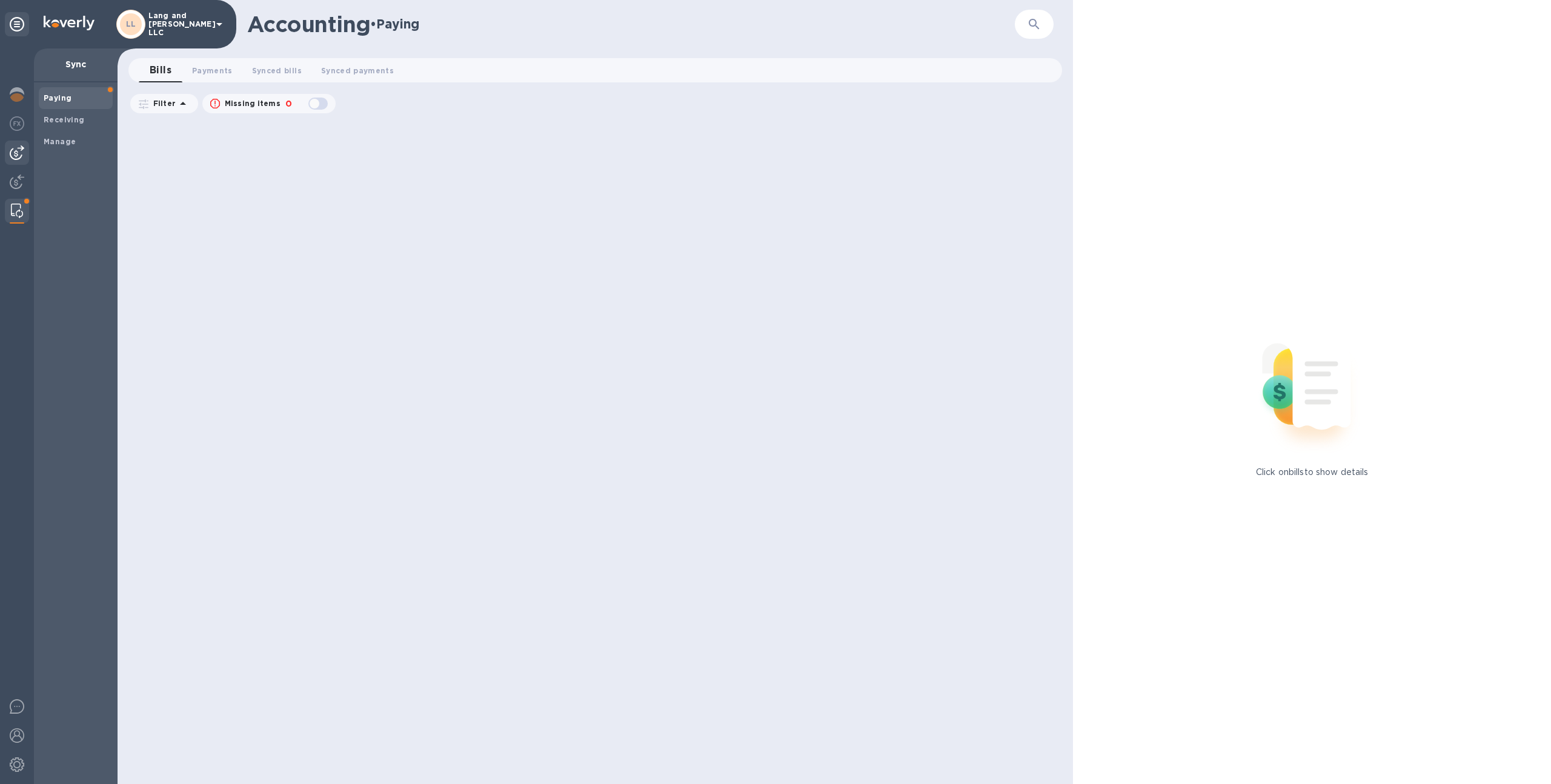
click at [15, 149] on img at bounding box center [17, 153] width 15 height 15
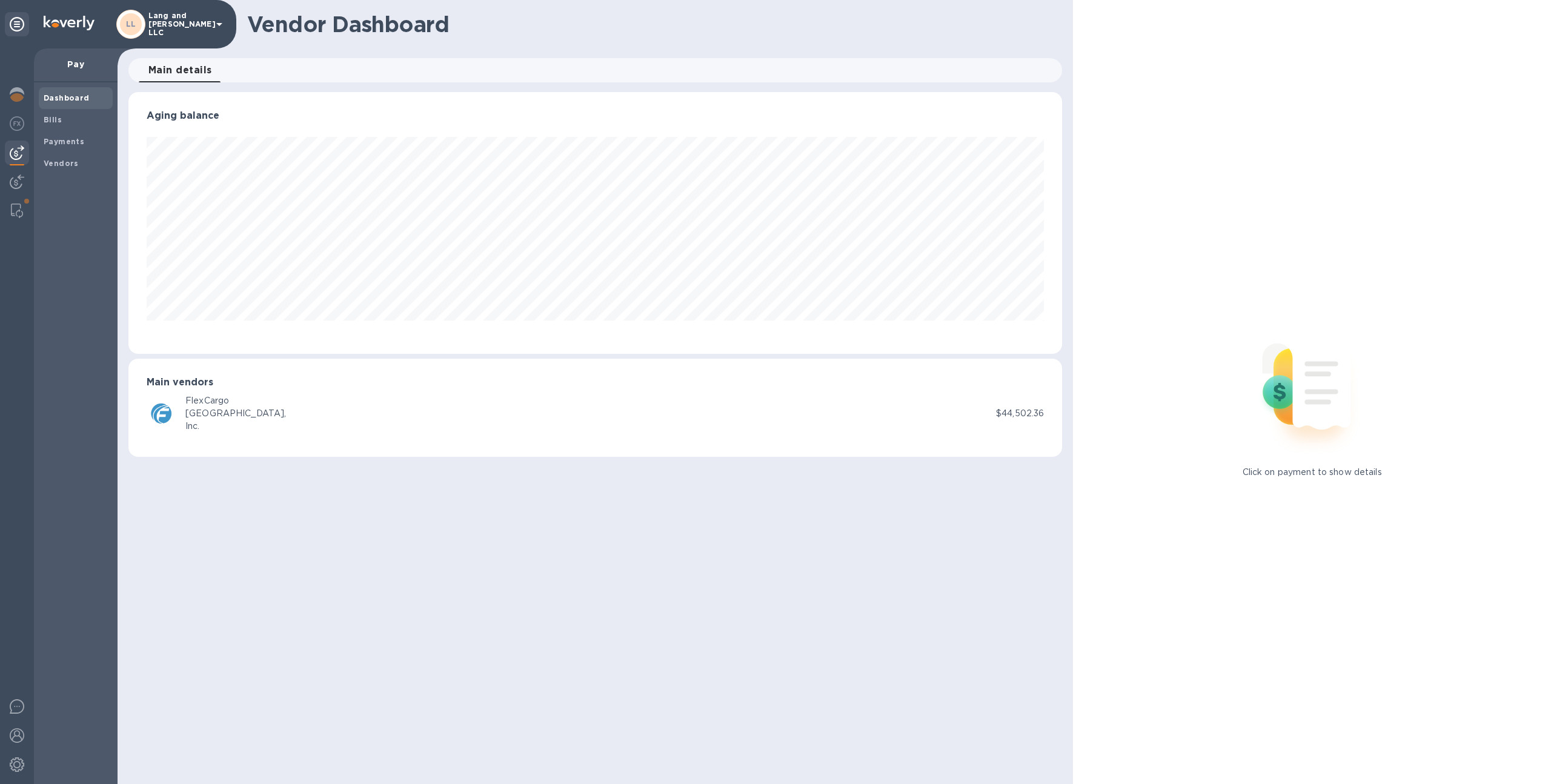
scroll to position [262, 934]
click at [55, 121] on b "Bills" at bounding box center [53, 119] width 18 height 9
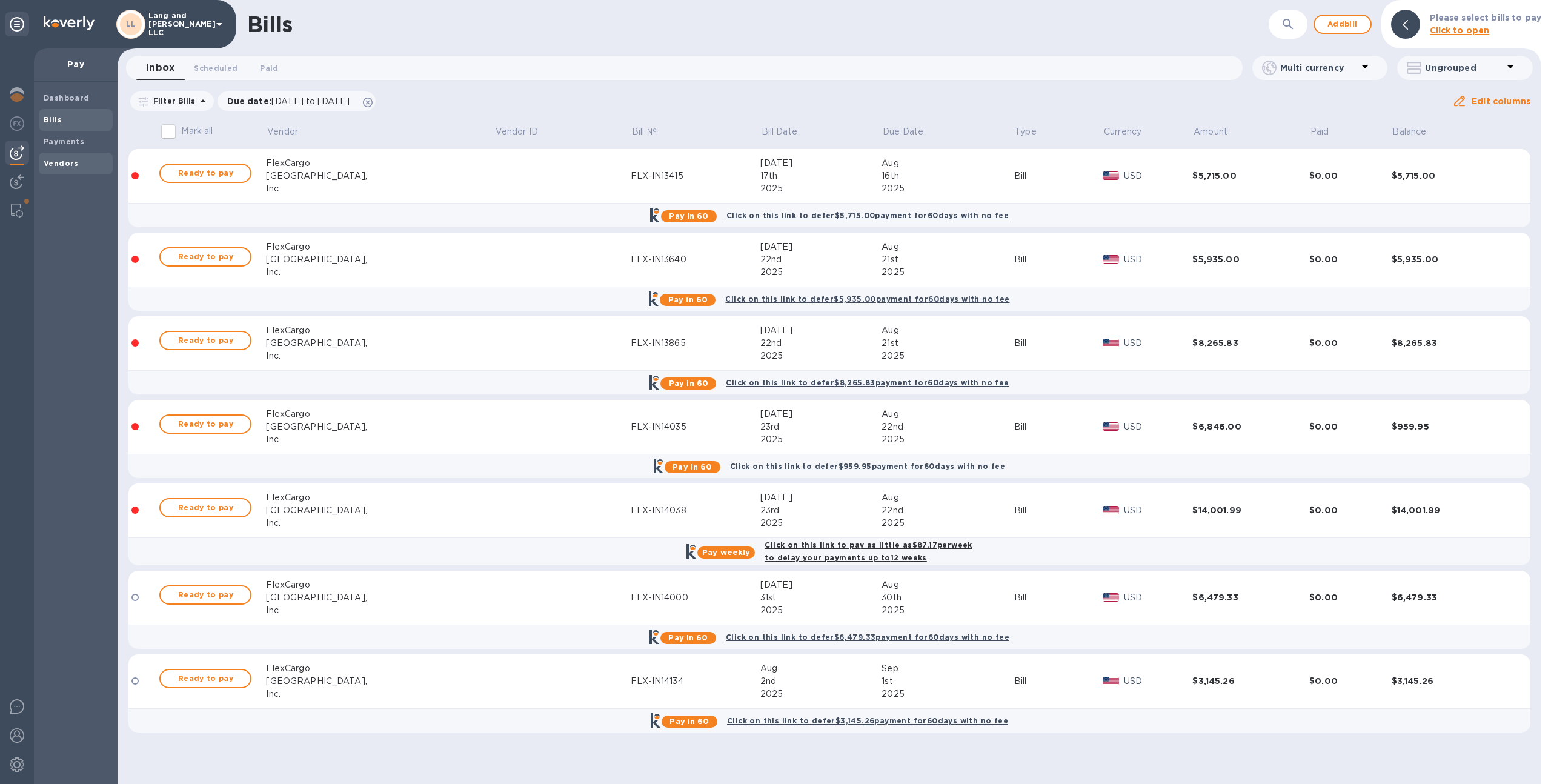
click at [75, 162] on b "Vendors" at bounding box center [61, 162] width 35 height 9
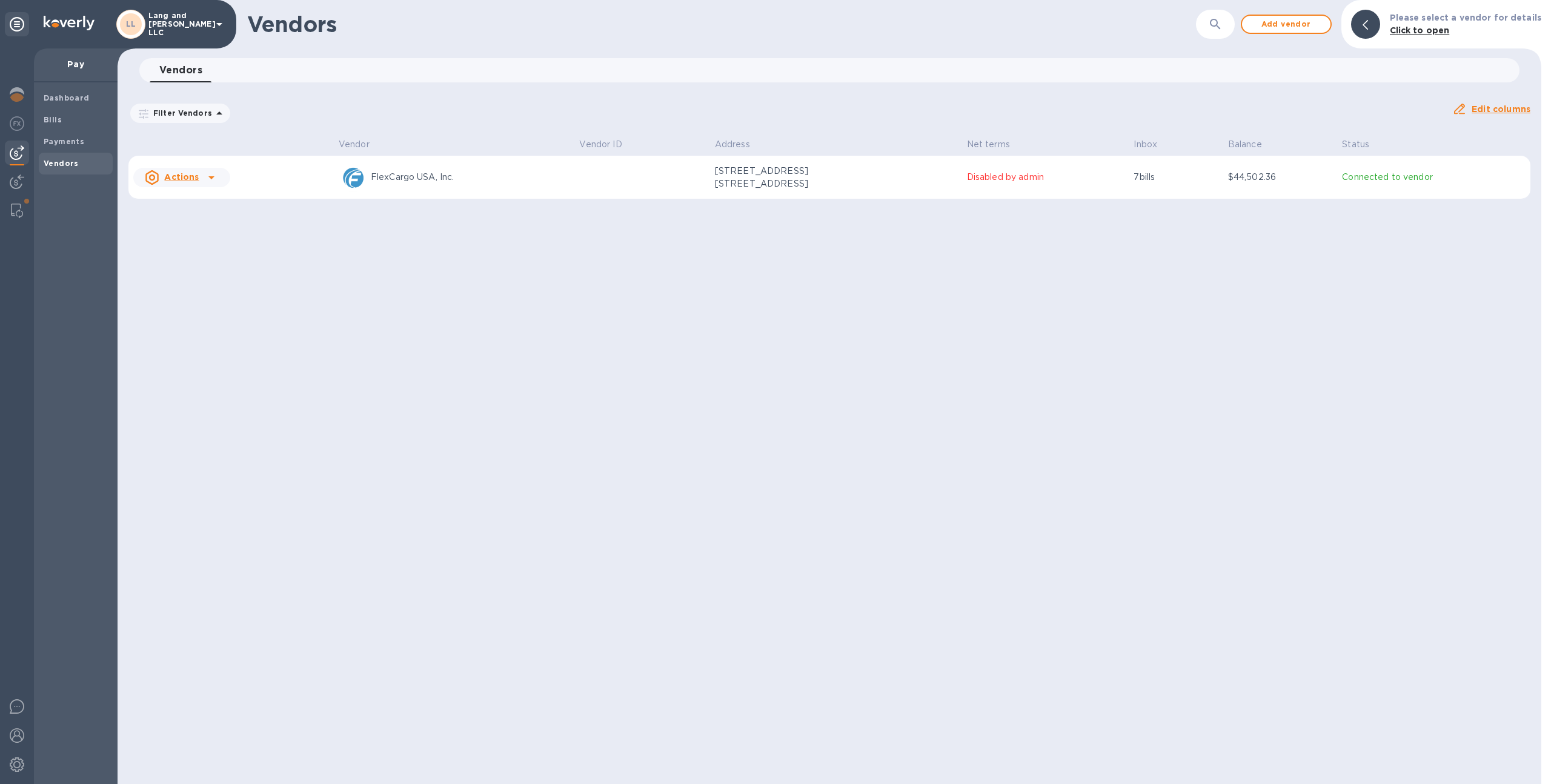
click at [926, 192] on td "444 W. Ocean Blvd. Ste 800, Long Beach, CA 90802 US" at bounding box center [836, 178] width 252 height 44
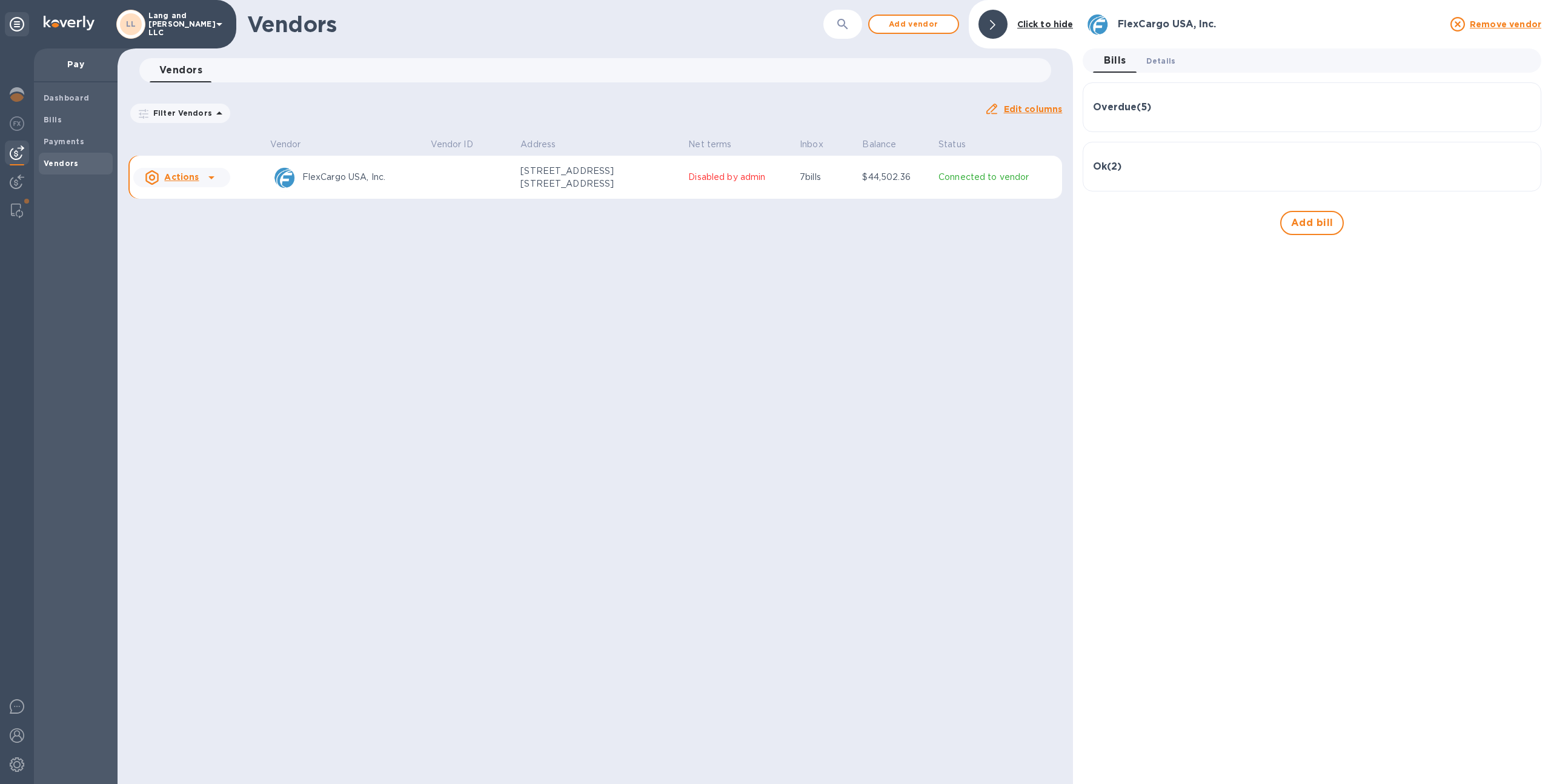
click at [1150, 56] on span "Details 0" at bounding box center [1161, 61] width 29 height 13
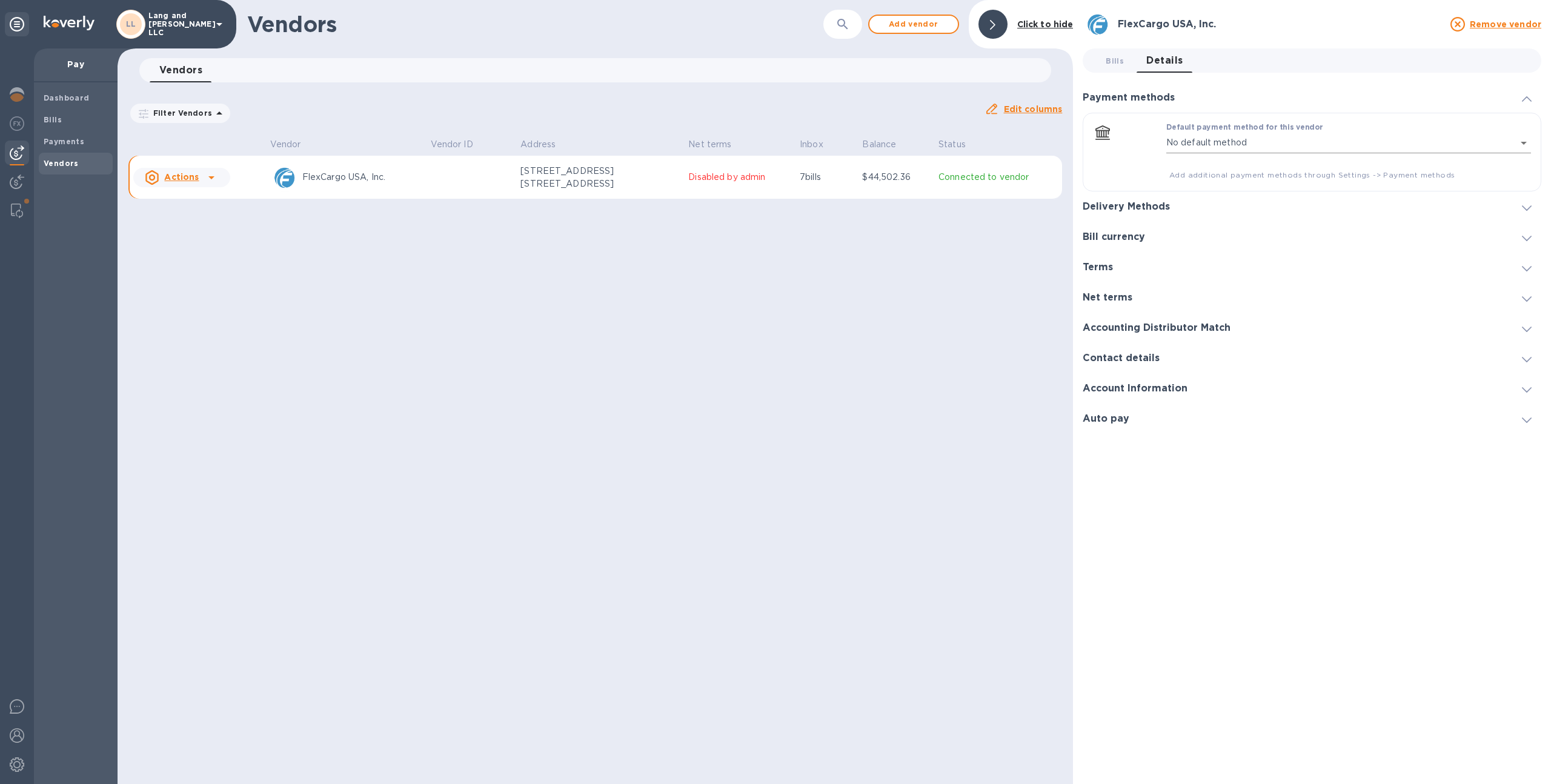
click at [1188, 136] on body "LL Lang and Schwander LLC Pay Dashboard Bills Payments Vendors Vendors ​ Add ve…" at bounding box center [775, 392] width 1551 height 784
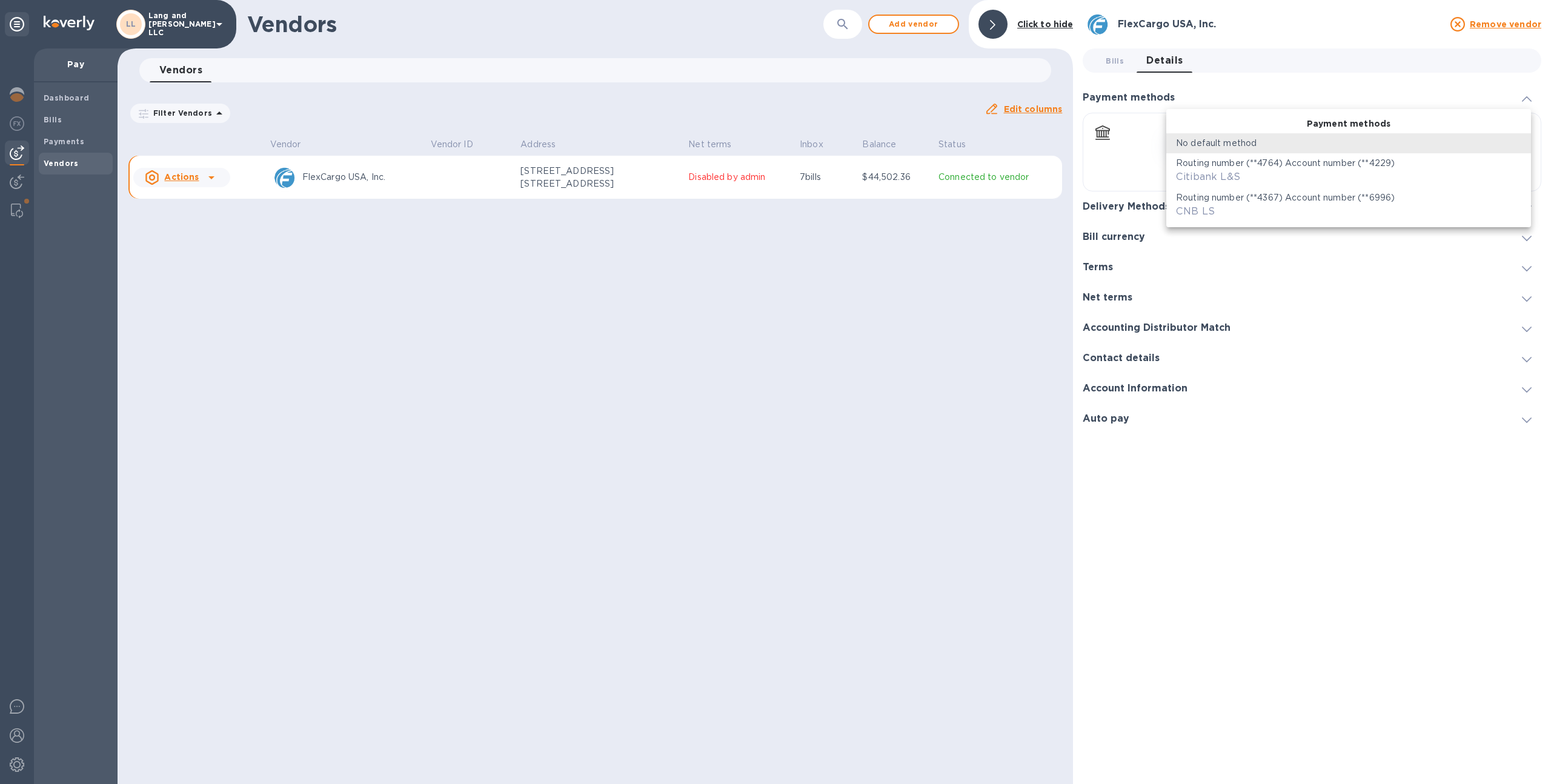
click at [998, 284] on div at bounding box center [775, 392] width 1551 height 784
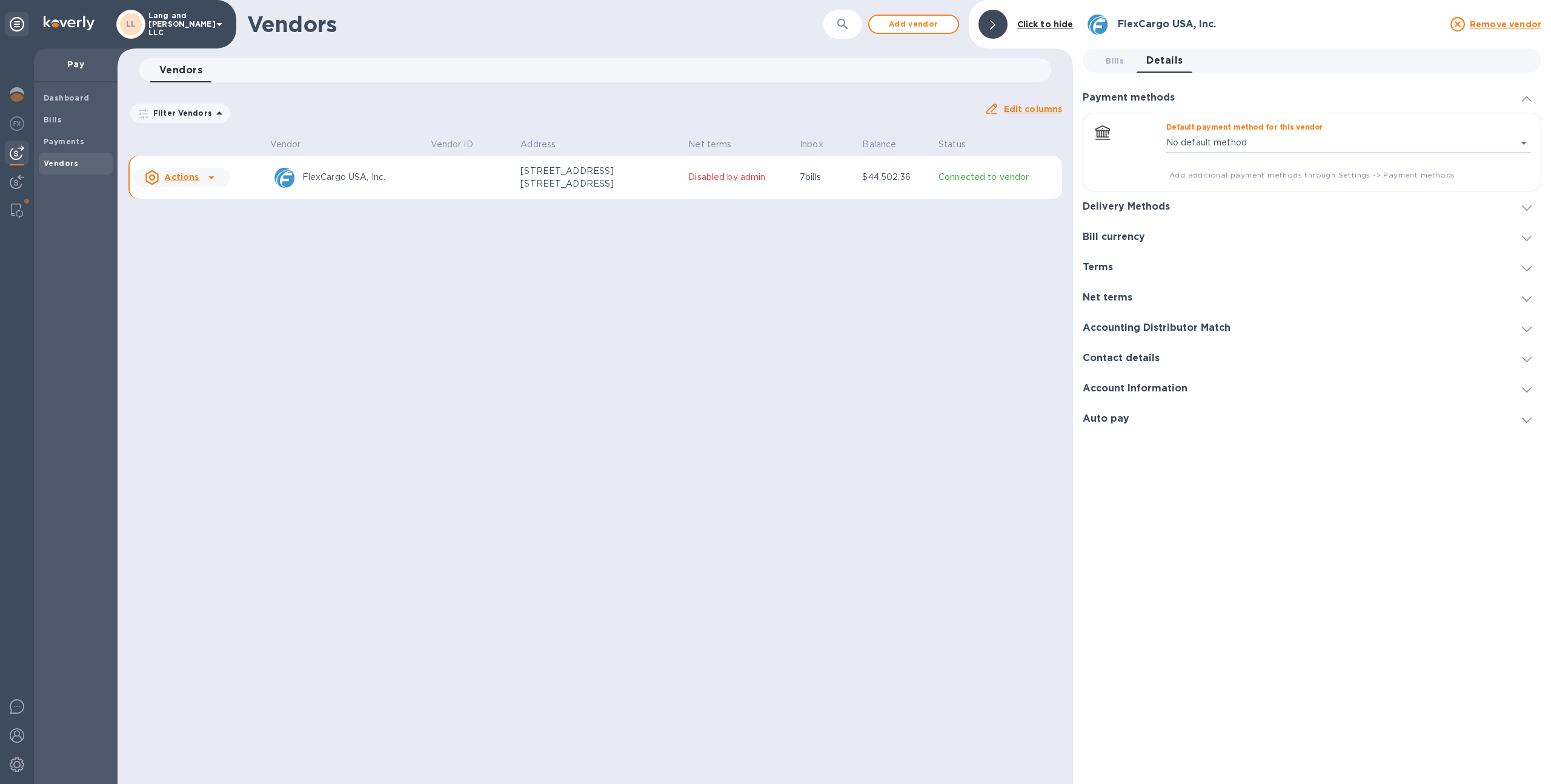
click at [13, 158] on img at bounding box center [17, 153] width 15 height 15
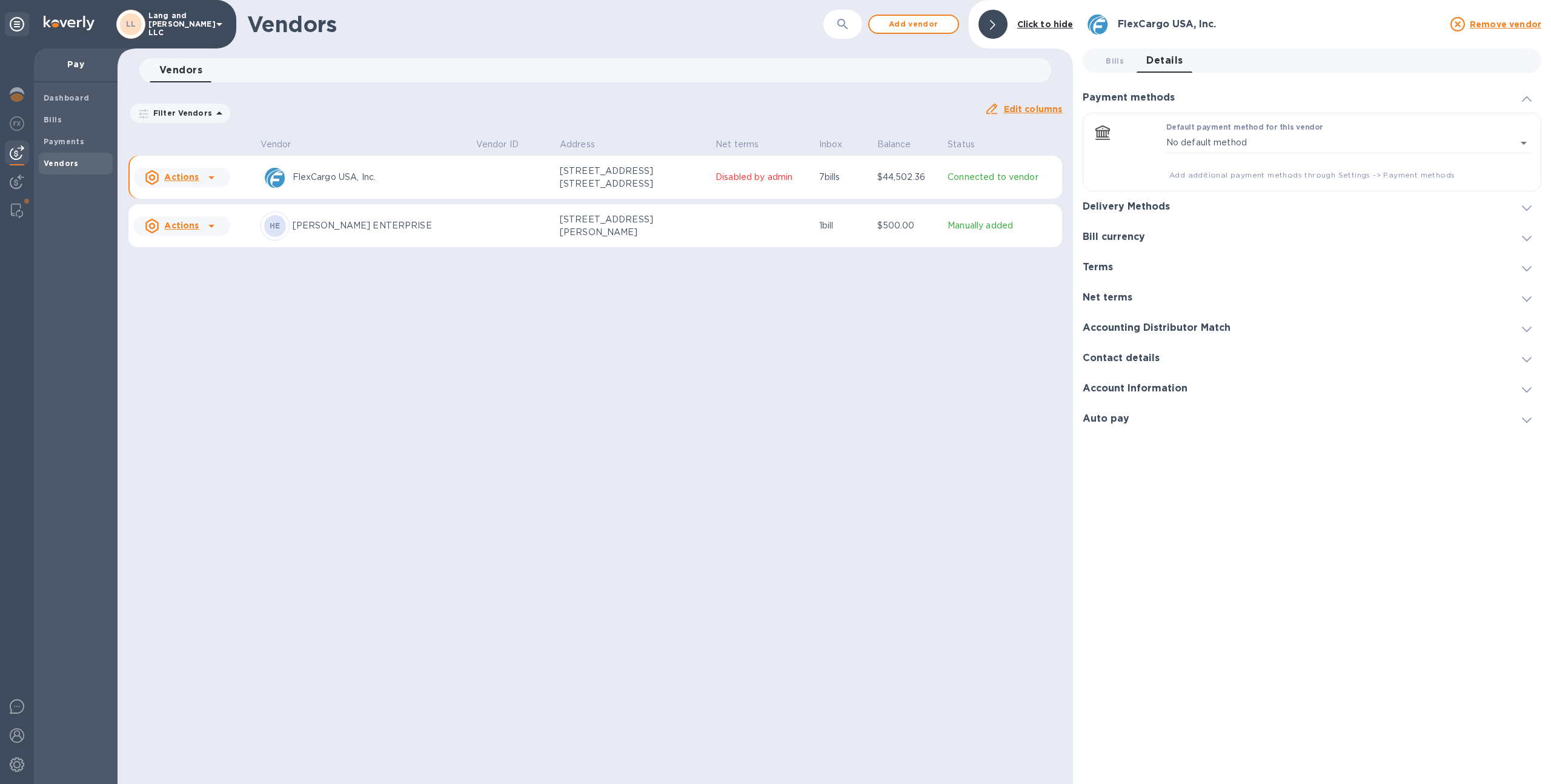
click at [167, 25] on p "Lang and Schwander LLC" at bounding box center [179, 24] width 61 height 25
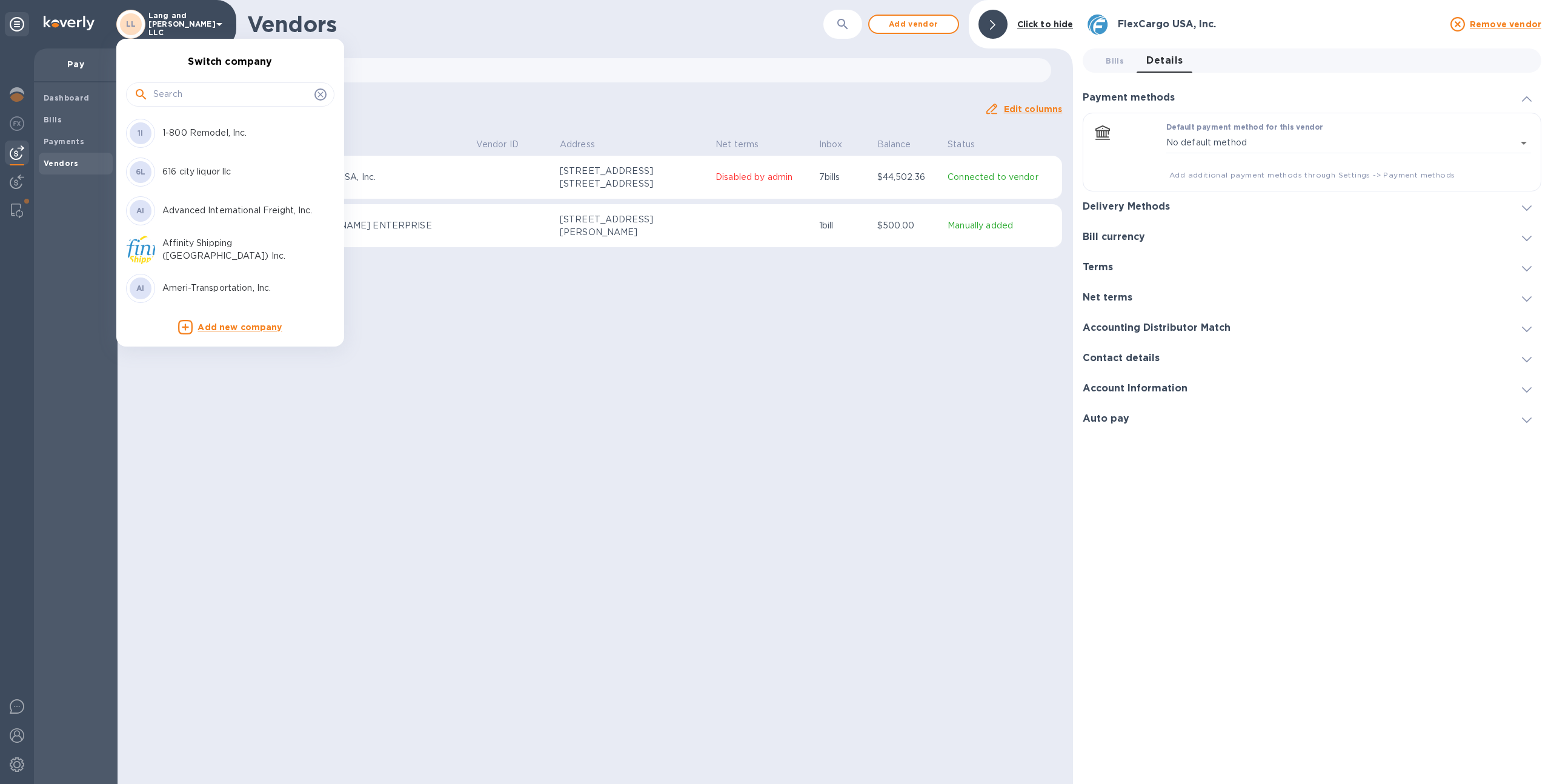
click at [201, 91] on input "text" at bounding box center [232, 94] width 156 height 18
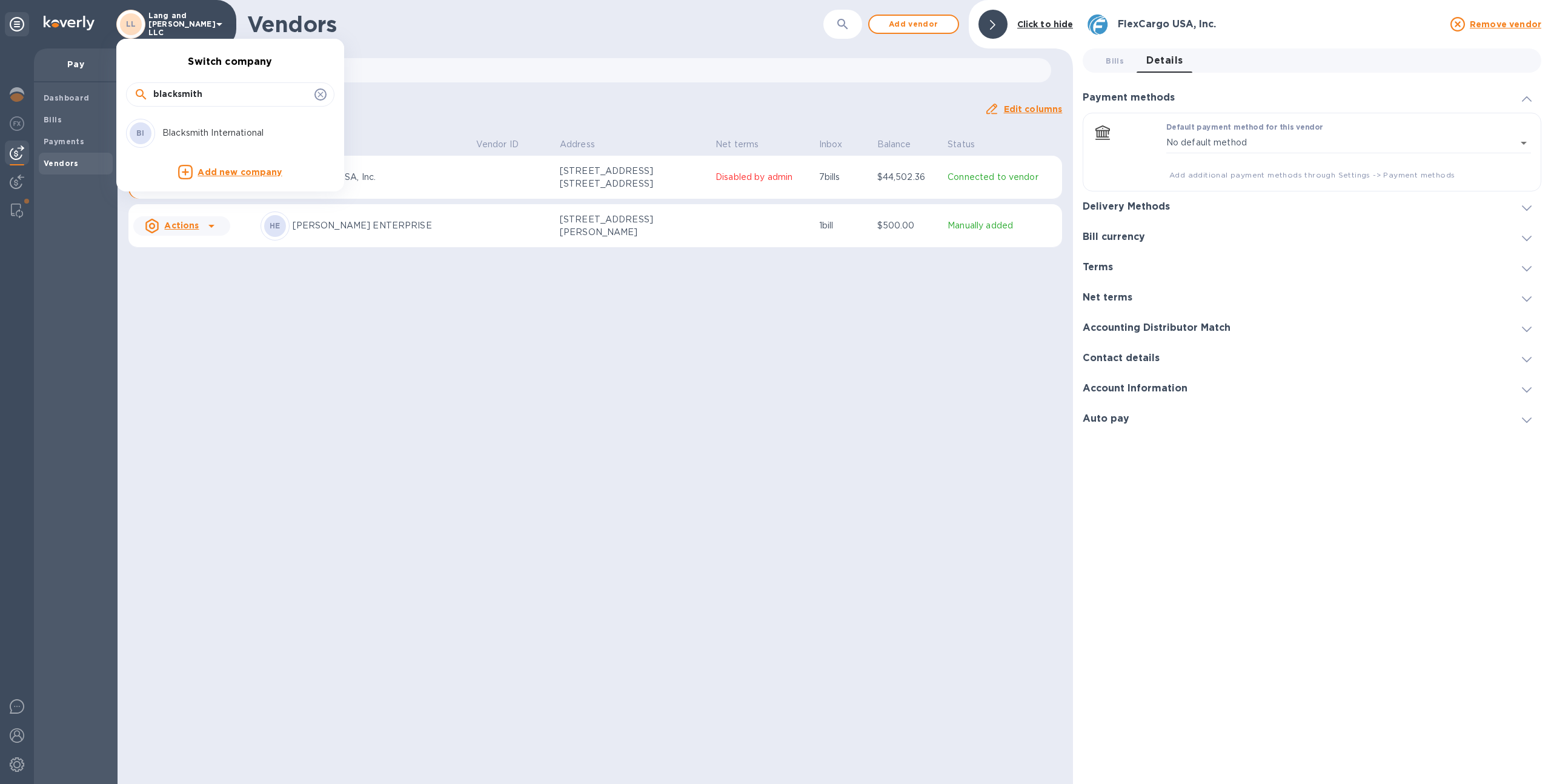
type input "blacksmith"
click at [192, 130] on p "Blacksmith International" at bounding box center [239, 133] width 153 height 13
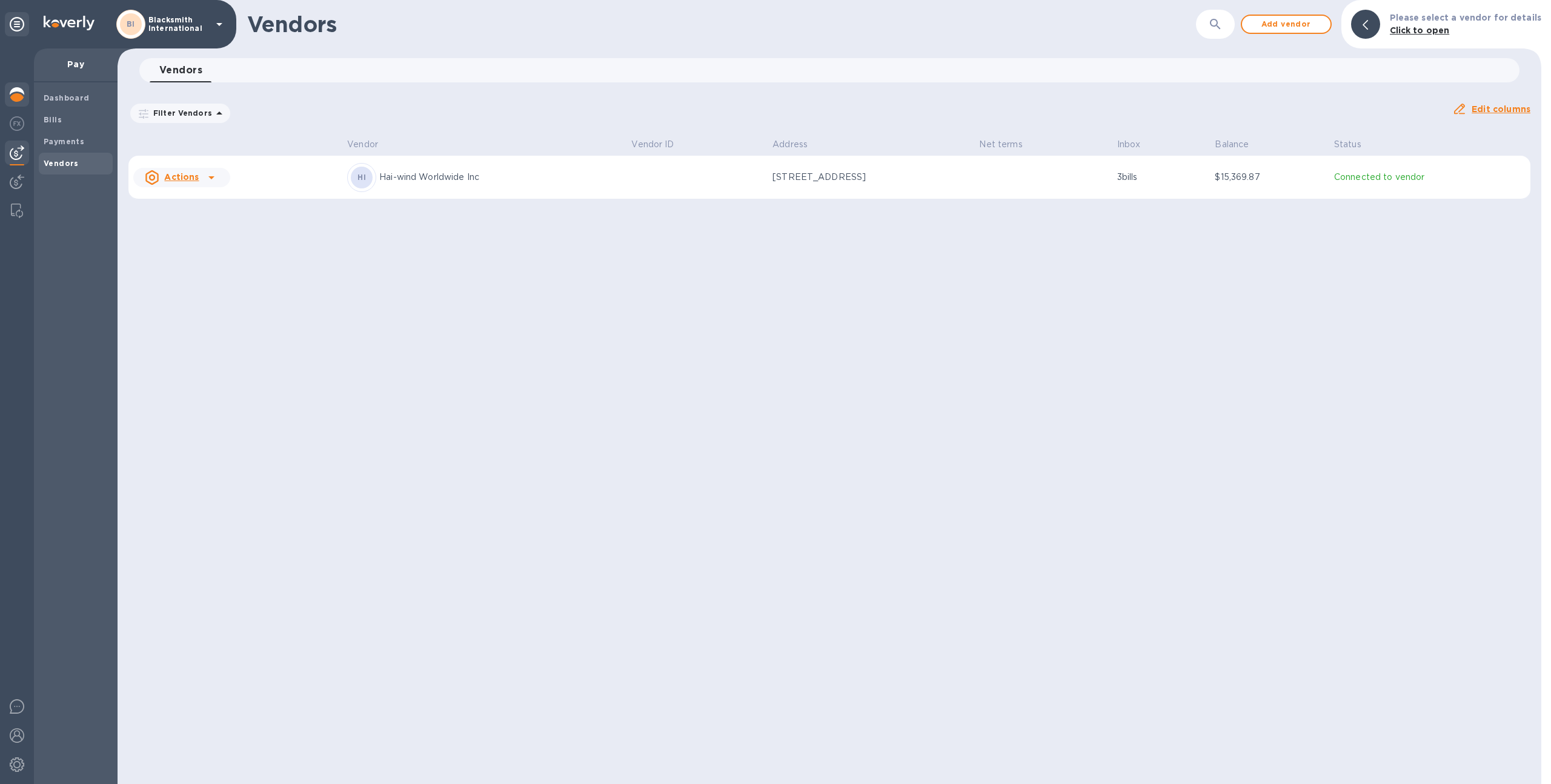
click at [17, 93] on img at bounding box center [17, 94] width 15 height 15
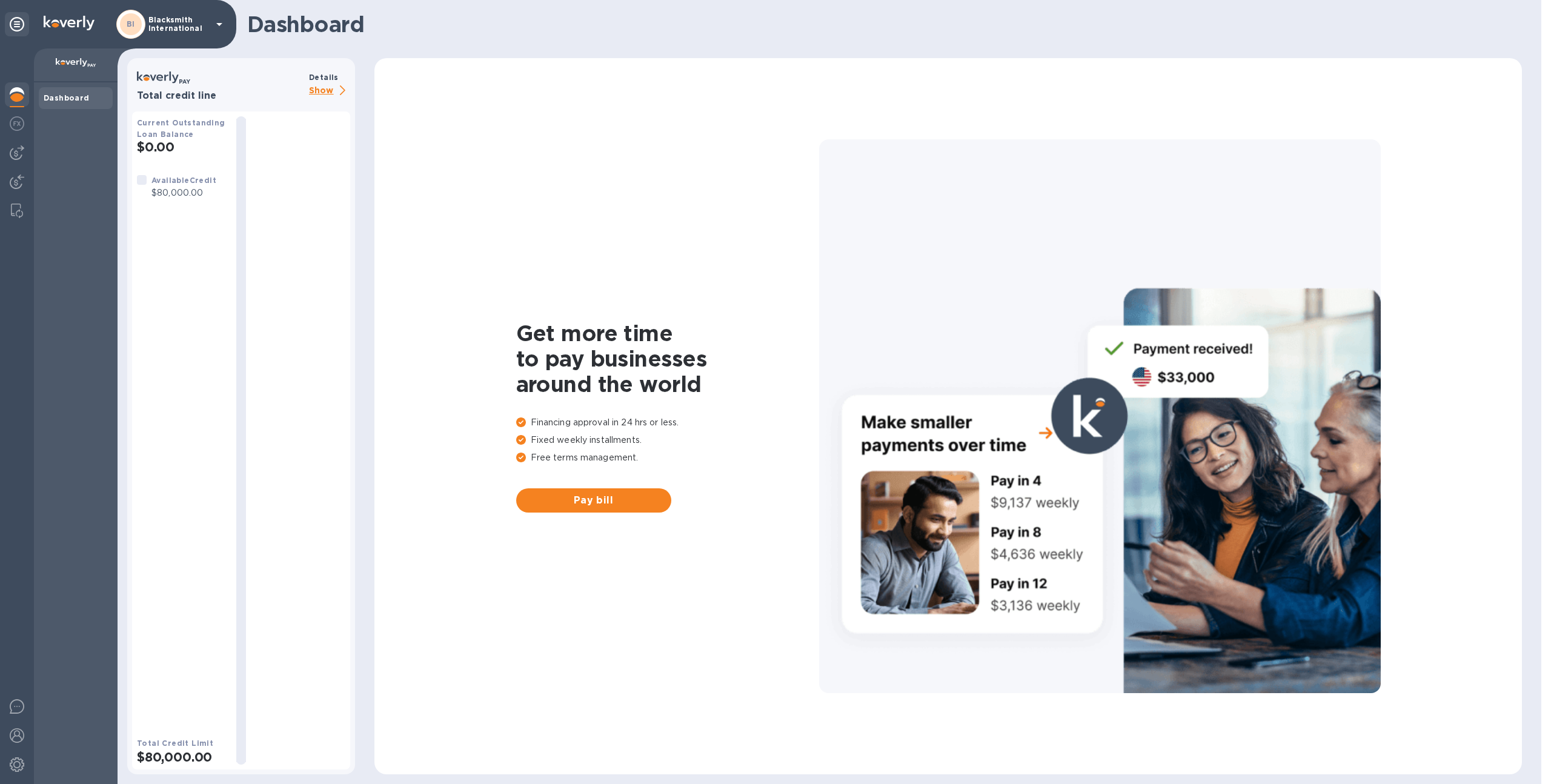
click at [320, 93] on p "Show" at bounding box center [329, 91] width 41 height 15
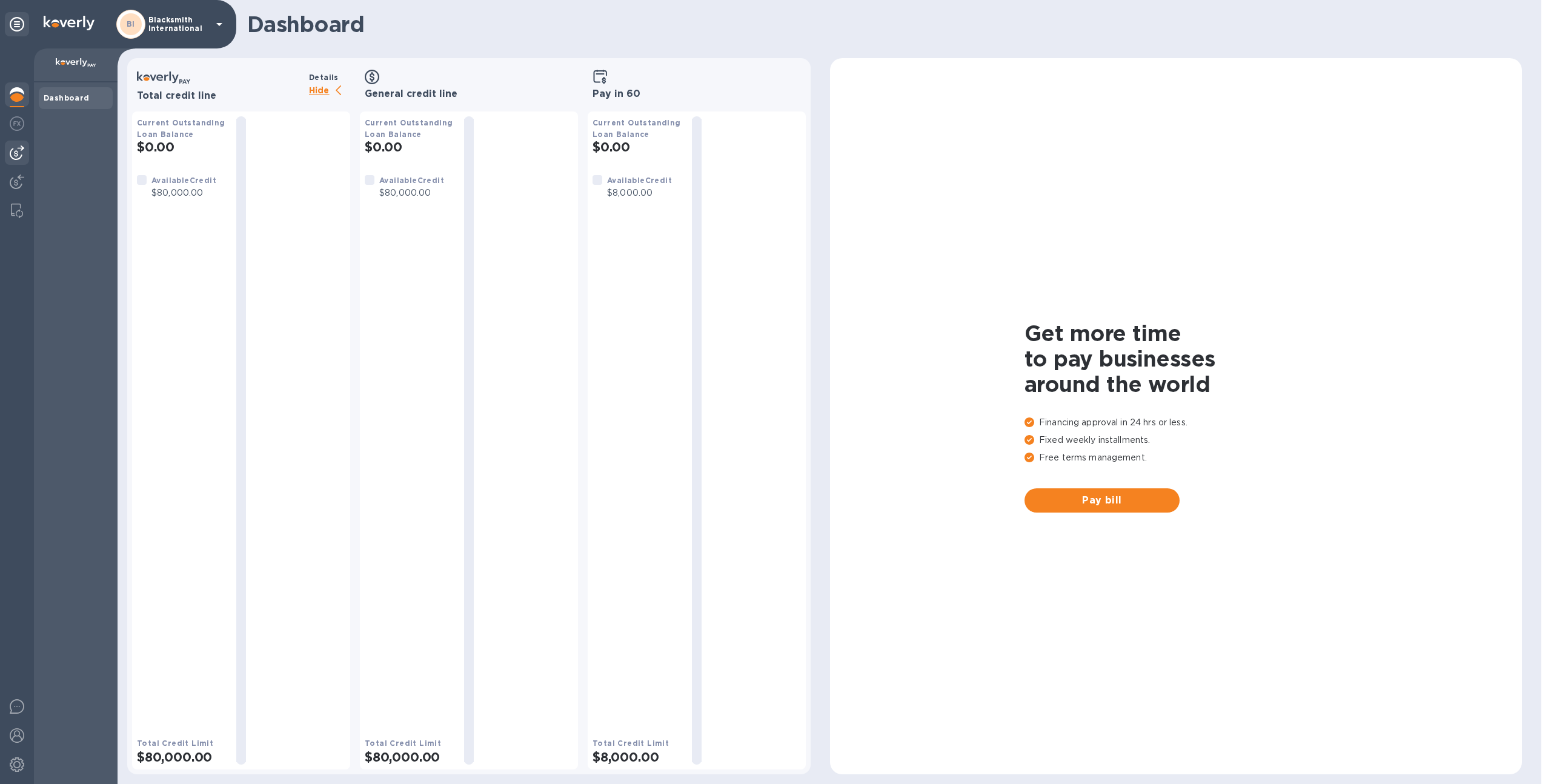
click at [19, 148] on img at bounding box center [17, 153] width 15 height 15
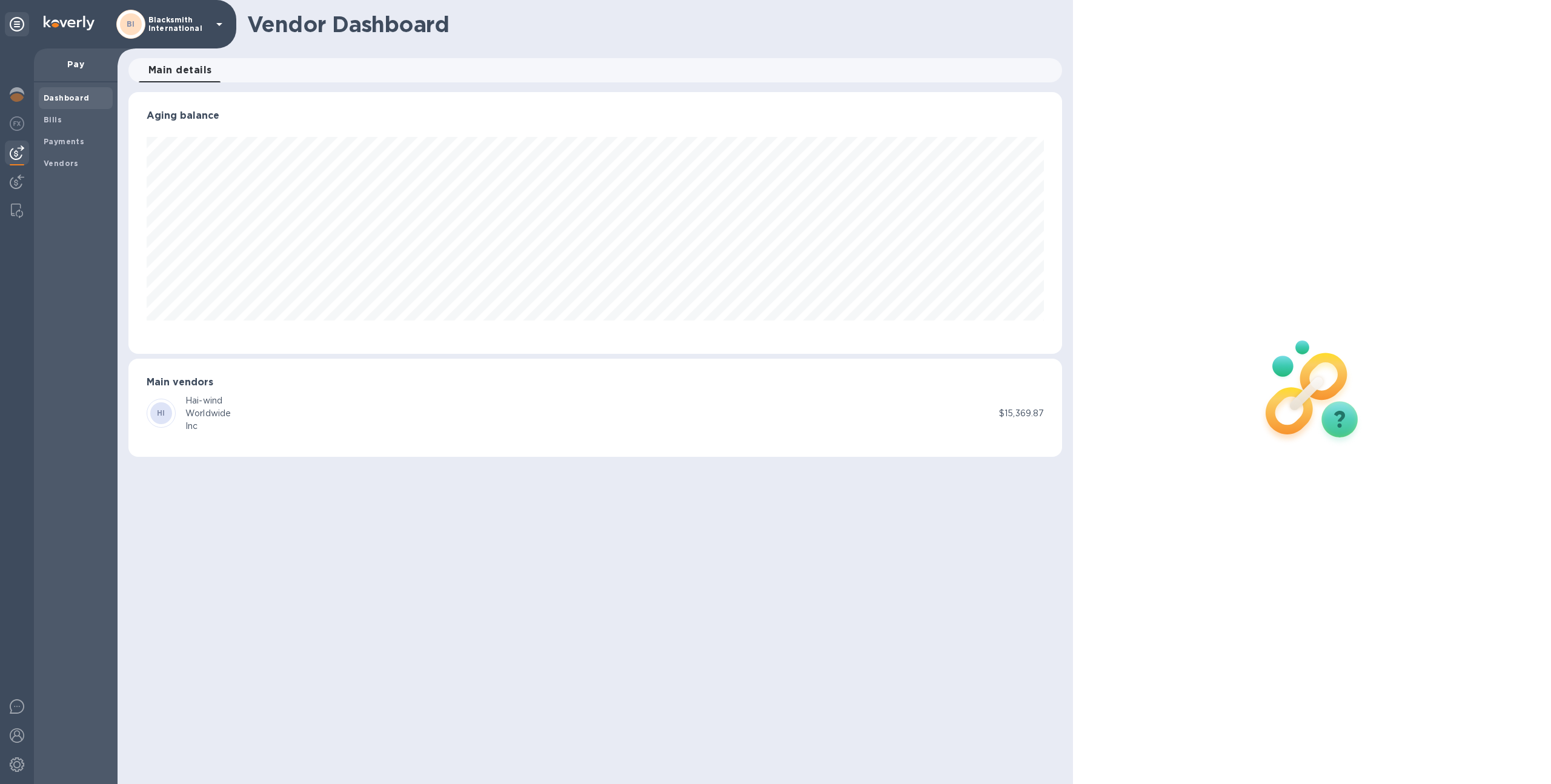
scroll to position [262, 934]
click at [81, 124] on span "Bills" at bounding box center [76, 119] width 64 height 12
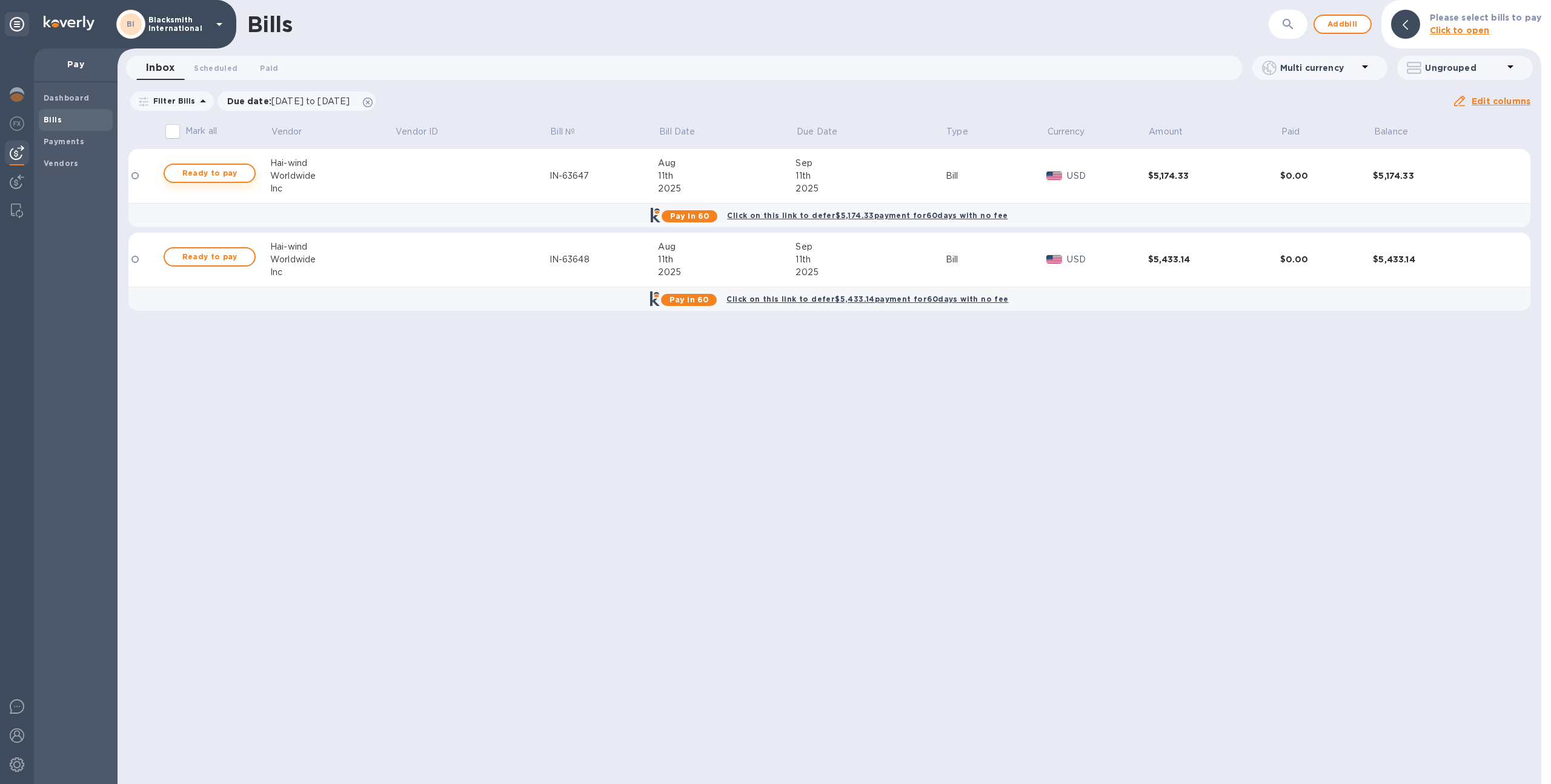
click at [228, 172] on span "Ready to pay" at bounding box center [210, 173] width 70 height 15
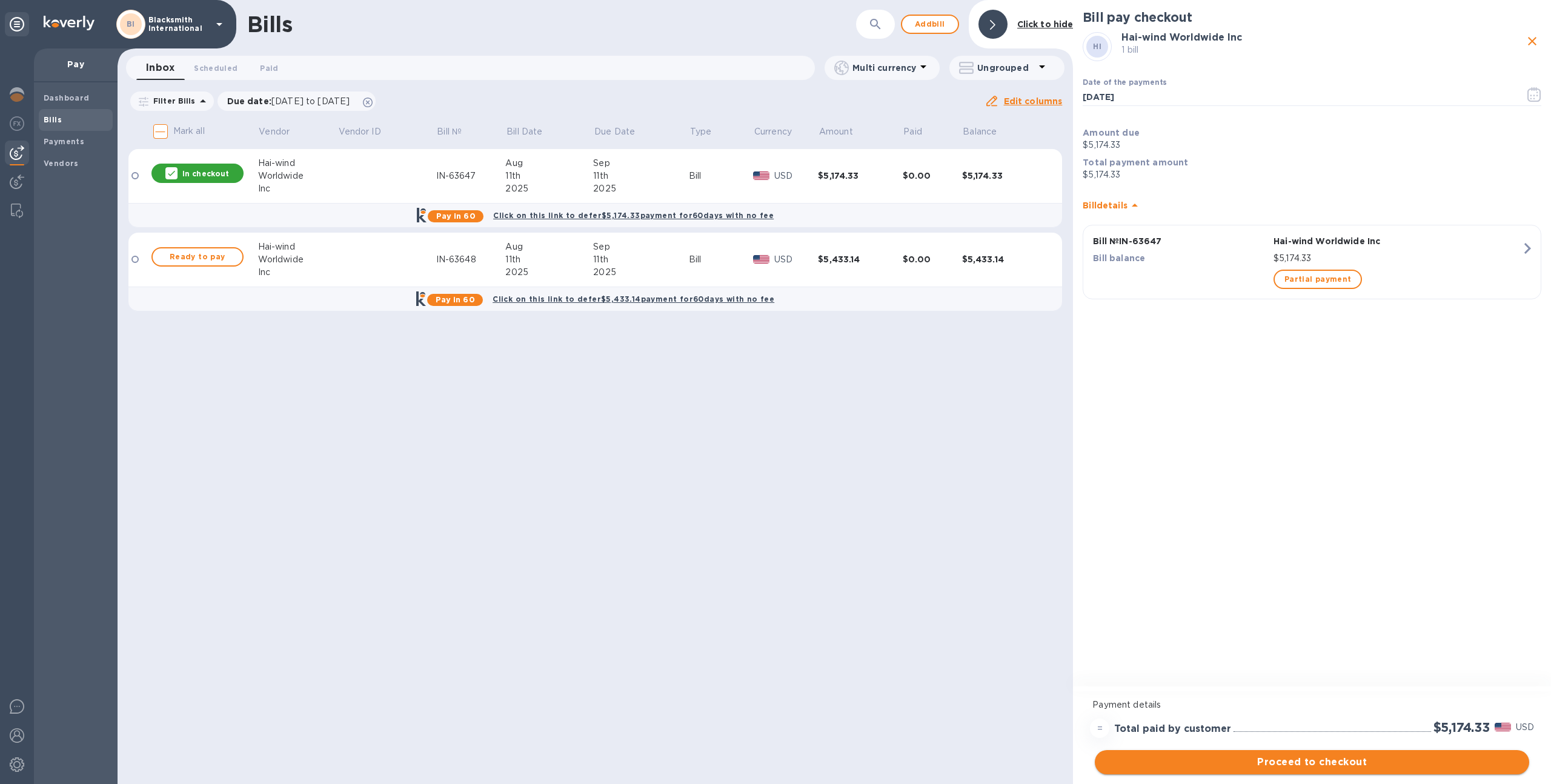
click at [1218, 769] on button "Proceed to checkout" at bounding box center [1311, 762] width 435 height 24
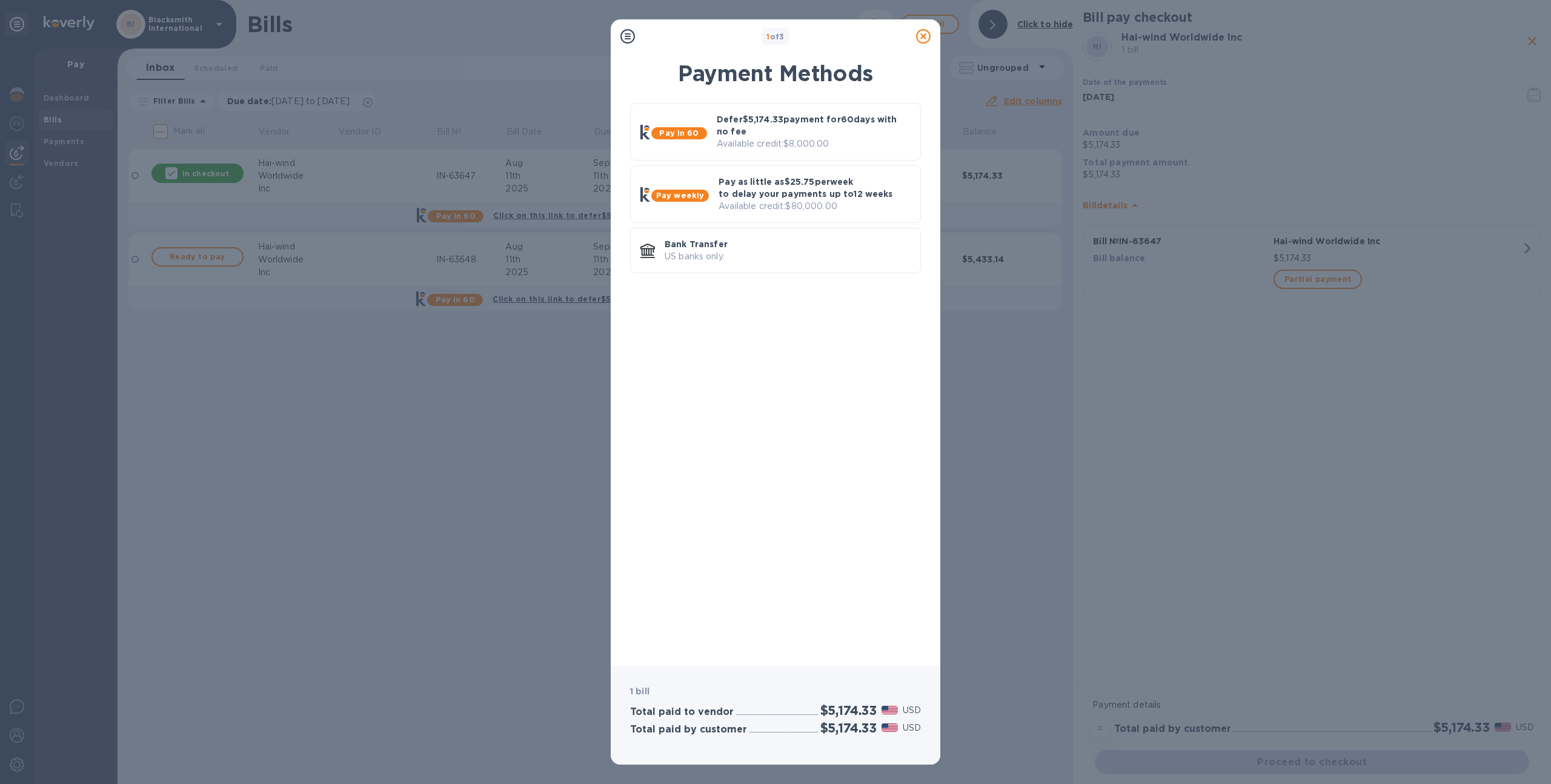
click at [918, 37] on icon at bounding box center [923, 37] width 15 height 15
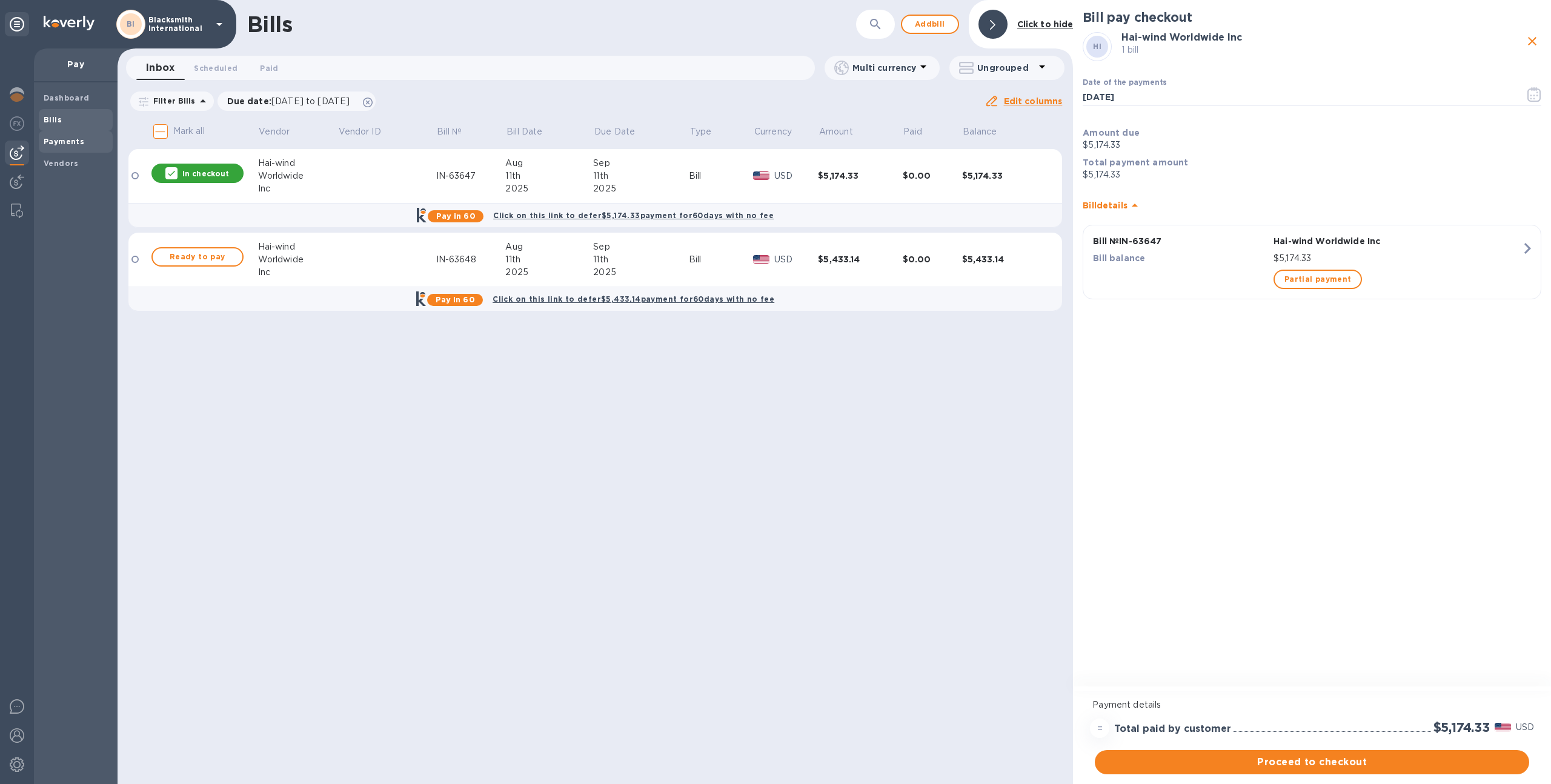
click at [66, 141] on b "Payments" at bounding box center [64, 141] width 41 height 9
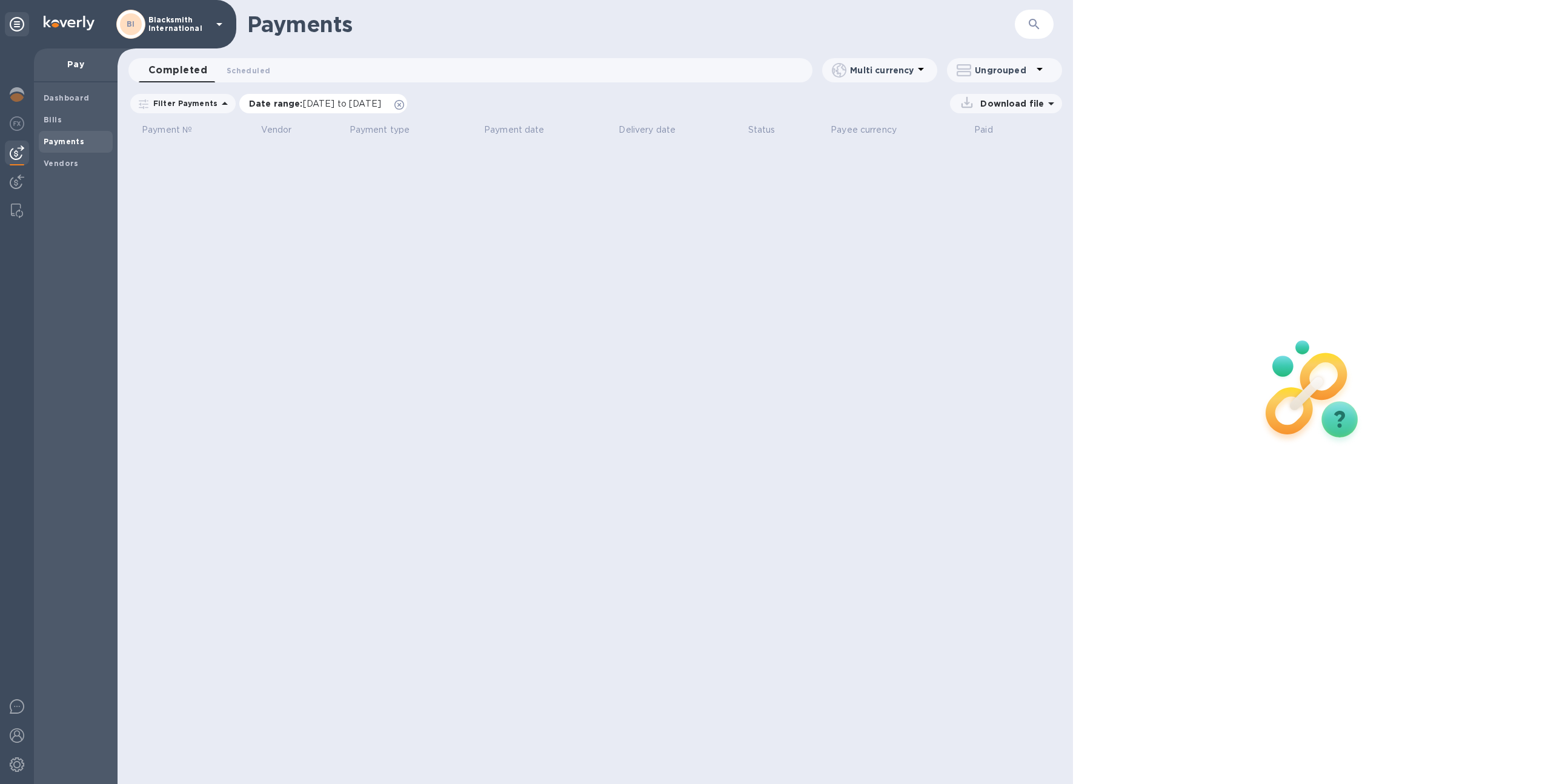
click at [404, 105] on icon at bounding box center [399, 105] width 10 height 10
click at [241, 67] on span "Scheduled 0" at bounding box center [249, 71] width 44 height 13
click at [0, 0] on span "Date range : [DATE] to [DATE]" at bounding box center [0, 0] width 0 height 0
click at [0, 0] on icon at bounding box center [0, 0] width 0 height 0
click at [158, 68] on span "Completed 0" at bounding box center [171, 71] width 46 height 13
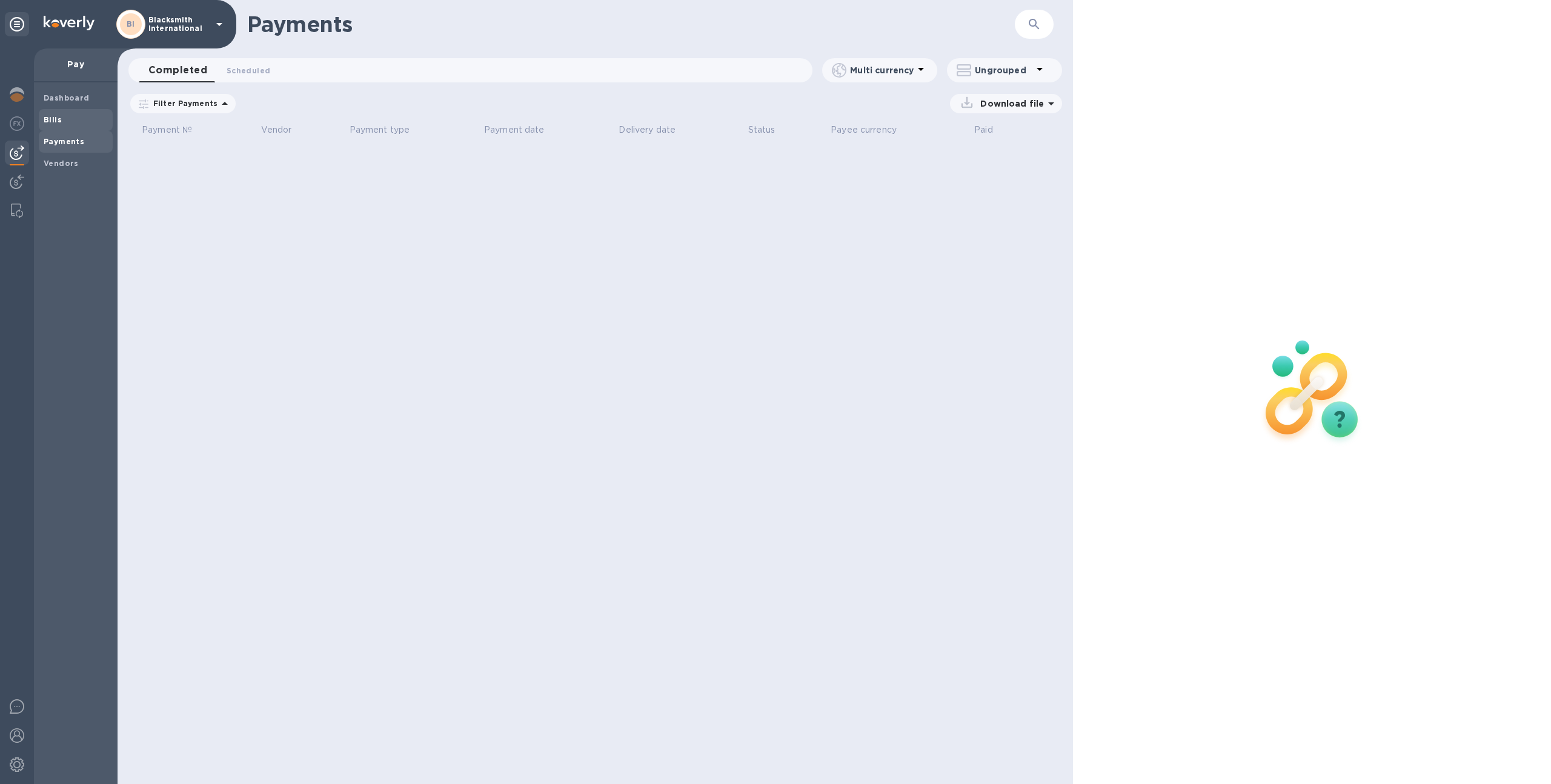
click at [66, 120] on span "Bills" at bounding box center [76, 119] width 64 height 12
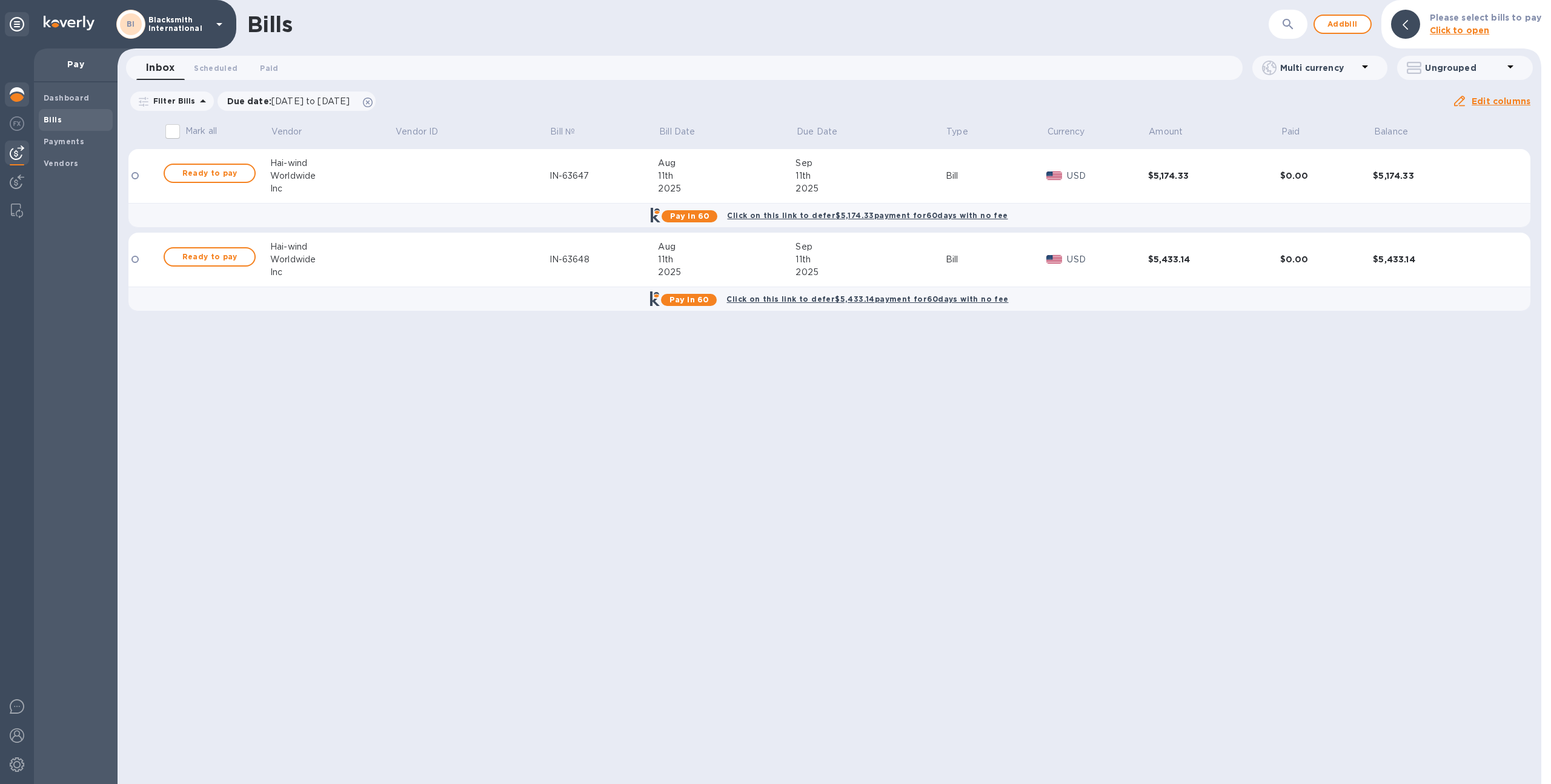
click at [19, 93] on img at bounding box center [17, 94] width 15 height 15
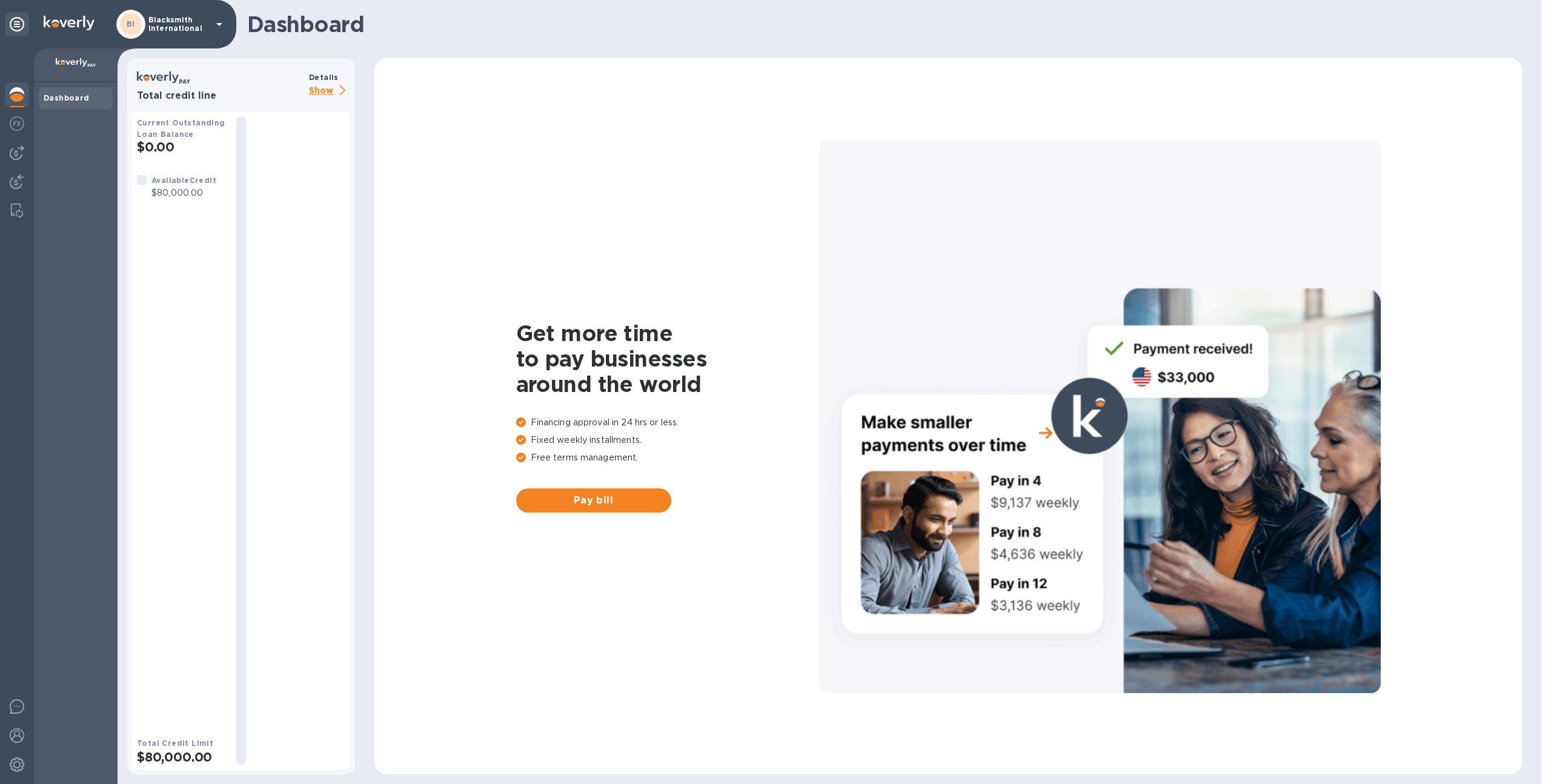
click at [325, 76] on b "Details" at bounding box center [323, 76] width 30 height 9
click at [327, 84] on p "Show" at bounding box center [329, 91] width 41 height 15
